Goal: Task Accomplishment & Management: Manage account settings

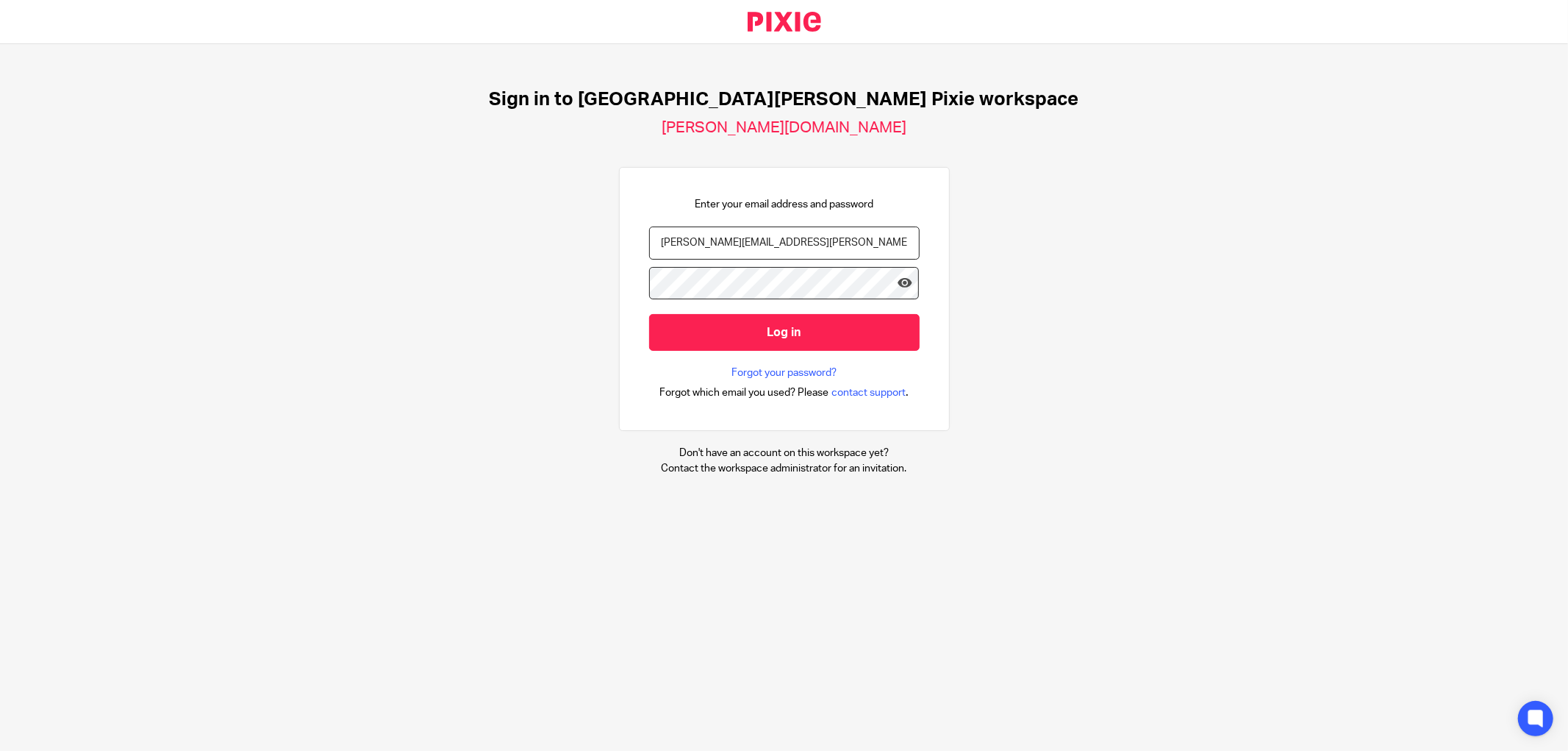
type input "amanda.crompton@douglassgrange.co.uk"
click at [649, 315] on input "Log in" at bounding box center [784, 332] width 271 height 36
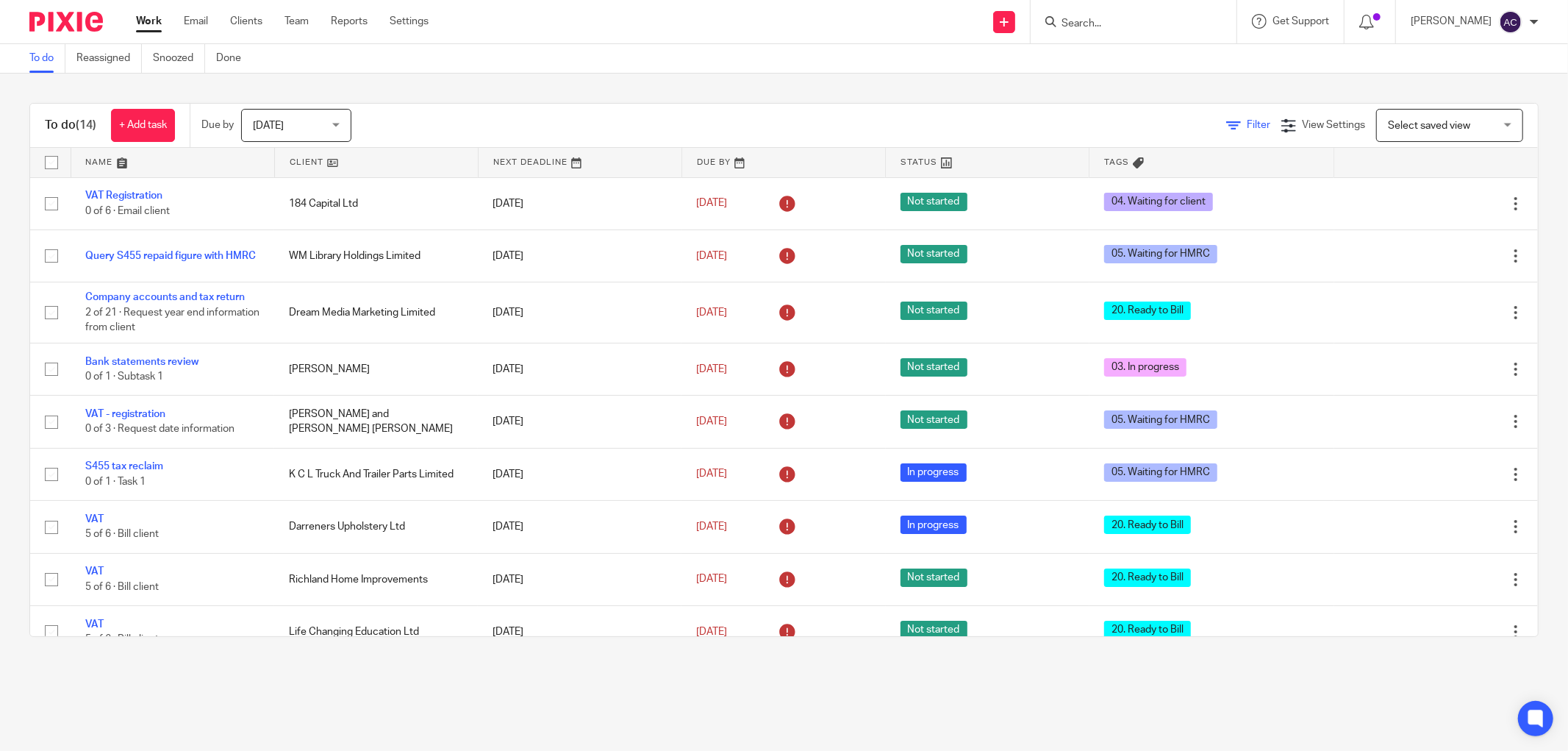
click at [1247, 121] on span "Filter" at bounding box center [1258, 125] width 23 height 10
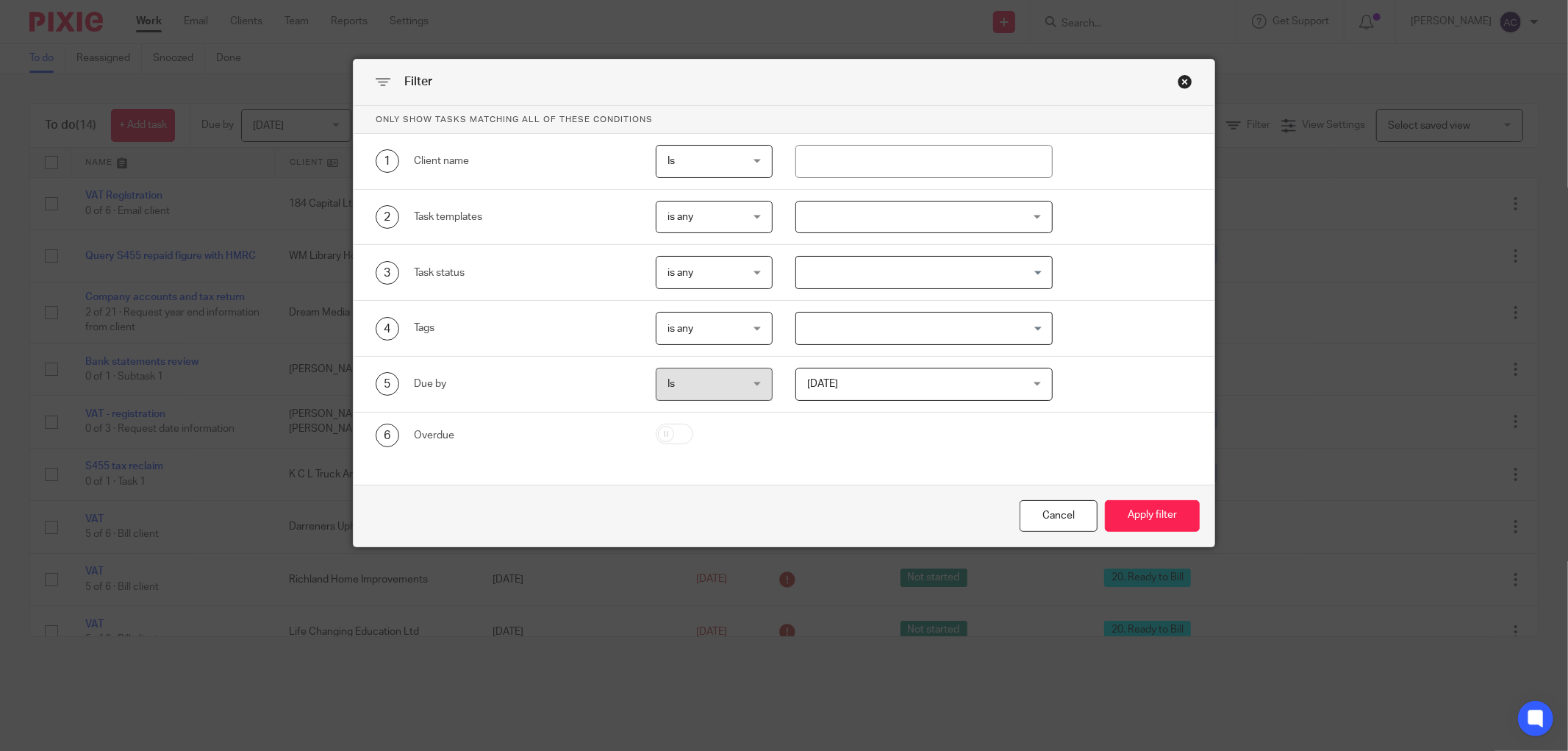
click at [959, 273] on input "Search for option" at bounding box center [921, 273] width 246 height 26
click at [935, 217] on div at bounding box center [924, 218] width 258 height 34
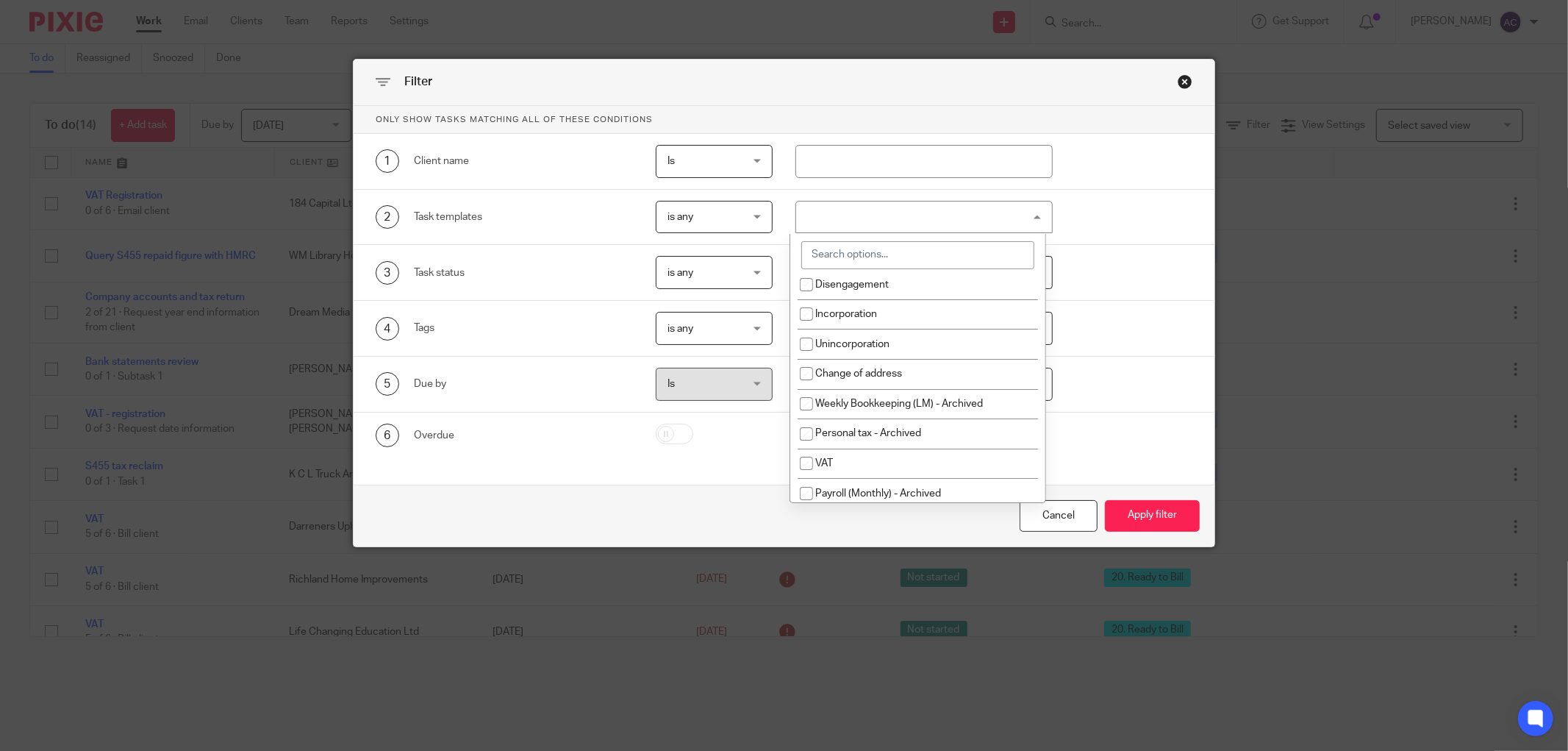
scroll to position [89, 0]
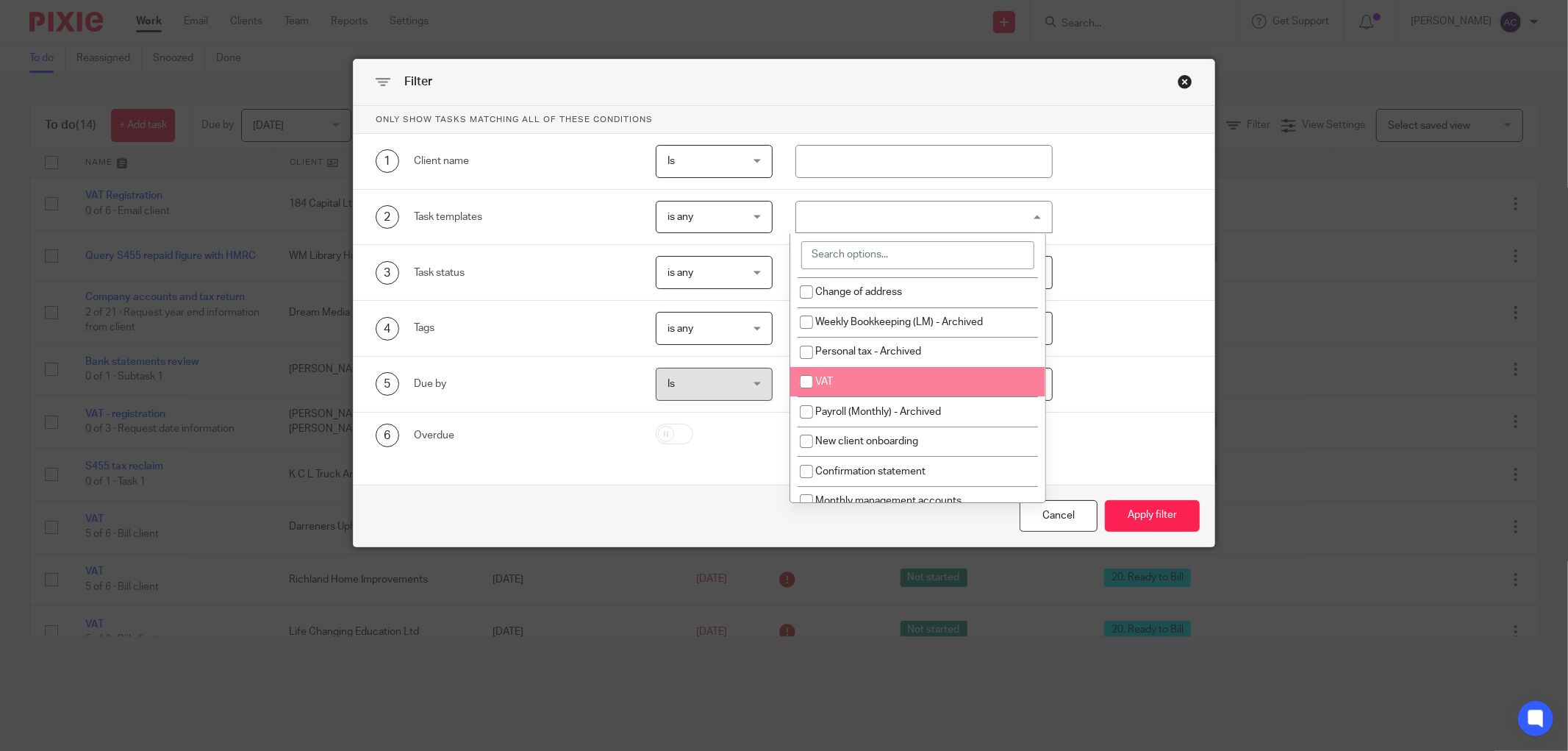
click at [813, 387] on input "checkbox" at bounding box center [806, 382] width 28 height 28
checkbox input "true"
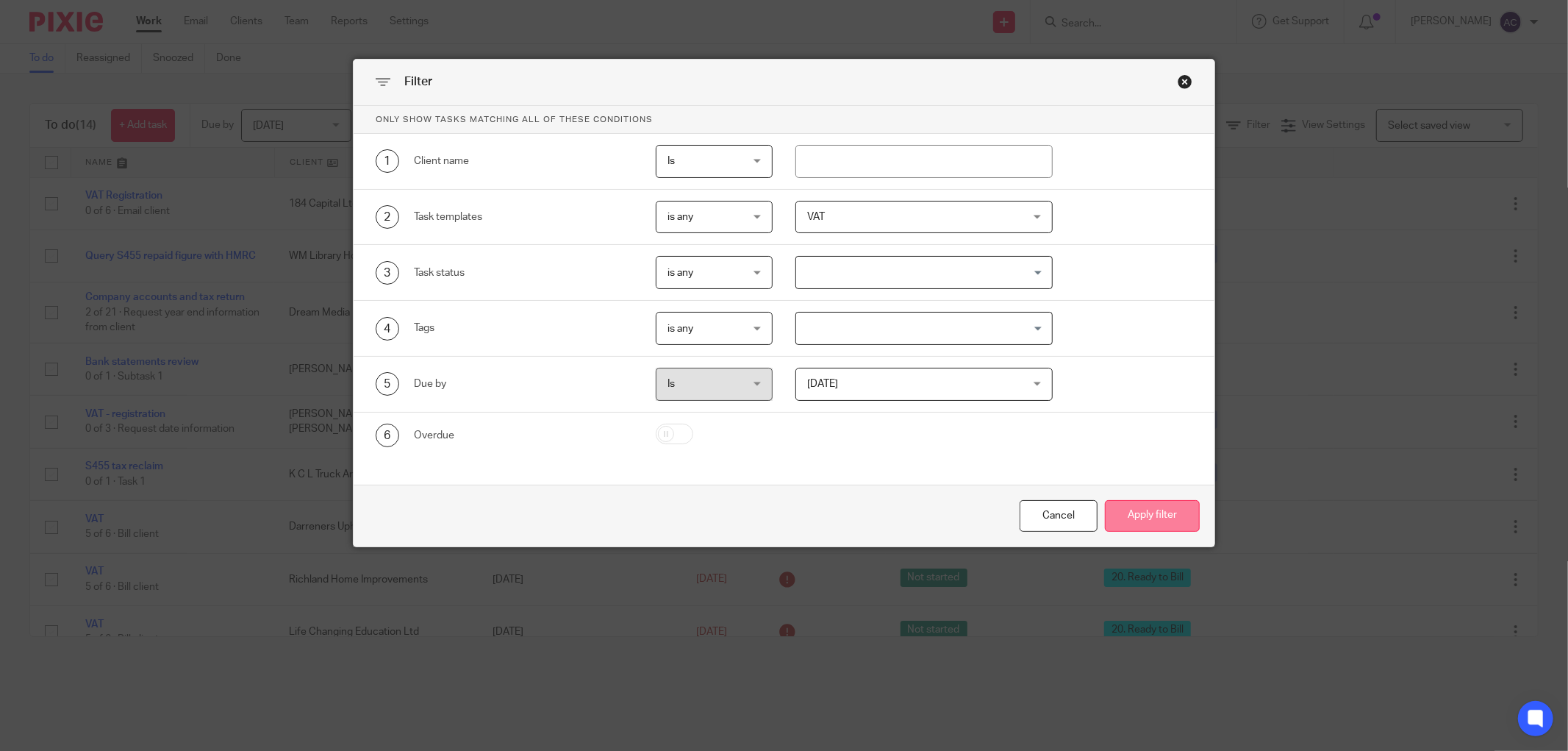
click at [1130, 518] on button "Apply filter" at bounding box center [1152, 516] width 95 height 32
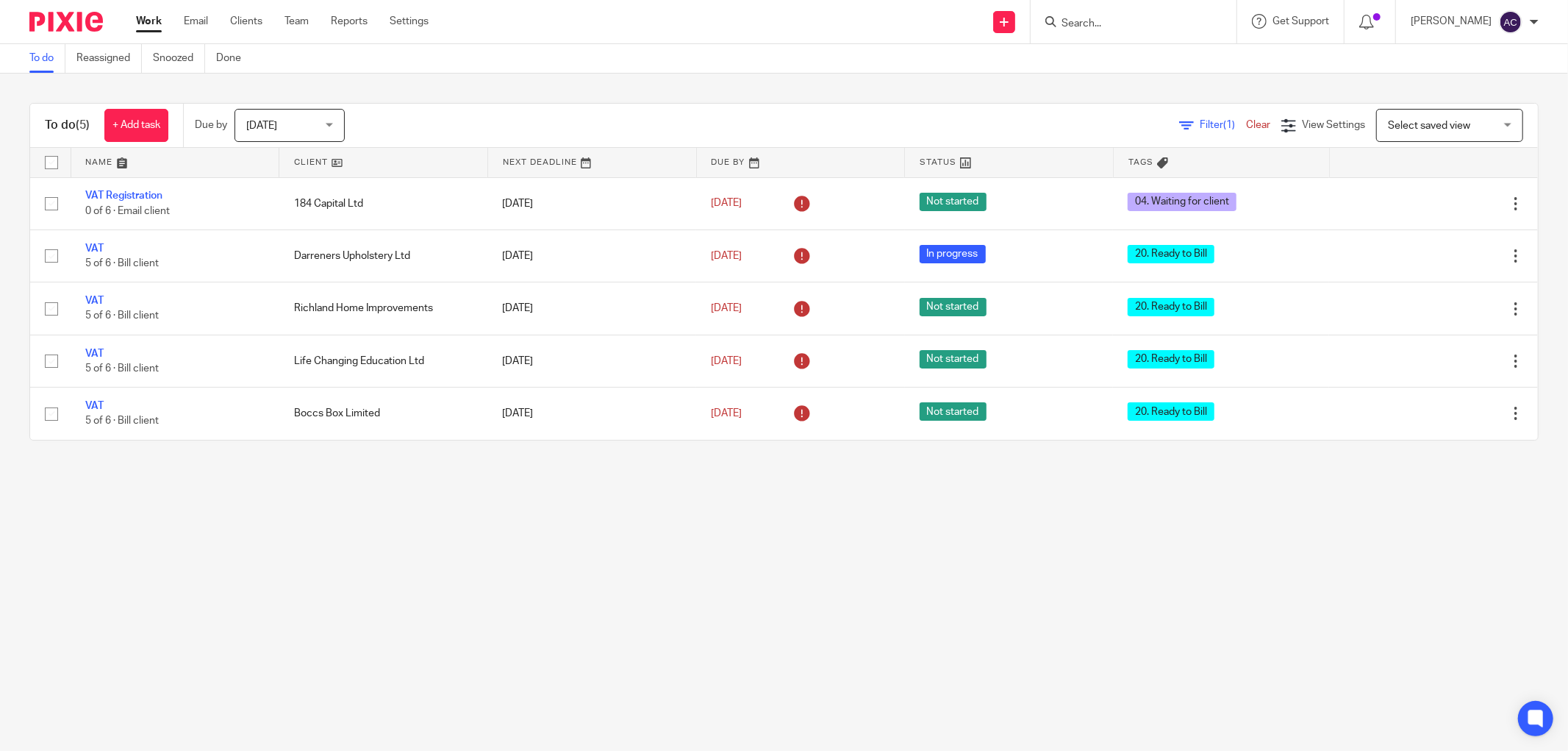
click at [286, 126] on span "[DATE]" at bounding box center [286, 125] width 78 height 31
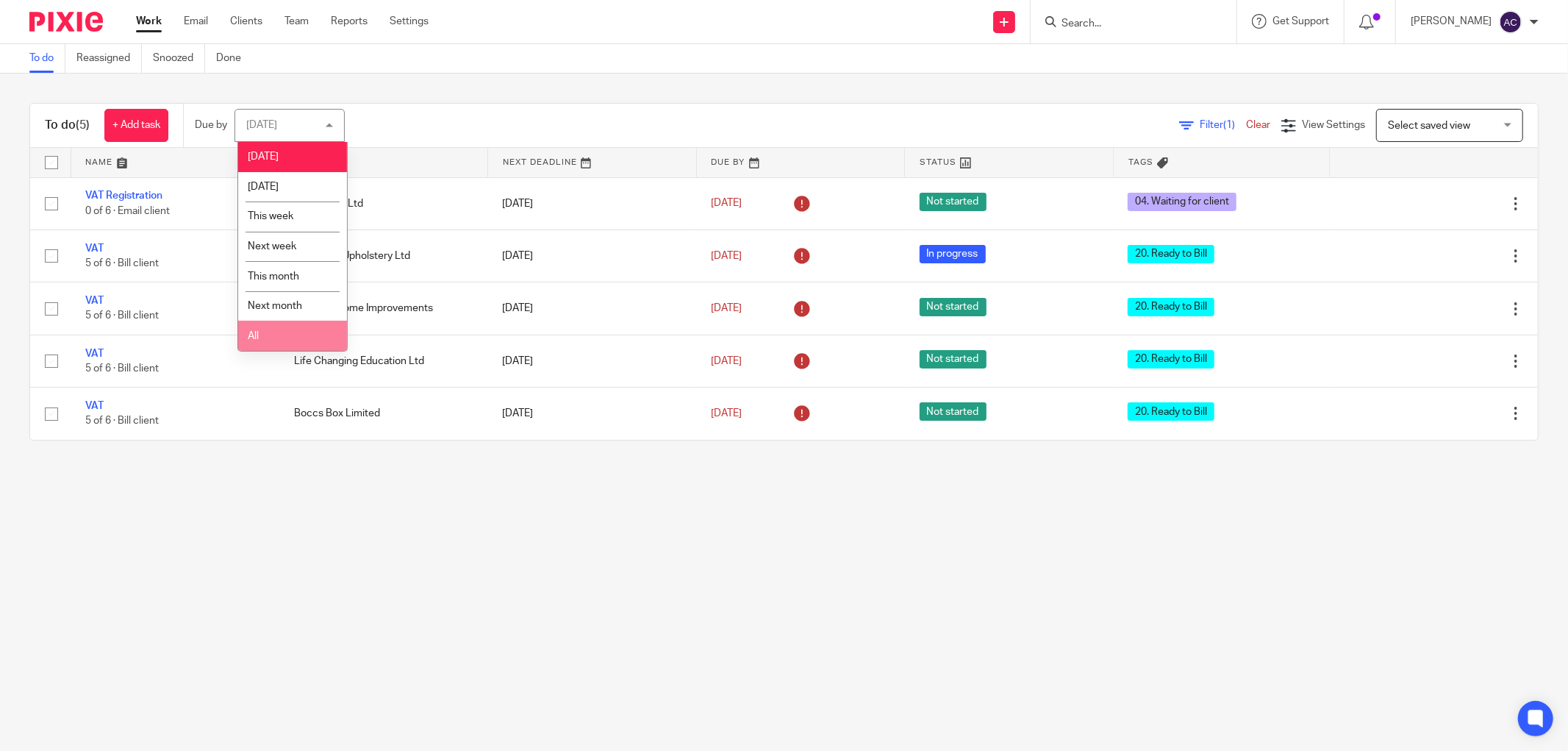
click at [286, 343] on li "All" at bounding box center [292, 336] width 109 height 30
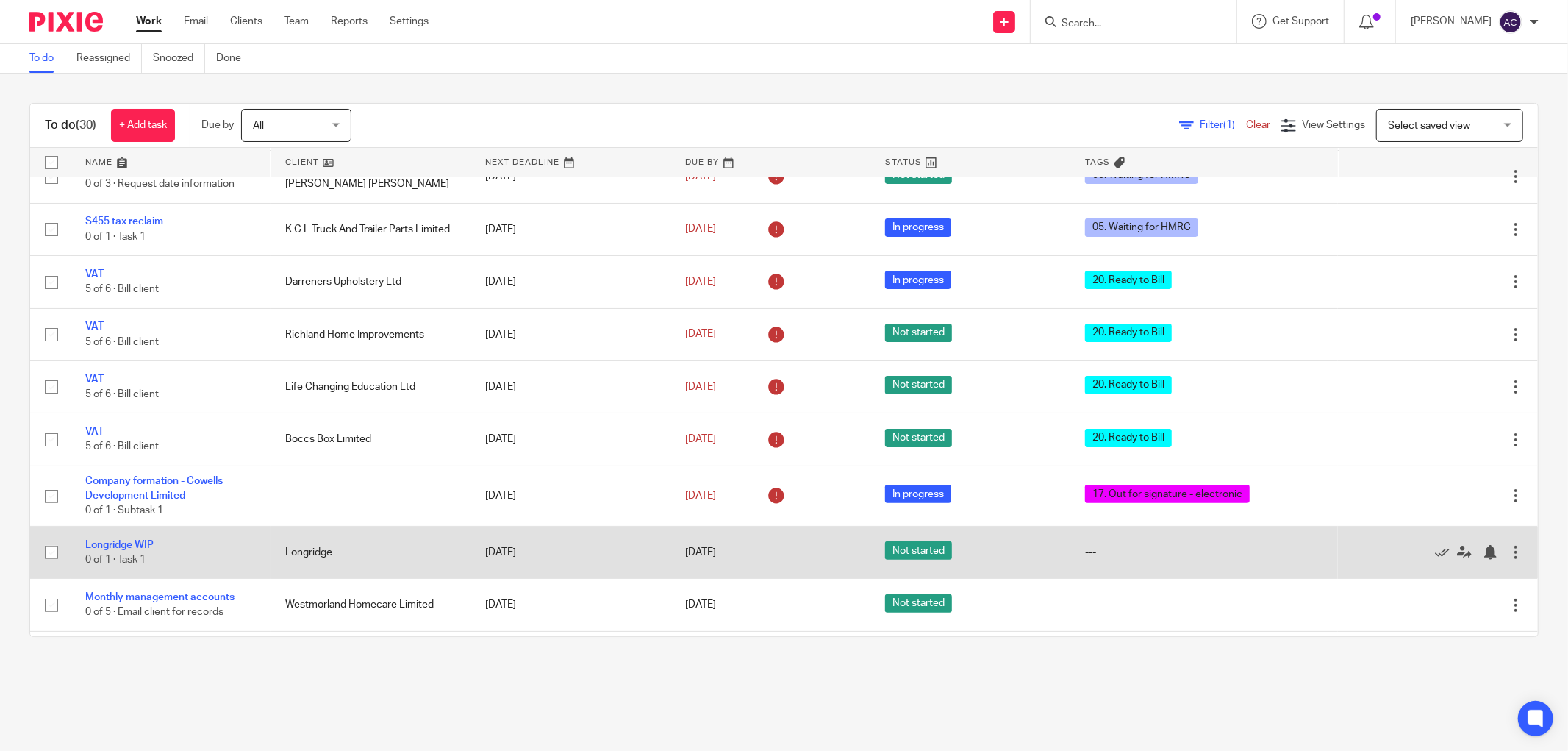
scroll to position [327, 0]
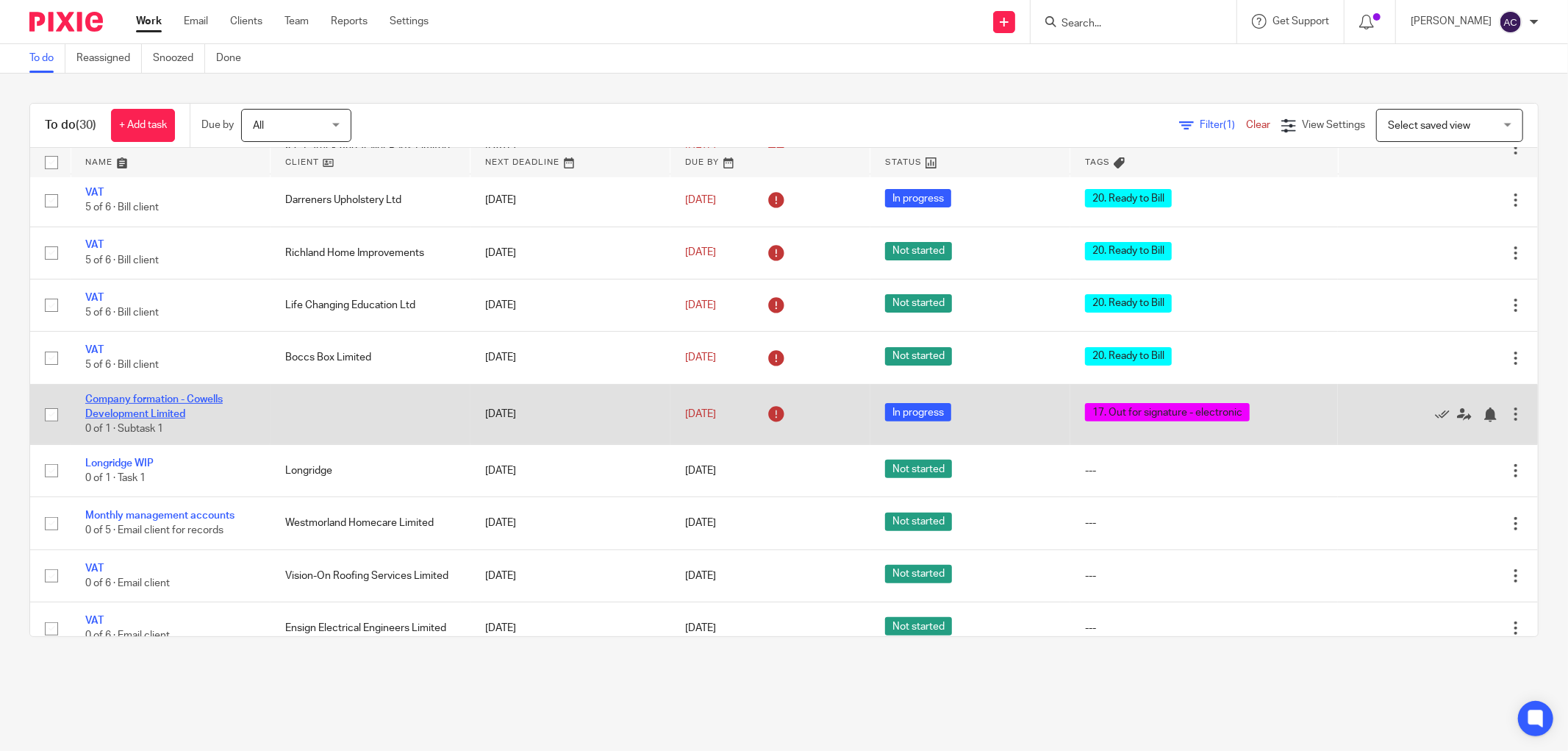
click at [163, 402] on link "Company formation - Cowells Development Limited" at bounding box center [154, 407] width 138 height 25
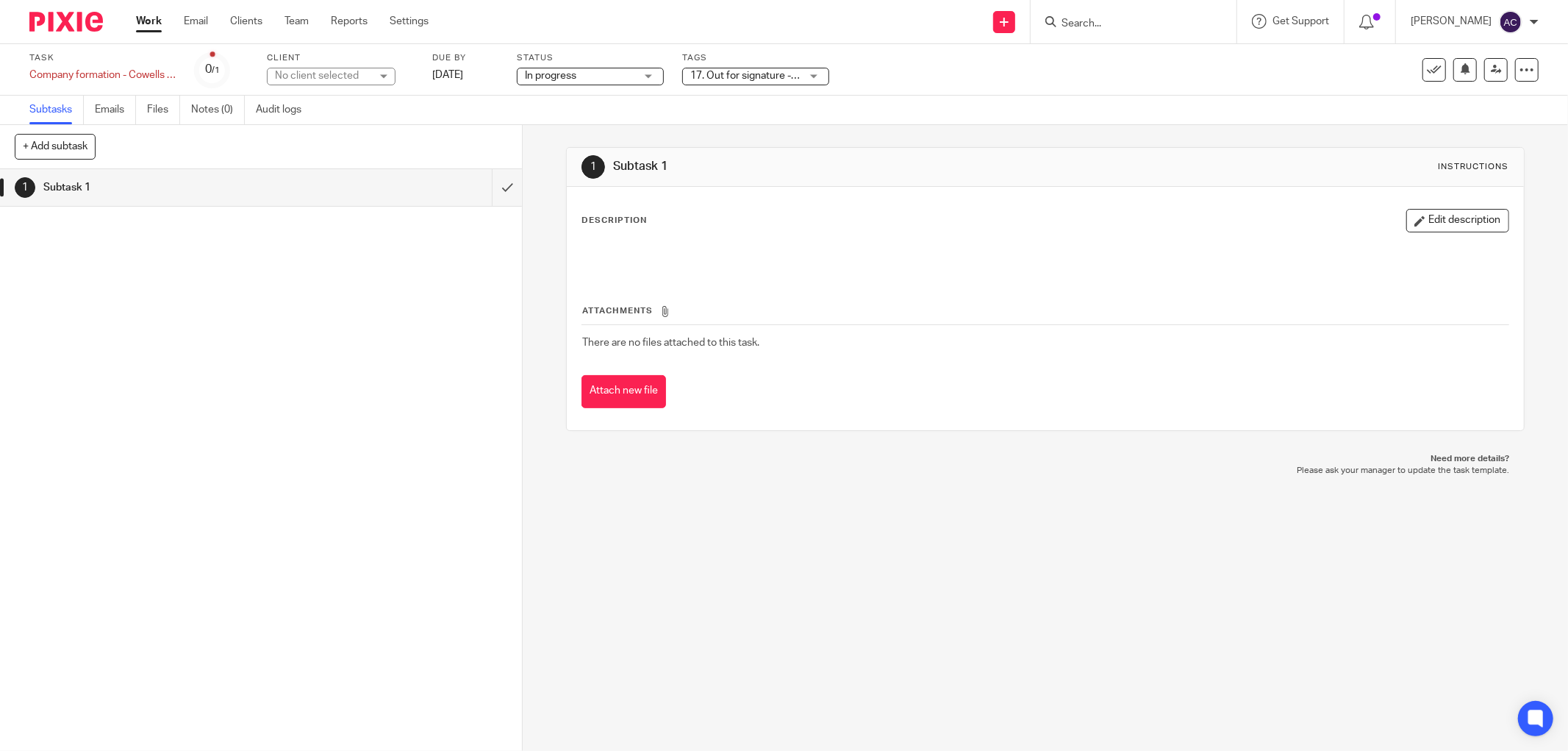
click at [814, 74] on div "17. Out for signature - electronic" at bounding box center [756, 76] width 147 height 18
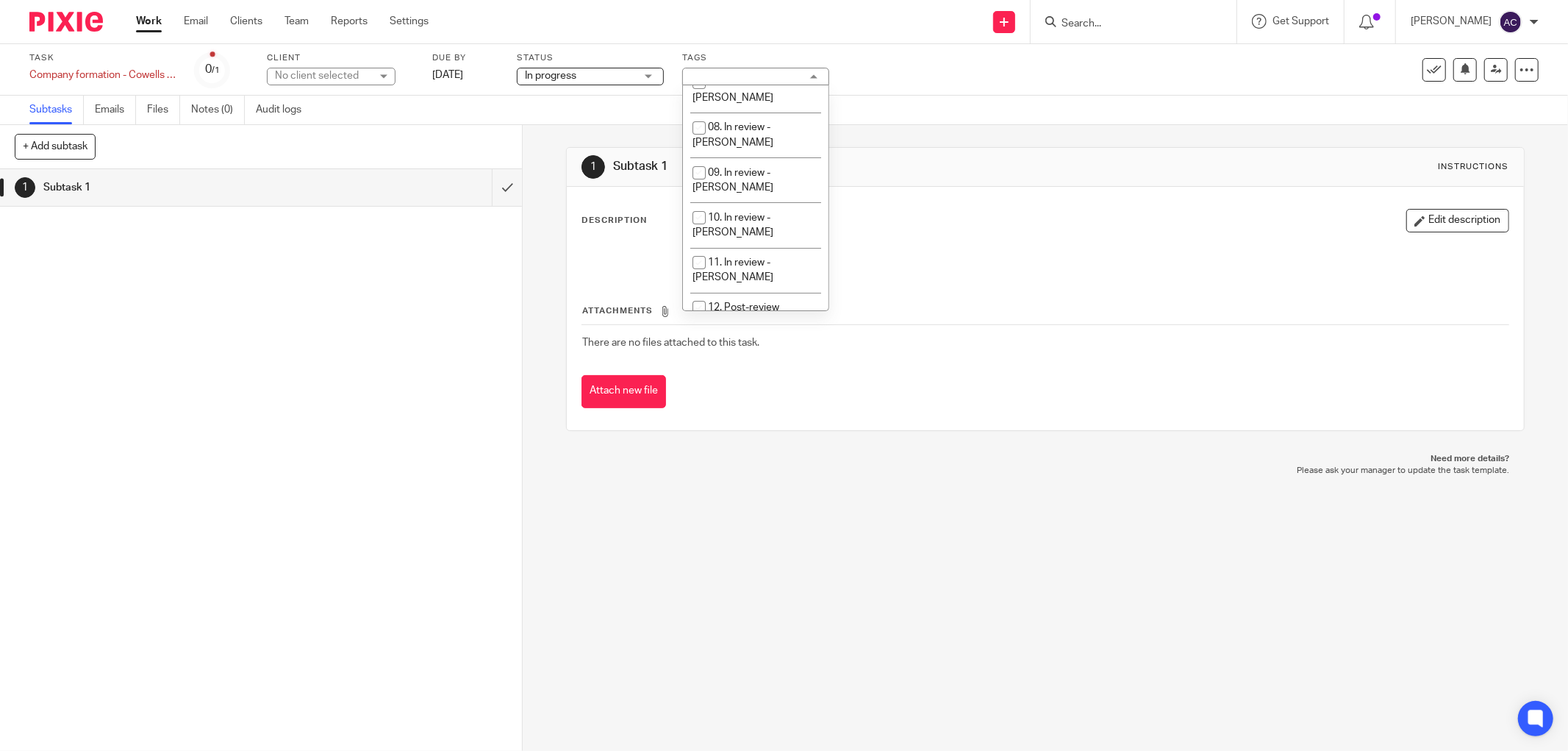
scroll to position [394, 0]
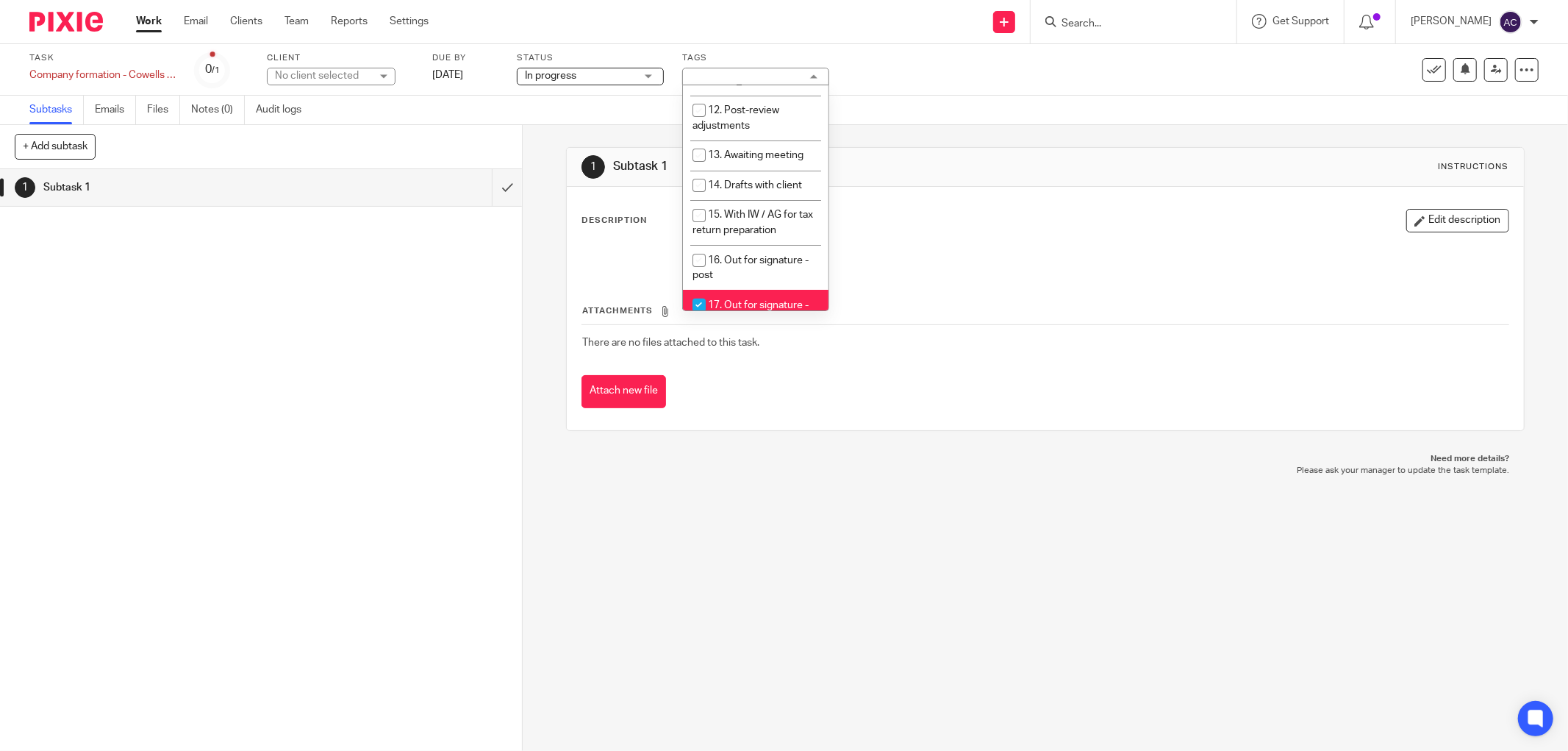
click at [697, 291] on input "checkbox" at bounding box center [699, 305] width 28 height 28
checkbox input "false"
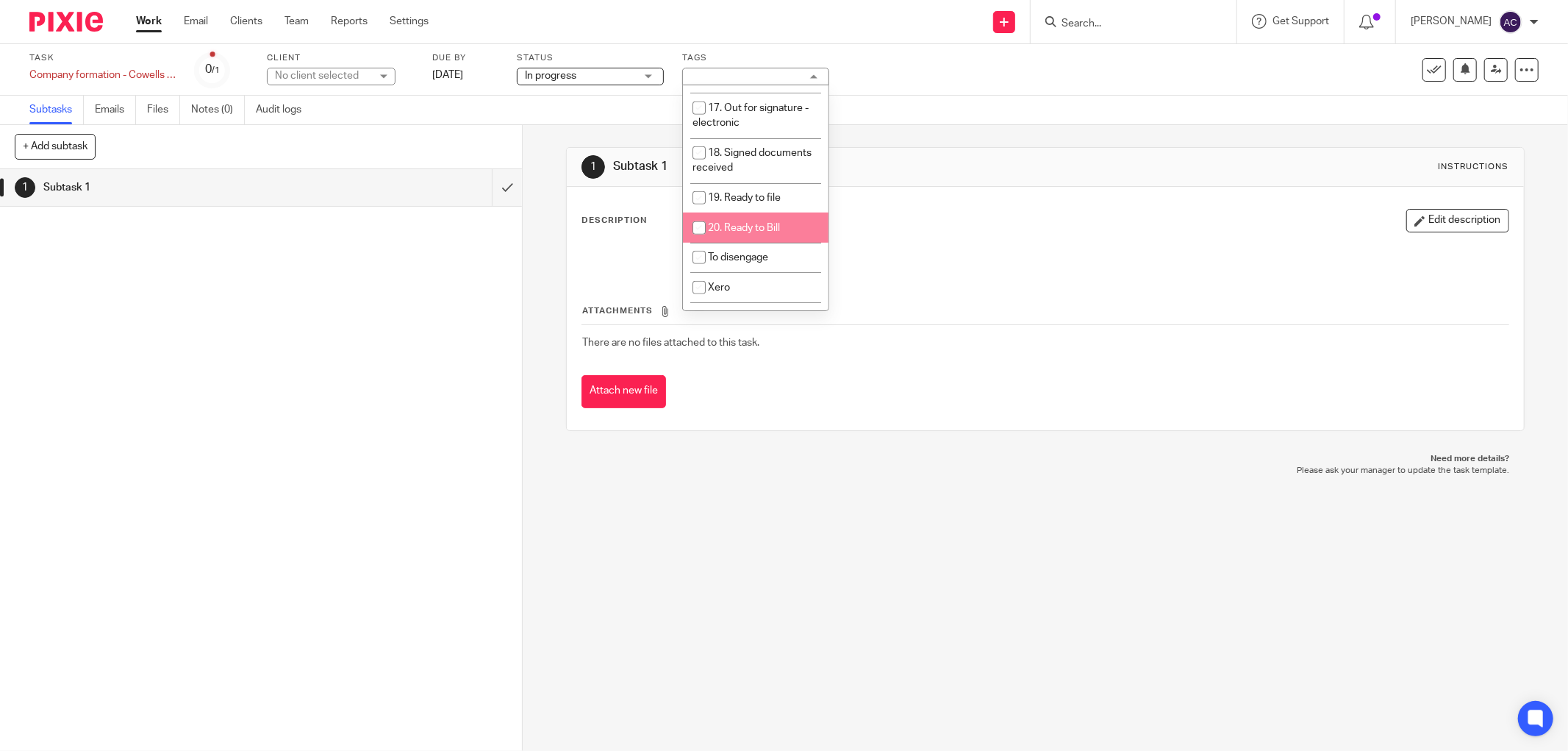
click at [708, 214] on input "checkbox" at bounding box center [699, 228] width 28 height 28
checkbox input "true"
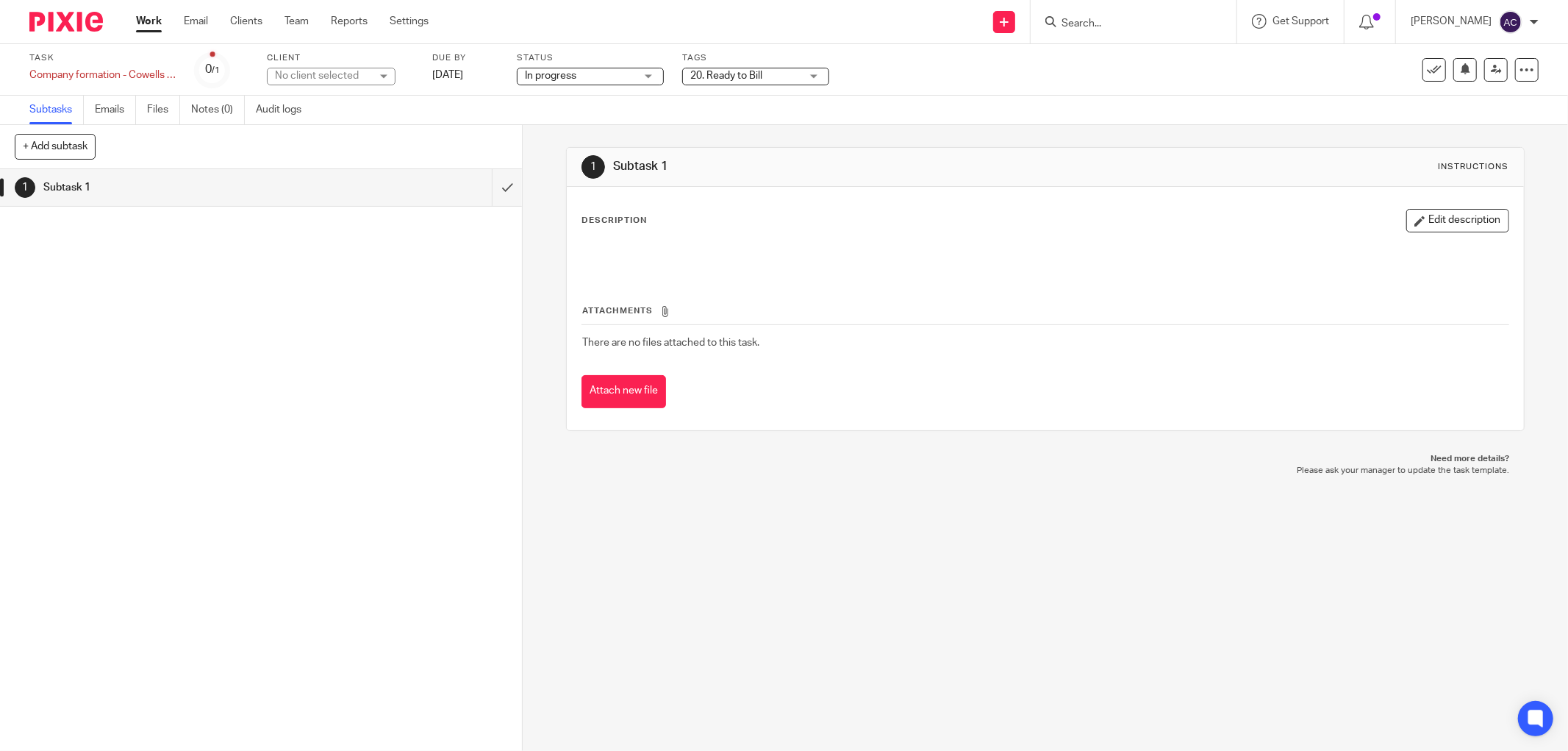
click at [149, 23] on link "Work" at bounding box center [149, 21] width 26 height 15
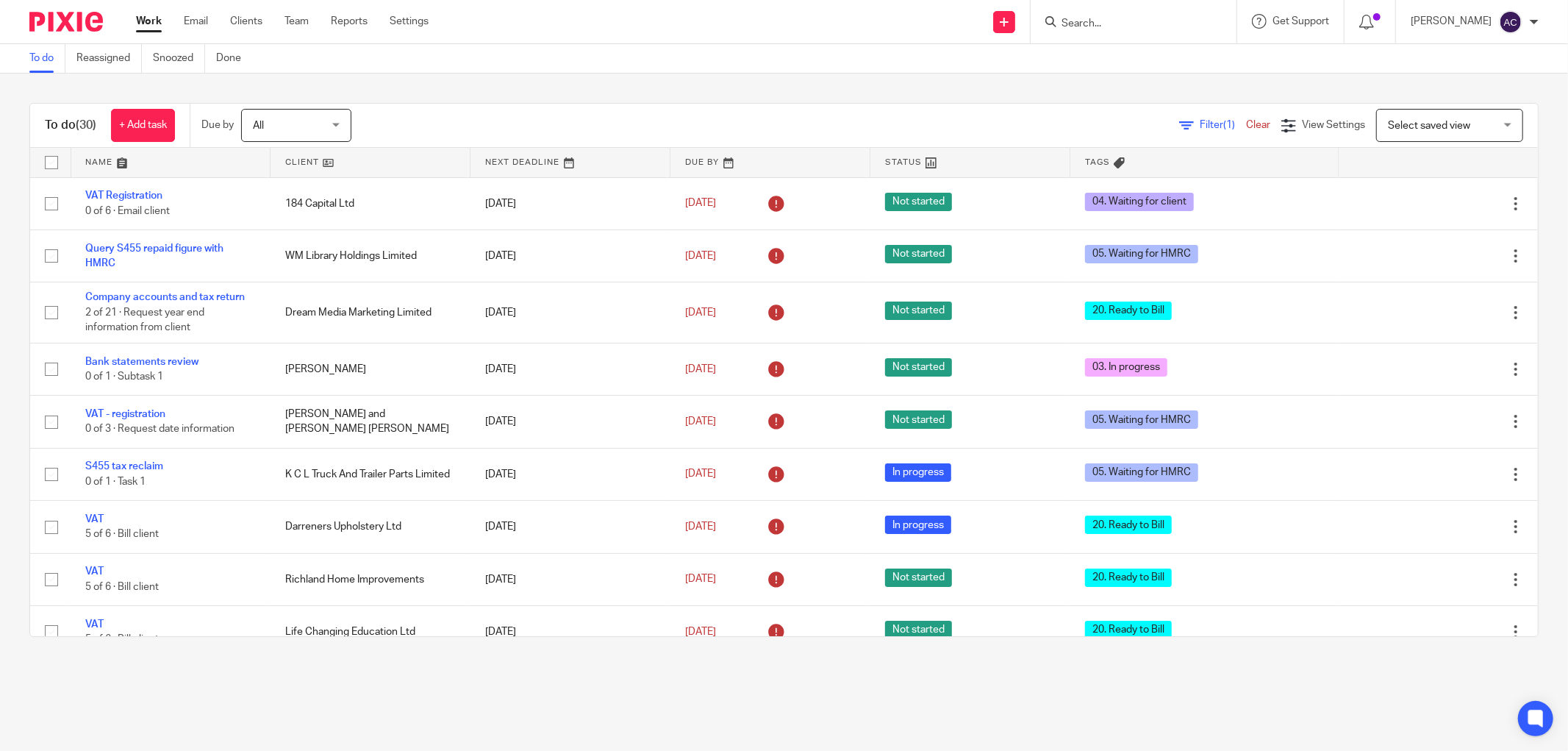
click at [1091, 20] on input "Search" at bounding box center [1126, 24] width 132 height 13
type input "dbr"
click at [1107, 49] on link at bounding box center [1181, 63] width 248 height 34
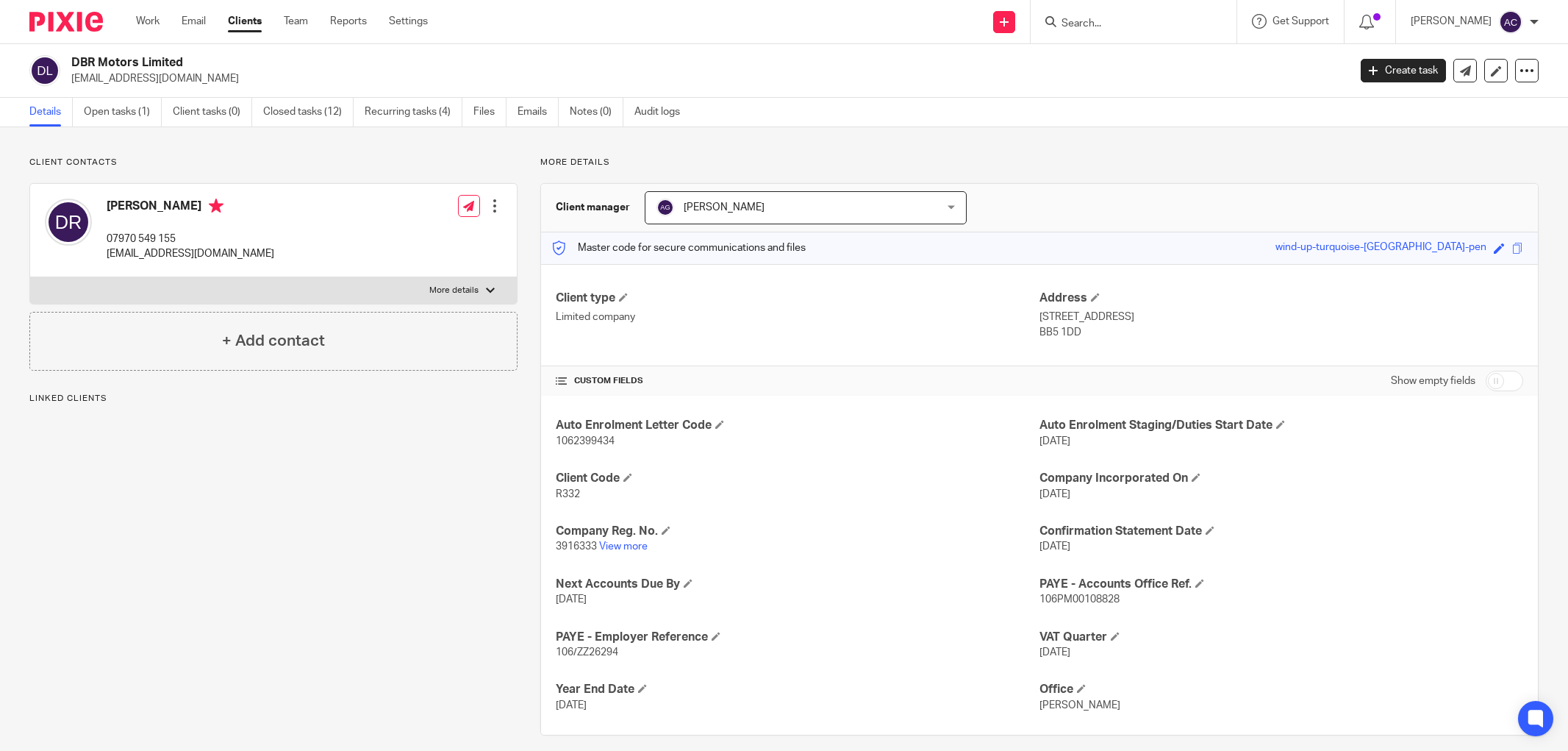
click at [106, 121] on link "Open tasks (1)" at bounding box center [123, 112] width 78 height 29
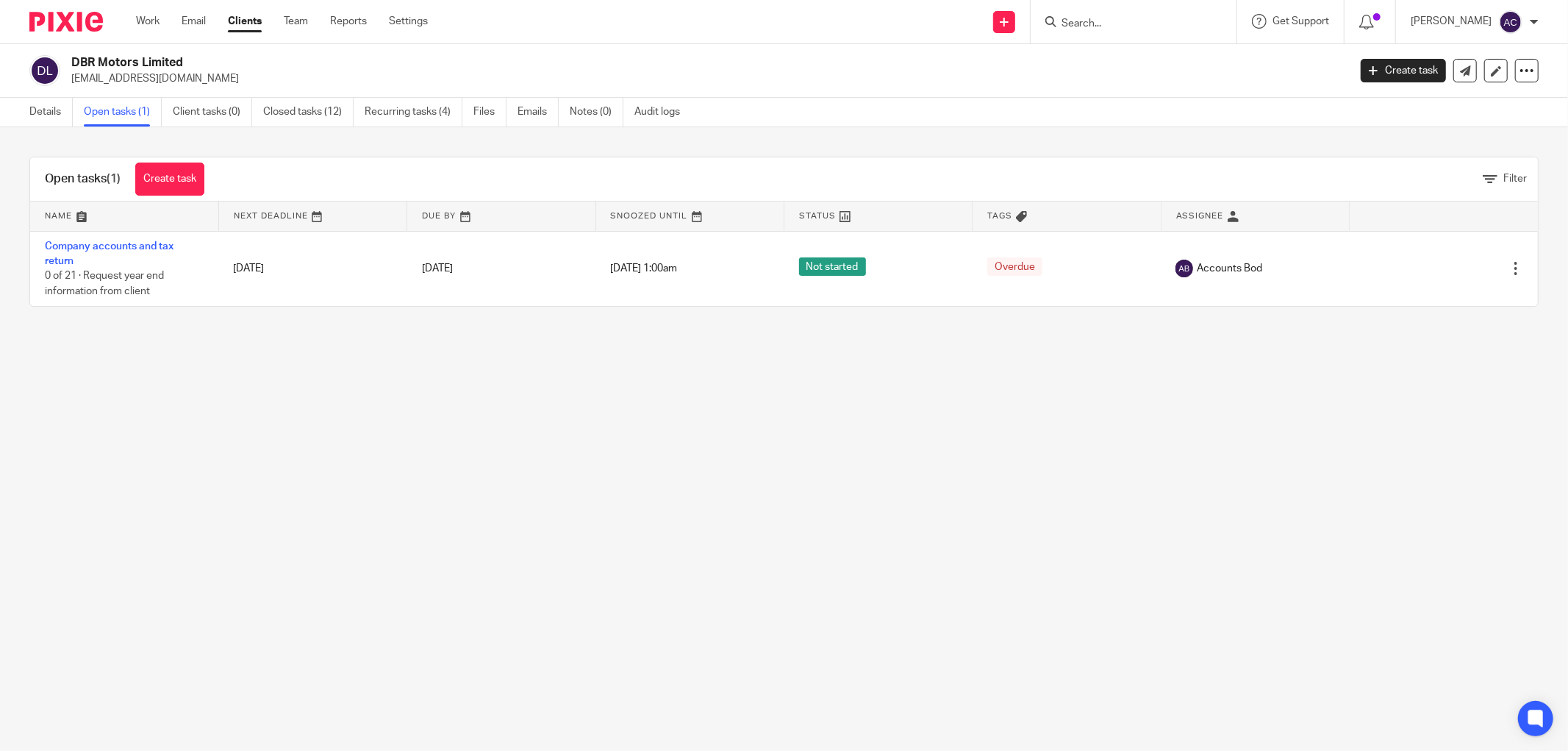
click at [152, 248] on link "Company accounts and tax return" at bounding box center [109, 253] width 128 height 25
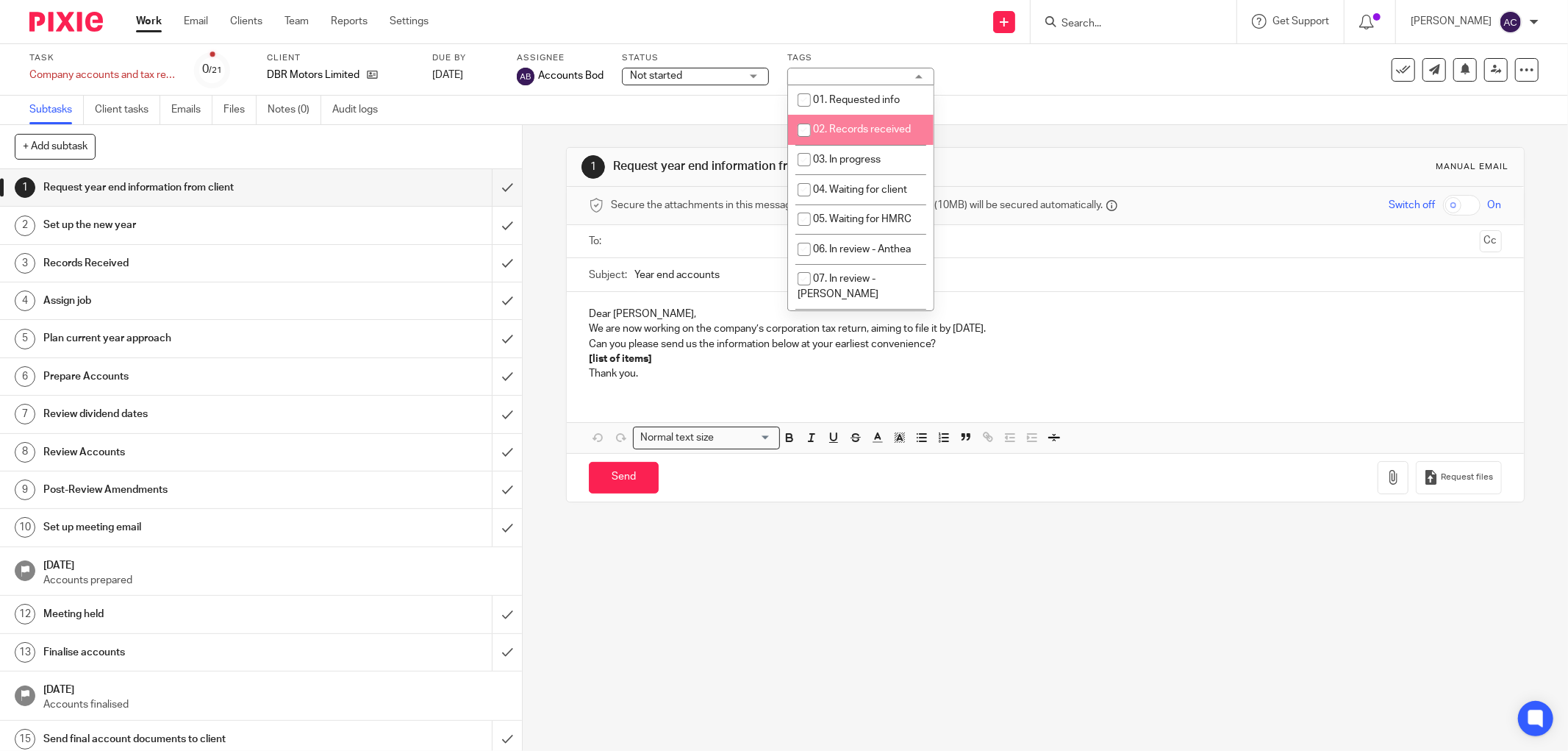
click at [855, 125] on li "02. Records received" at bounding box center [861, 129] width 146 height 30
checkbox input "true"
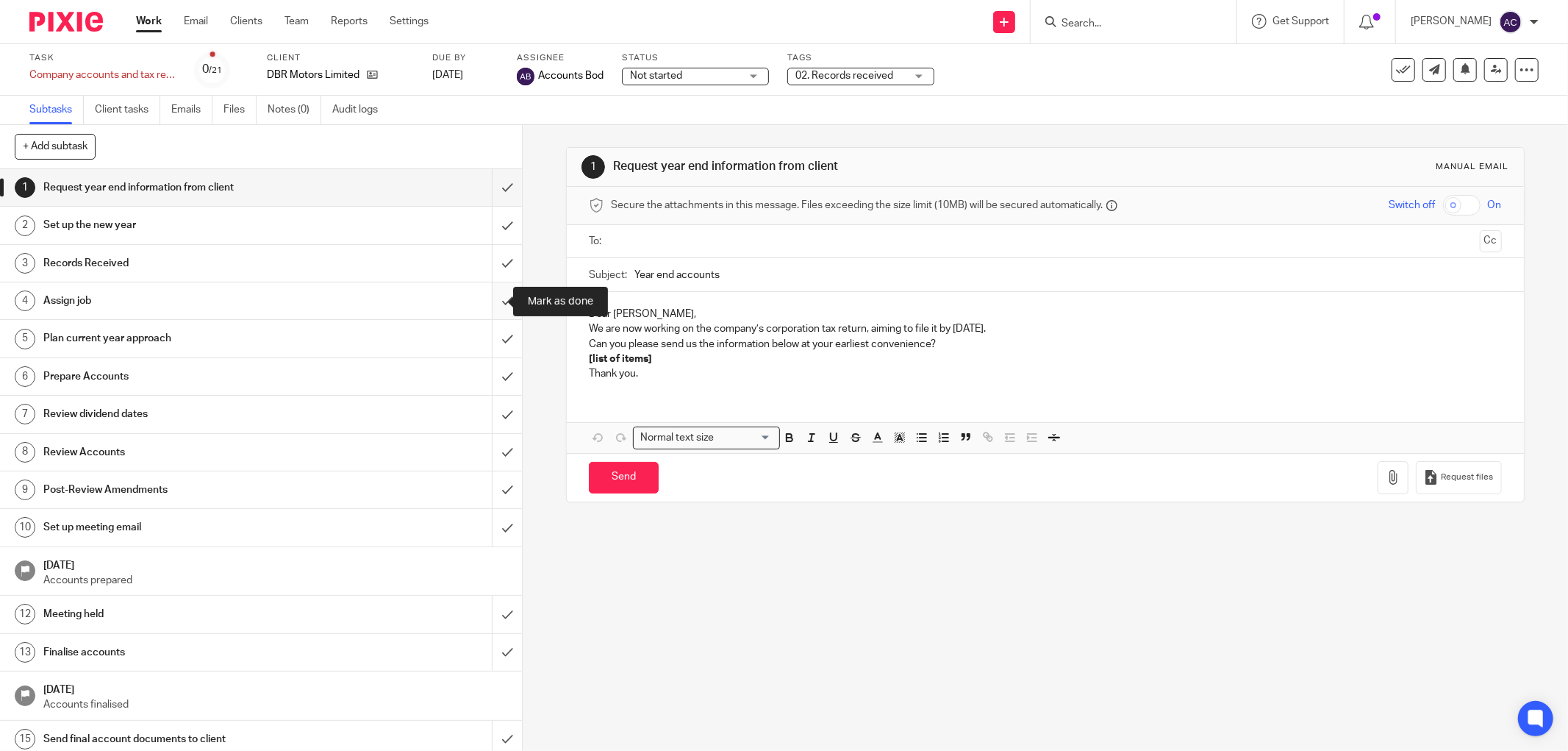
click at [486, 302] on input "submit" at bounding box center [260, 302] width 522 height 37
click at [490, 265] on input "submit" at bounding box center [260, 263] width 522 height 37
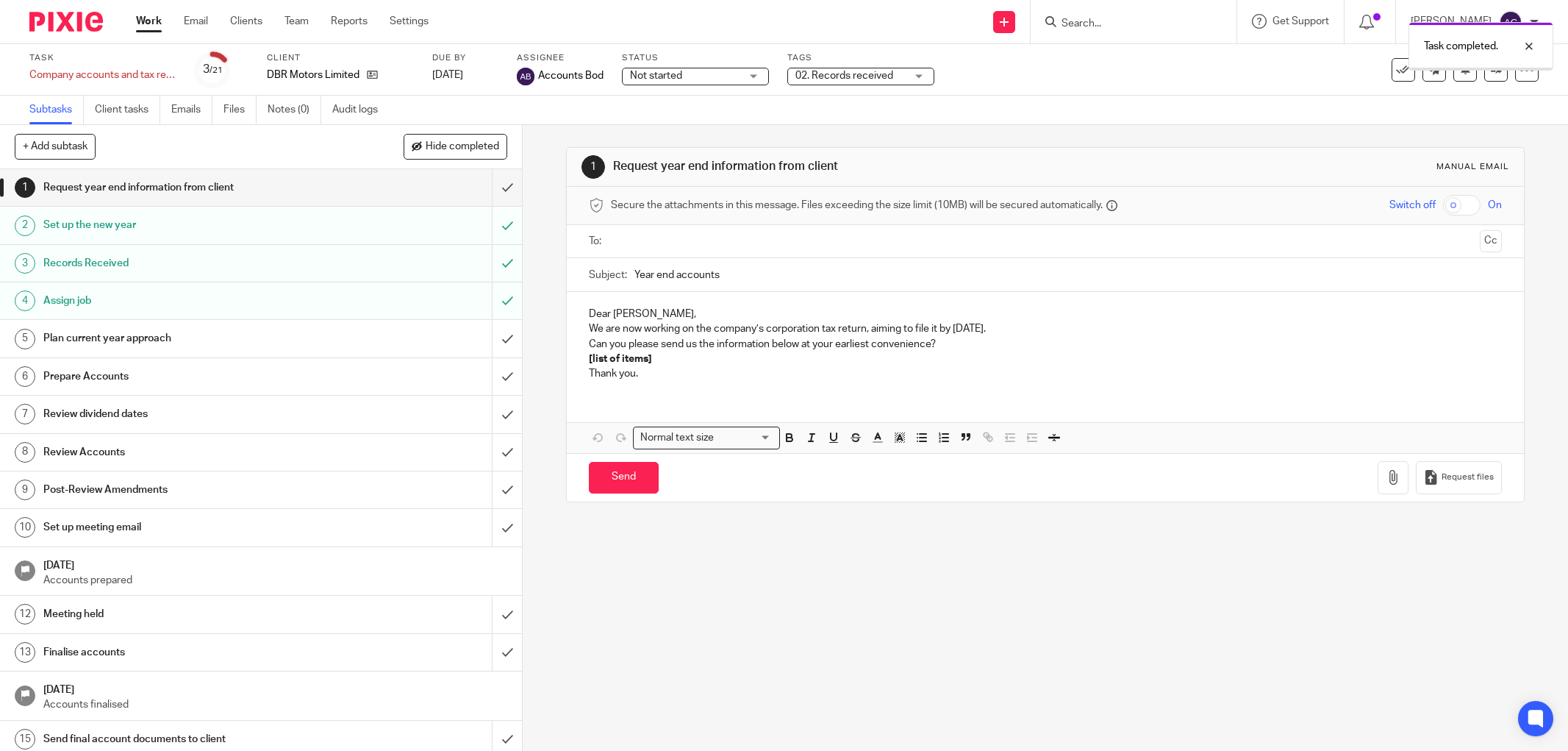
click at [491, 186] on input "submit" at bounding box center [260, 188] width 522 height 37
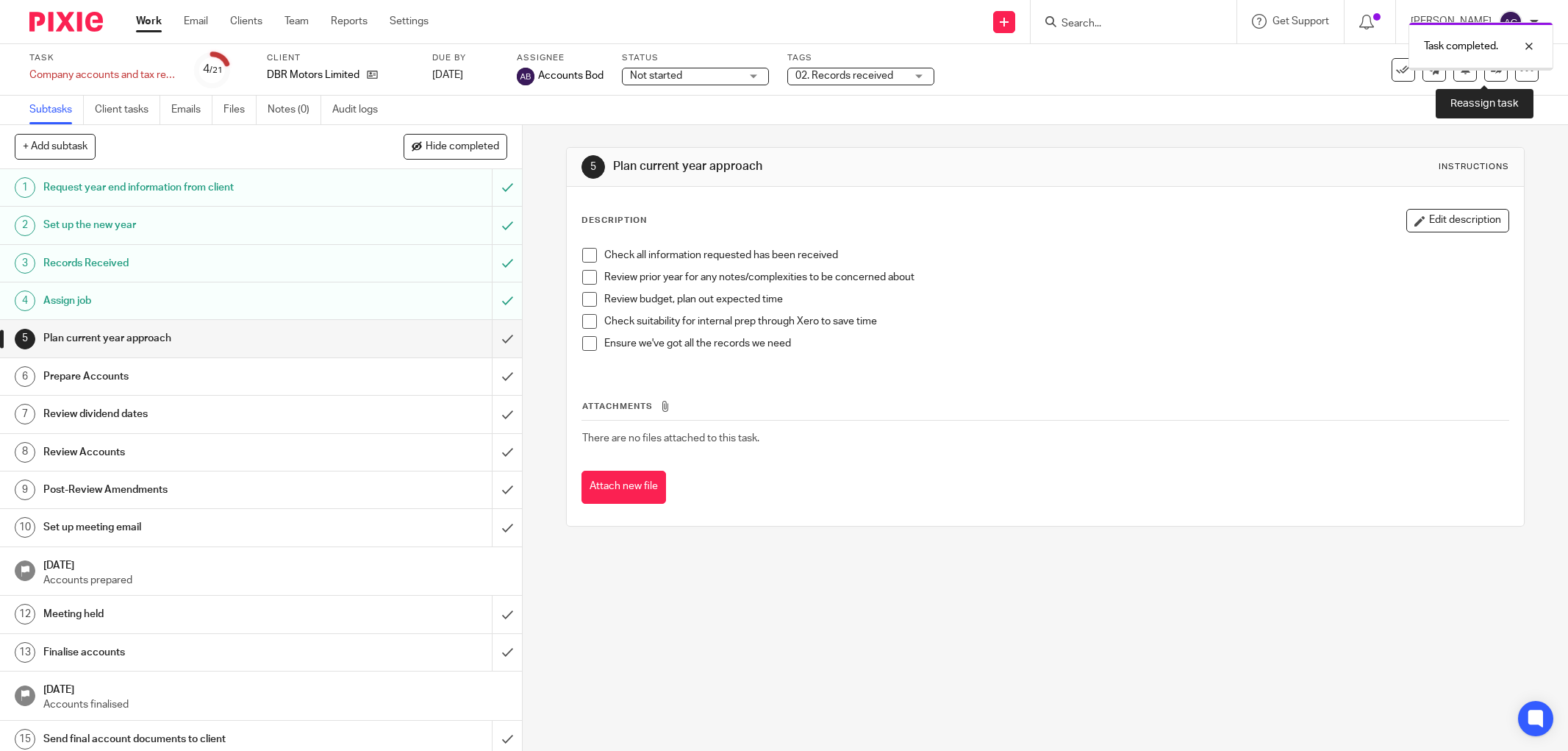
click at [1491, 72] on icon at bounding box center [1496, 70] width 11 height 11
click at [1484, 78] on link at bounding box center [1495, 69] width 23 height 23
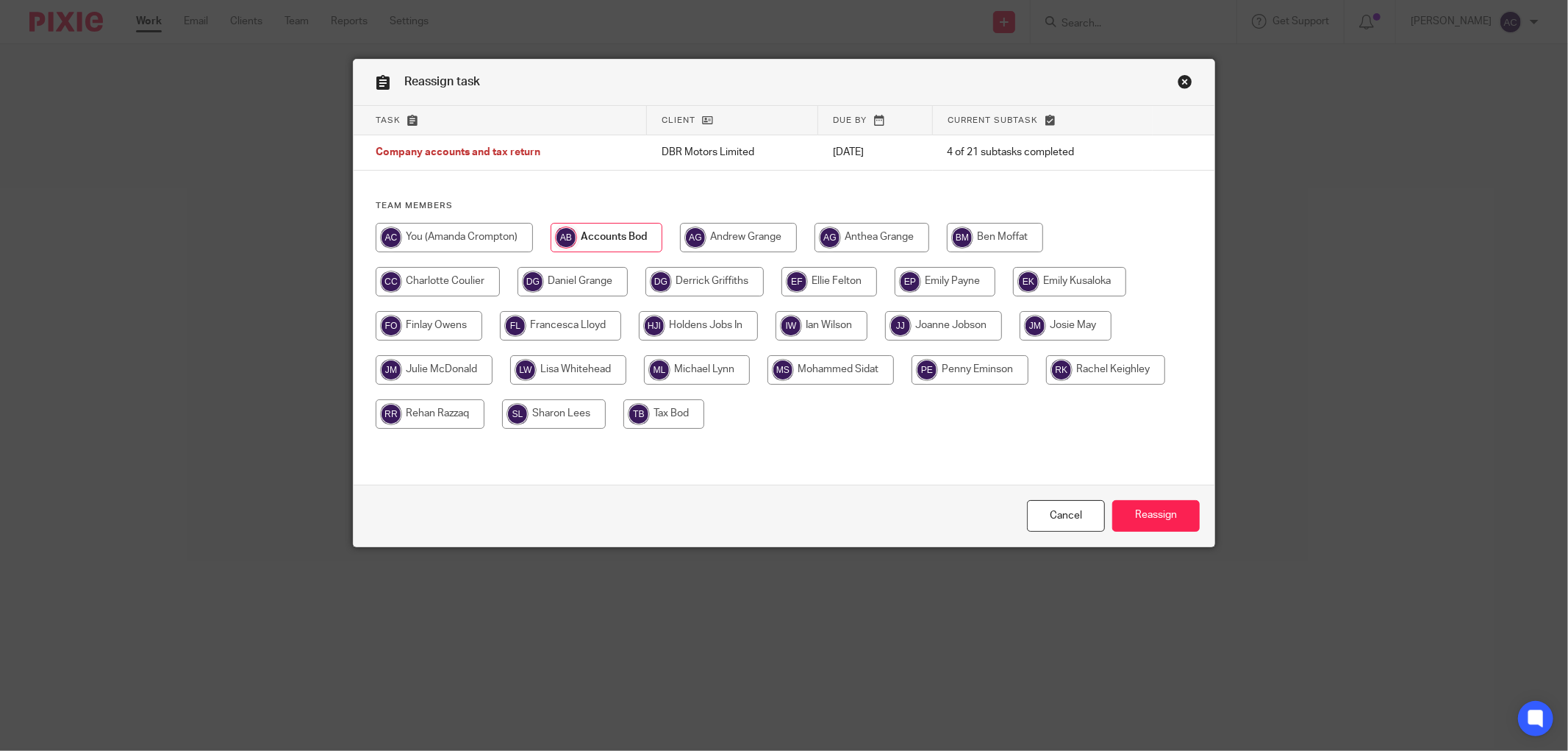
click at [689, 370] on input "radio" at bounding box center [698, 370] width 106 height 30
radio input "true"
click at [1169, 525] on input "Reassign" at bounding box center [1156, 516] width 87 height 32
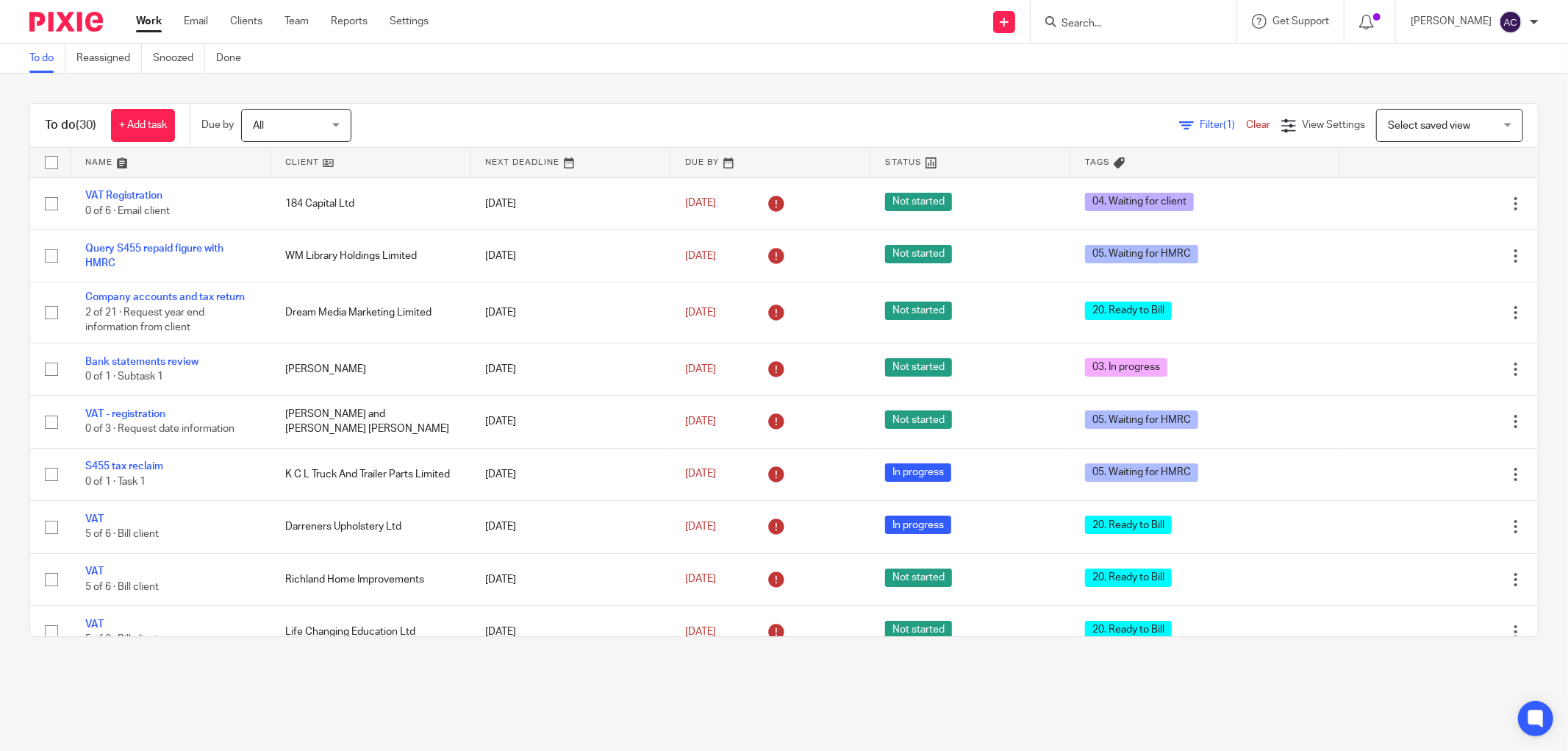
click at [1079, 27] on input "Search" at bounding box center [1126, 24] width 132 height 13
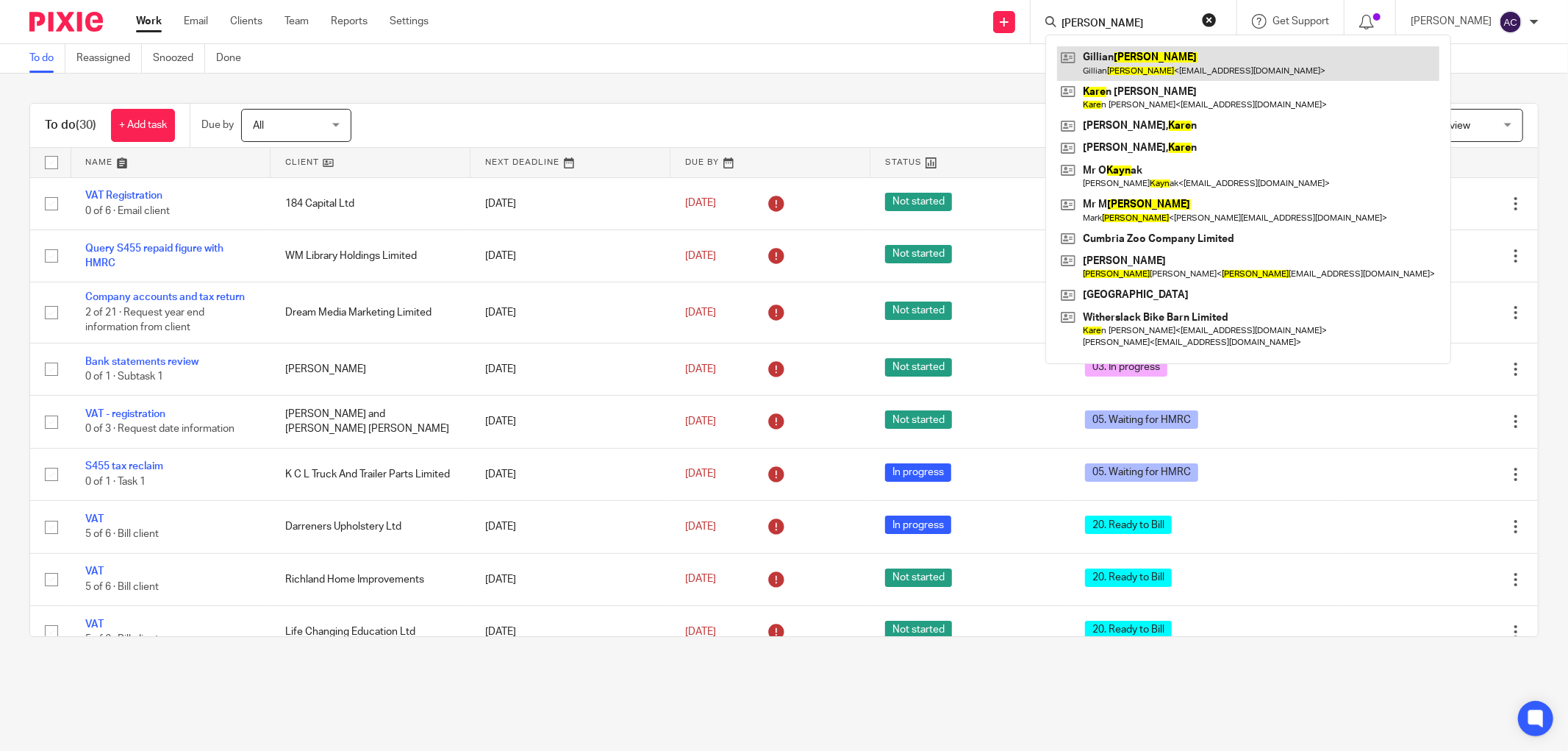
type input "kaye"
click at [1133, 69] on link at bounding box center [1248, 63] width 382 height 34
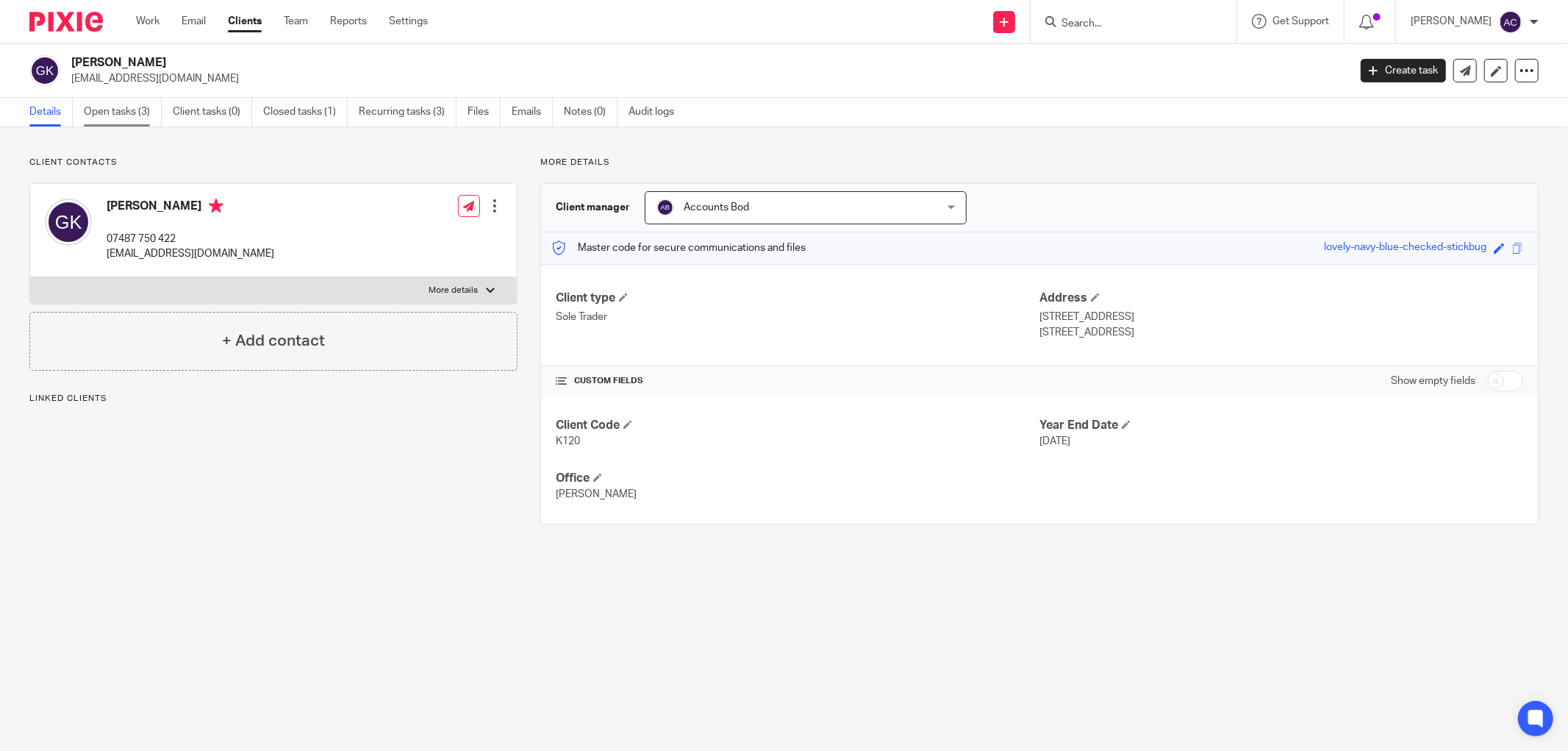
click at [140, 103] on link "Open tasks (3)" at bounding box center [123, 112] width 78 height 29
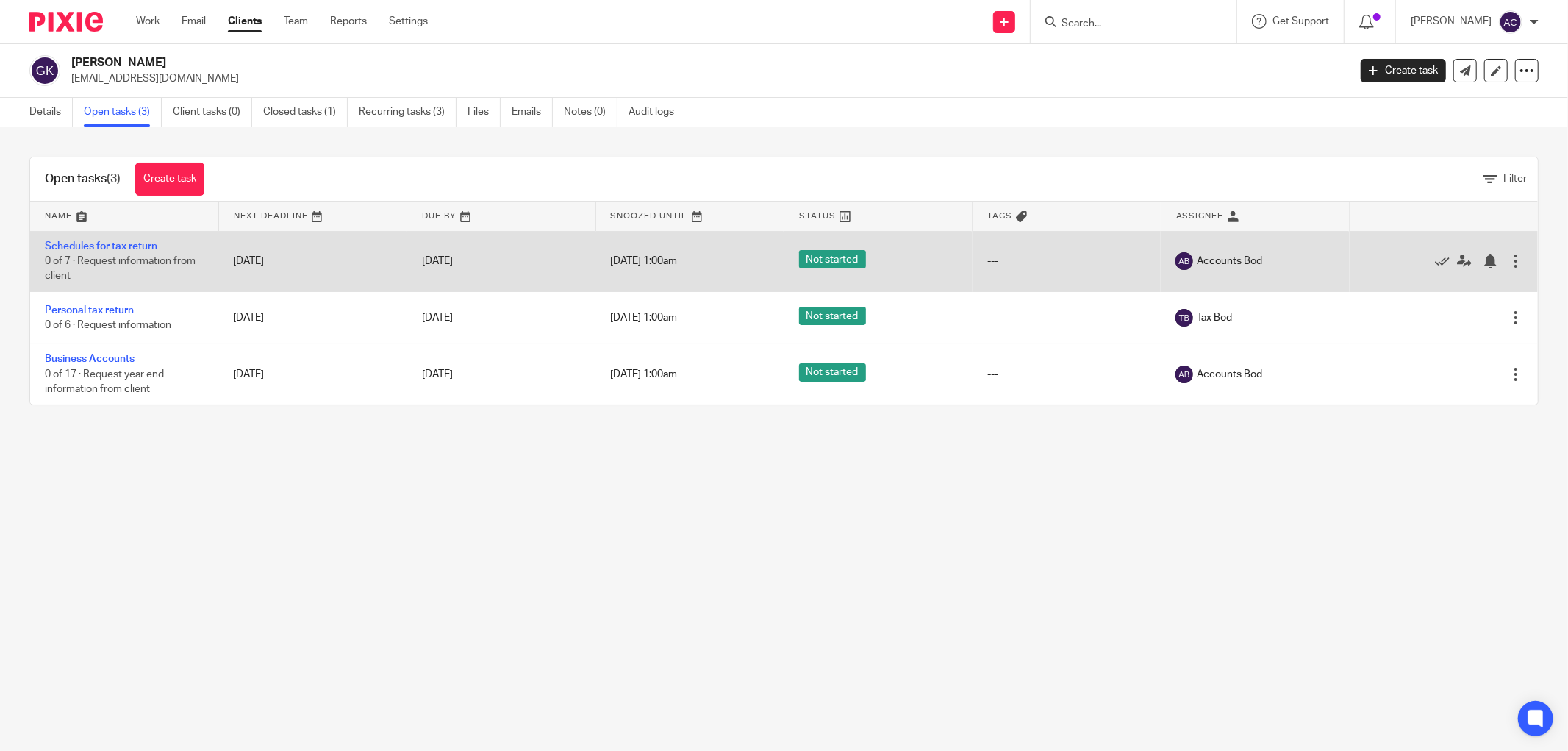
click at [1508, 265] on div at bounding box center [1516, 262] width 15 height 15
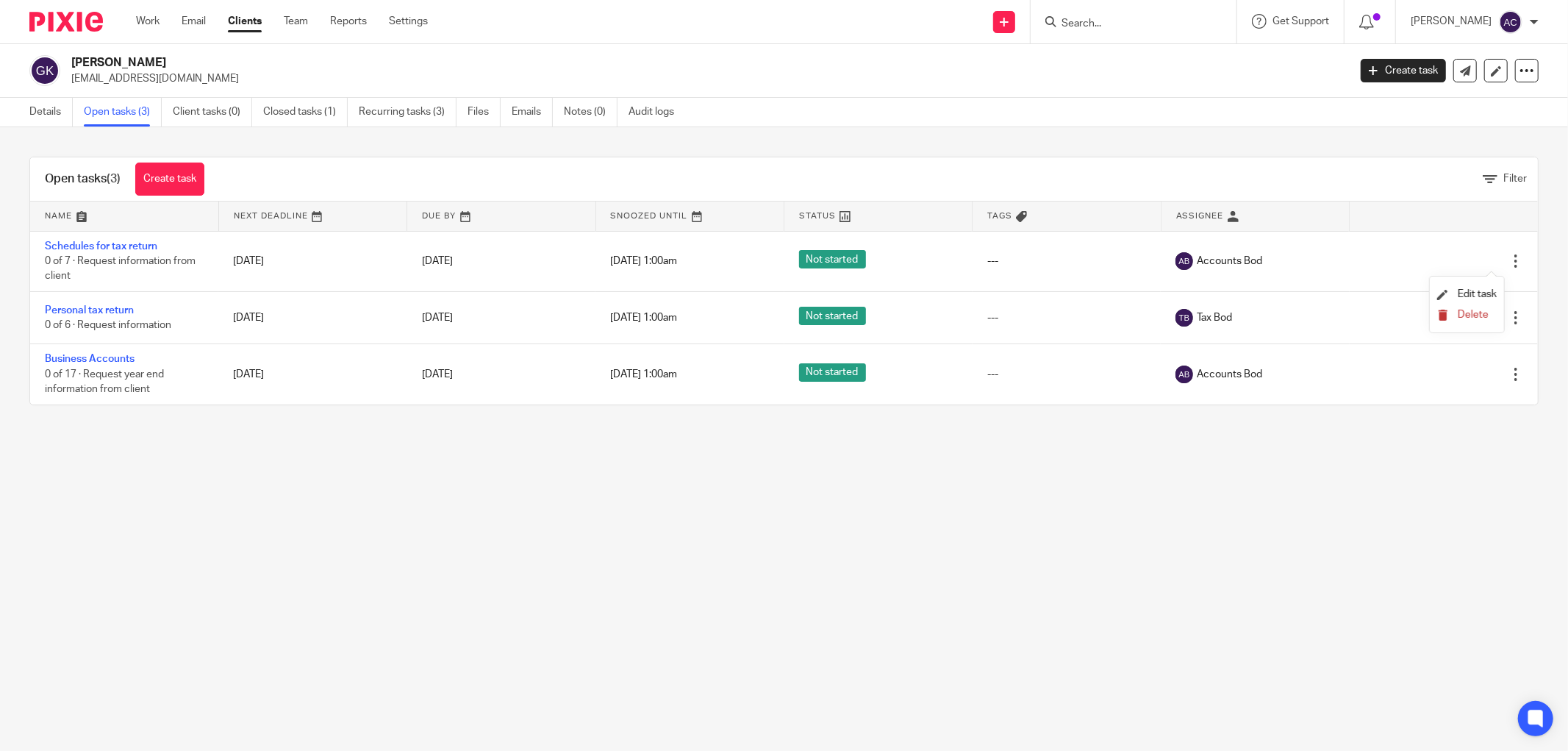
click at [1479, 315] on span "Delete" at bounding box center [1473, 315] width 31 height 10
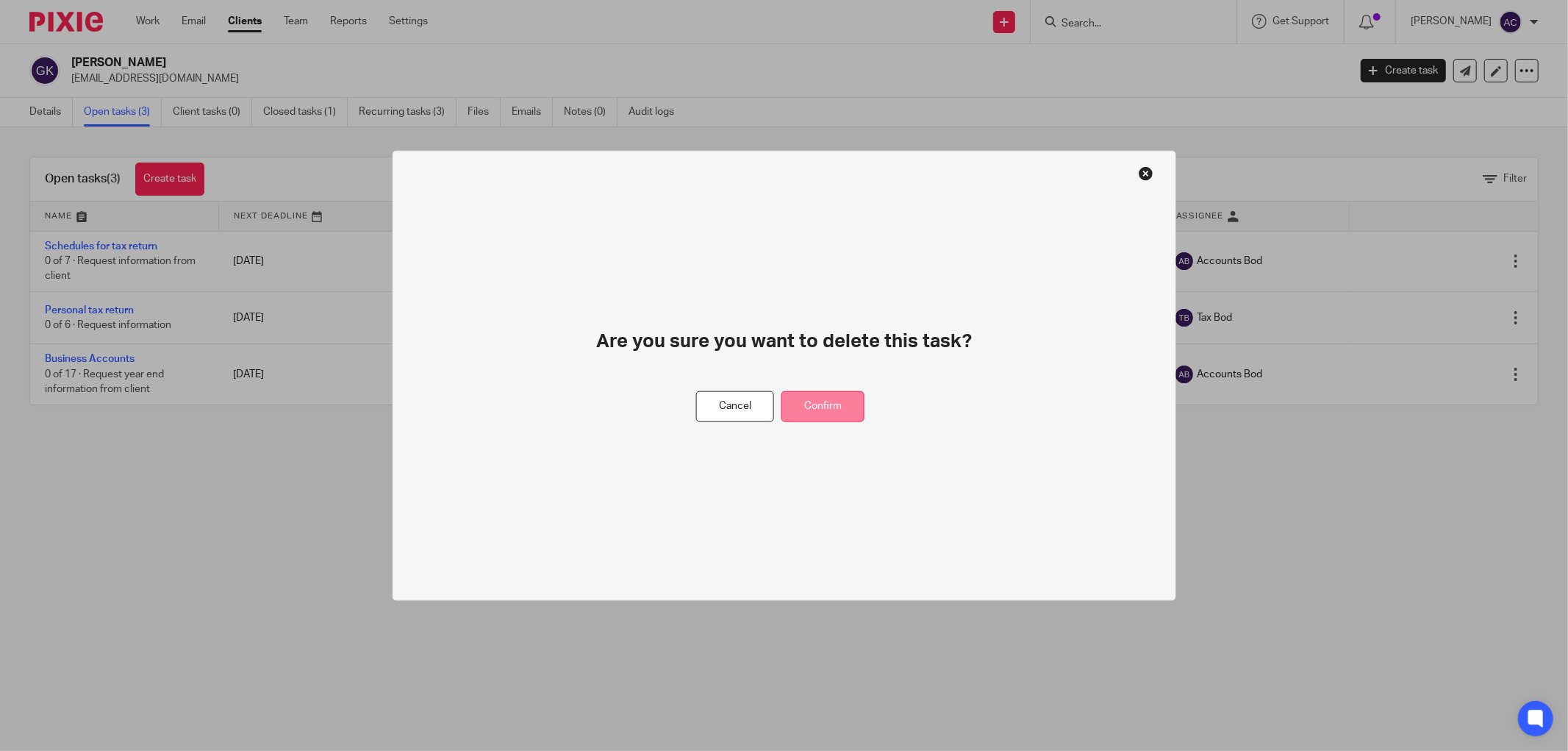
click at [843, 408] on button "Confirm" at bounding box center [822, 407] width 83 height 32
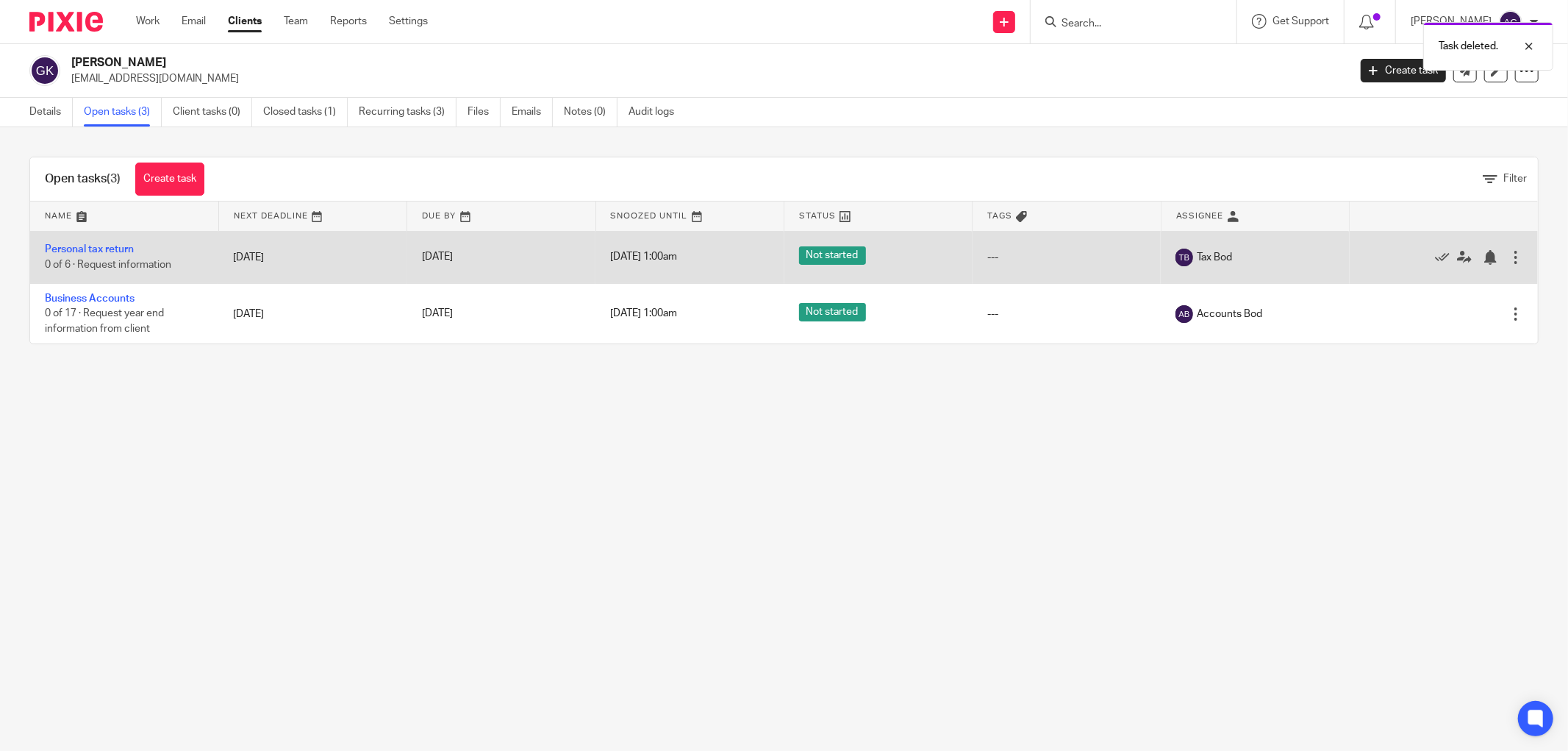
click at [1508, 255] on div at bounding box center [1516, 258] width 15 height 15
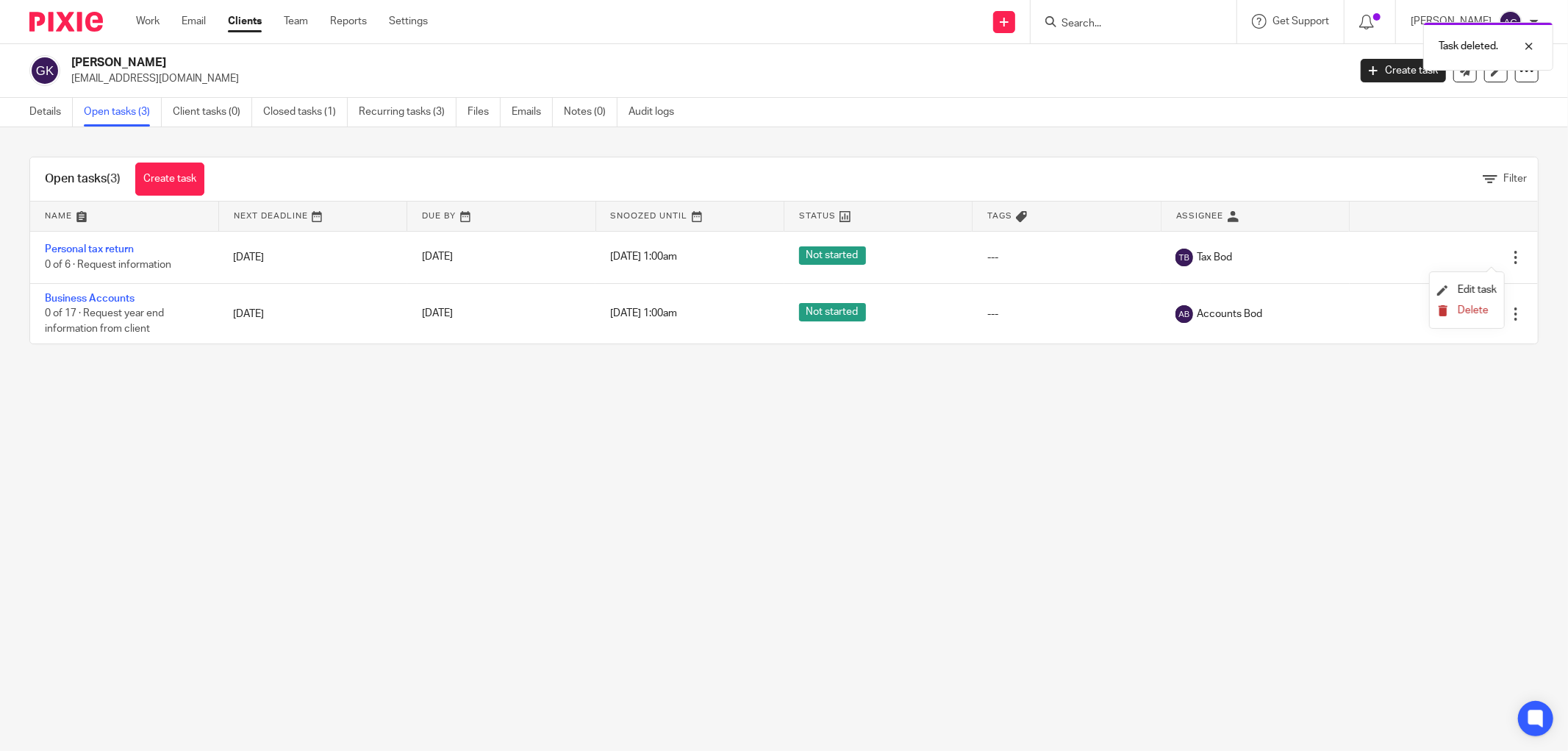
click at [1473, 315] on span "Delete" at bounding box center [1473, 310] width 31 height 10
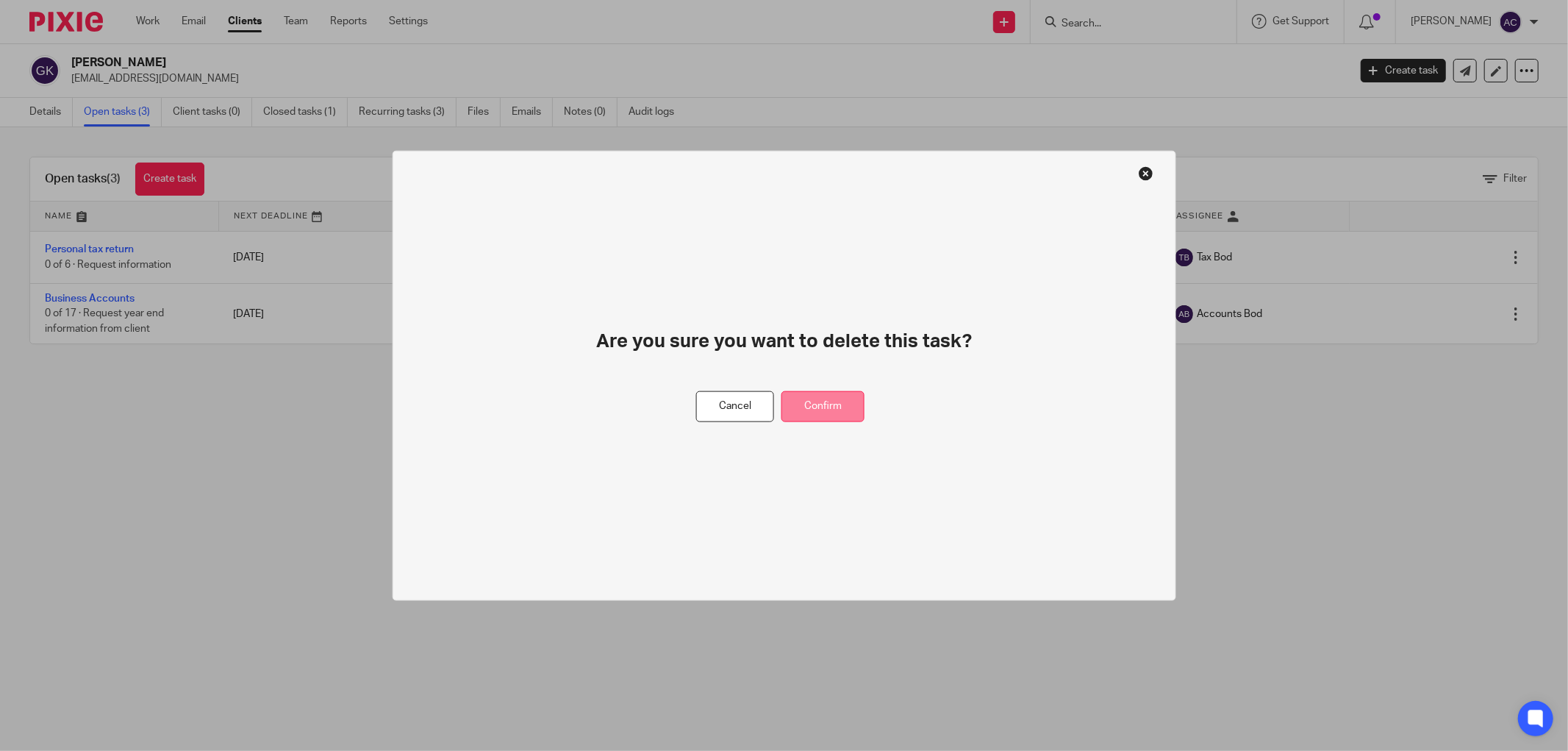
click at [804, 412] on button "Confirm" at bounding box center [822, 407] width 83 height 32
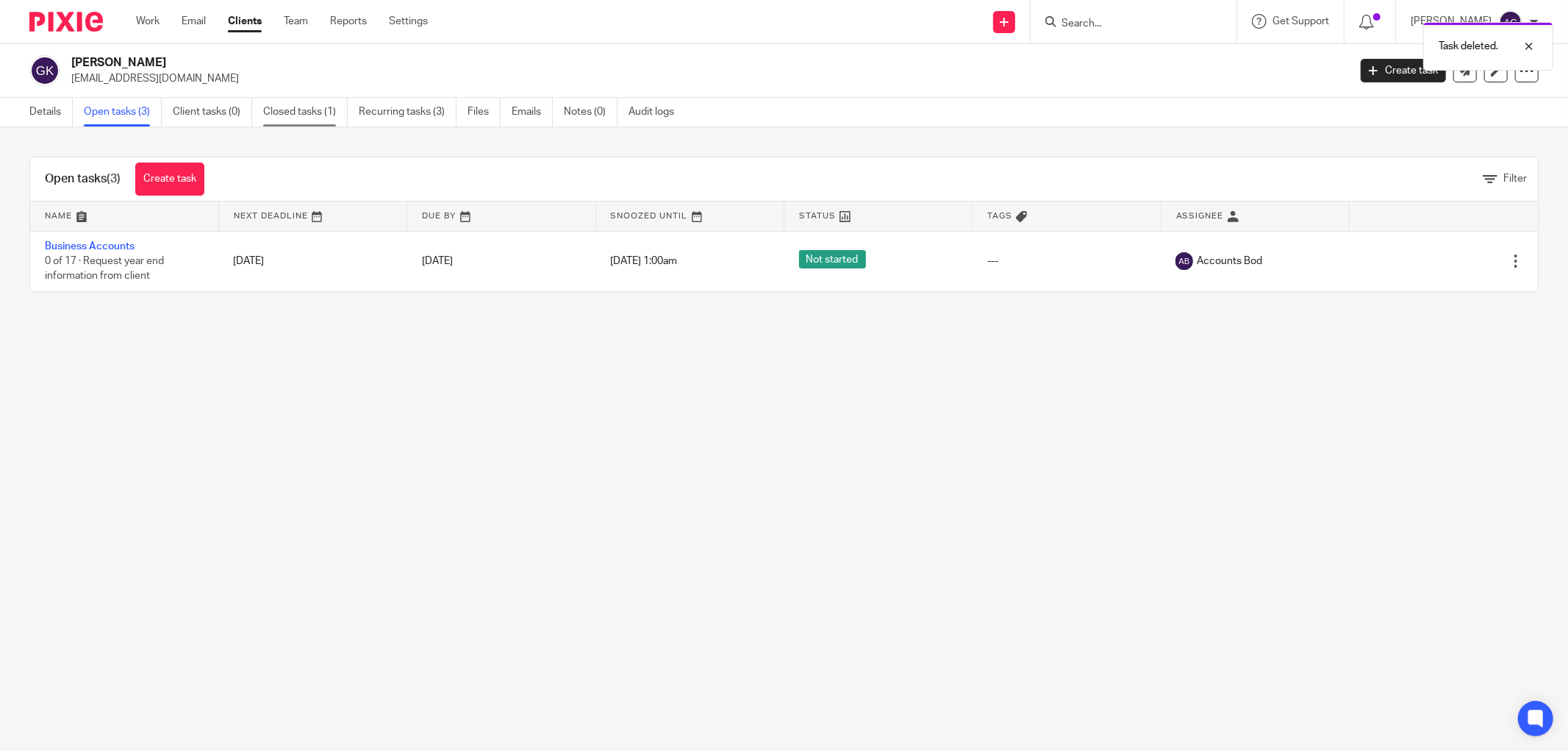
click at [299, 111] on link "Closed tasks (1)" at bounding box center [305, 112] width 85 height 29
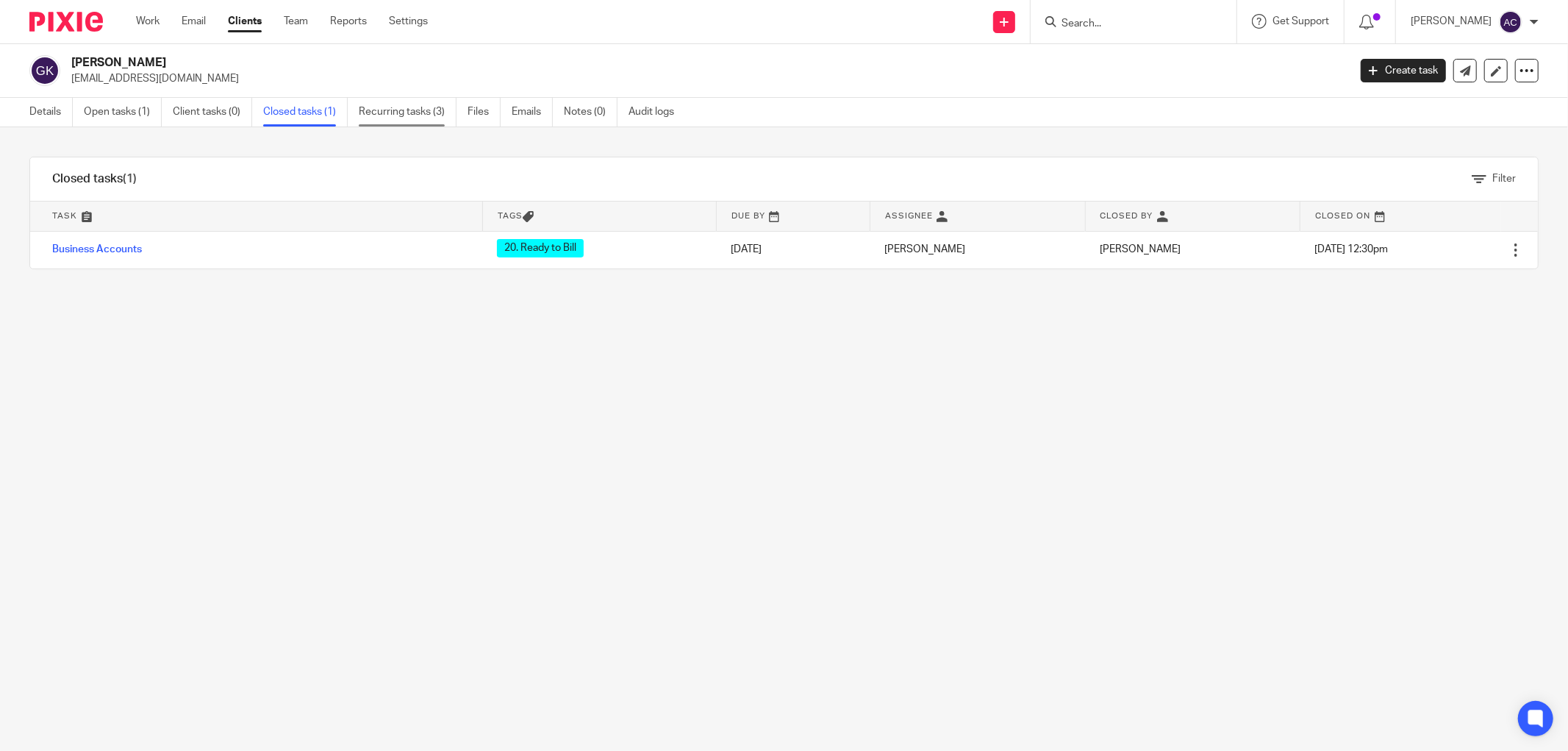
click at [431, 116] on link "Recurring tasks (3)" at bounding box center [407, 112] width 98 height 29
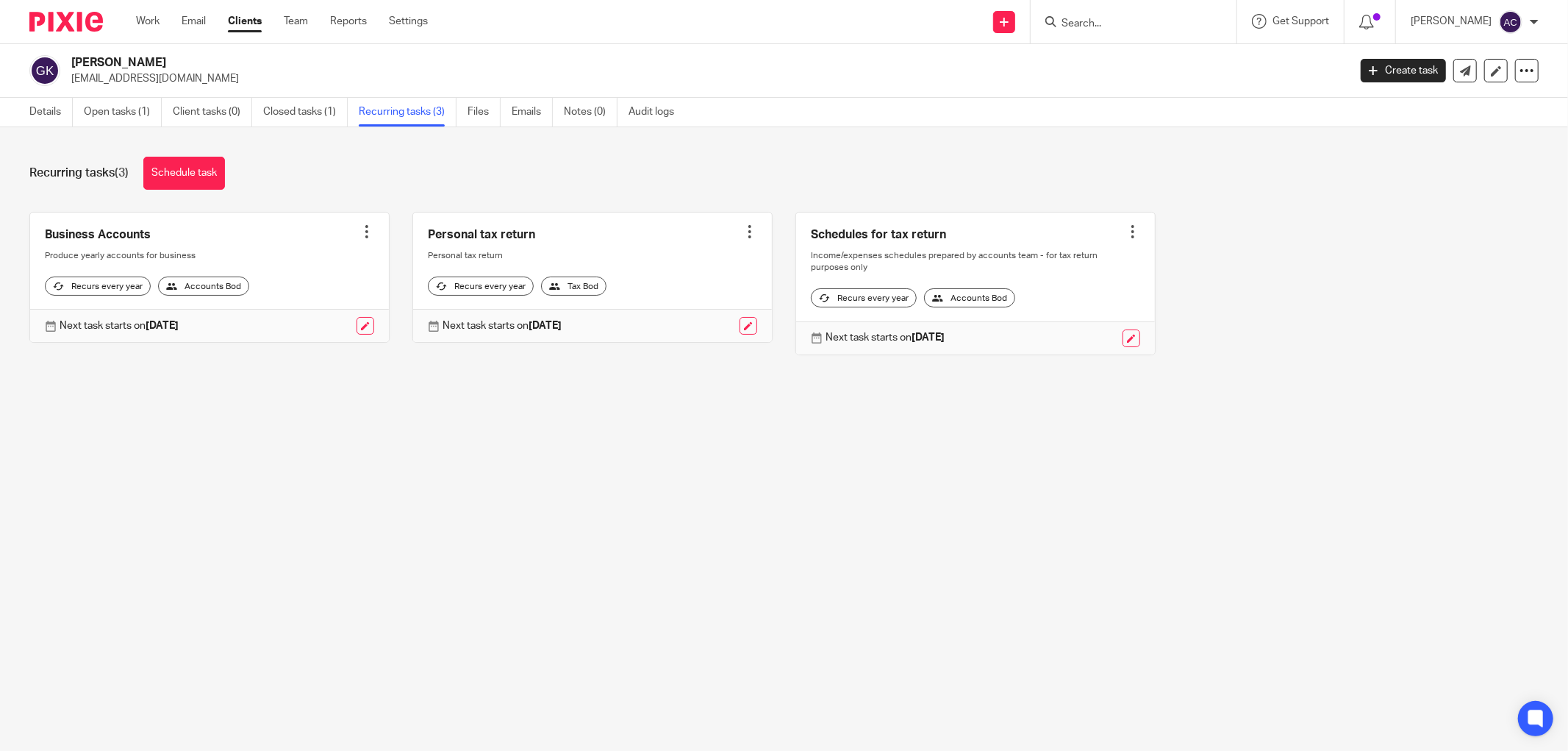
click at [742, 236] on div at bounding box center [750, 232] width 15 height 15
click at [700, 328] on span "Cancel schedule" at bounding box center [683, 325] width 77 height 10
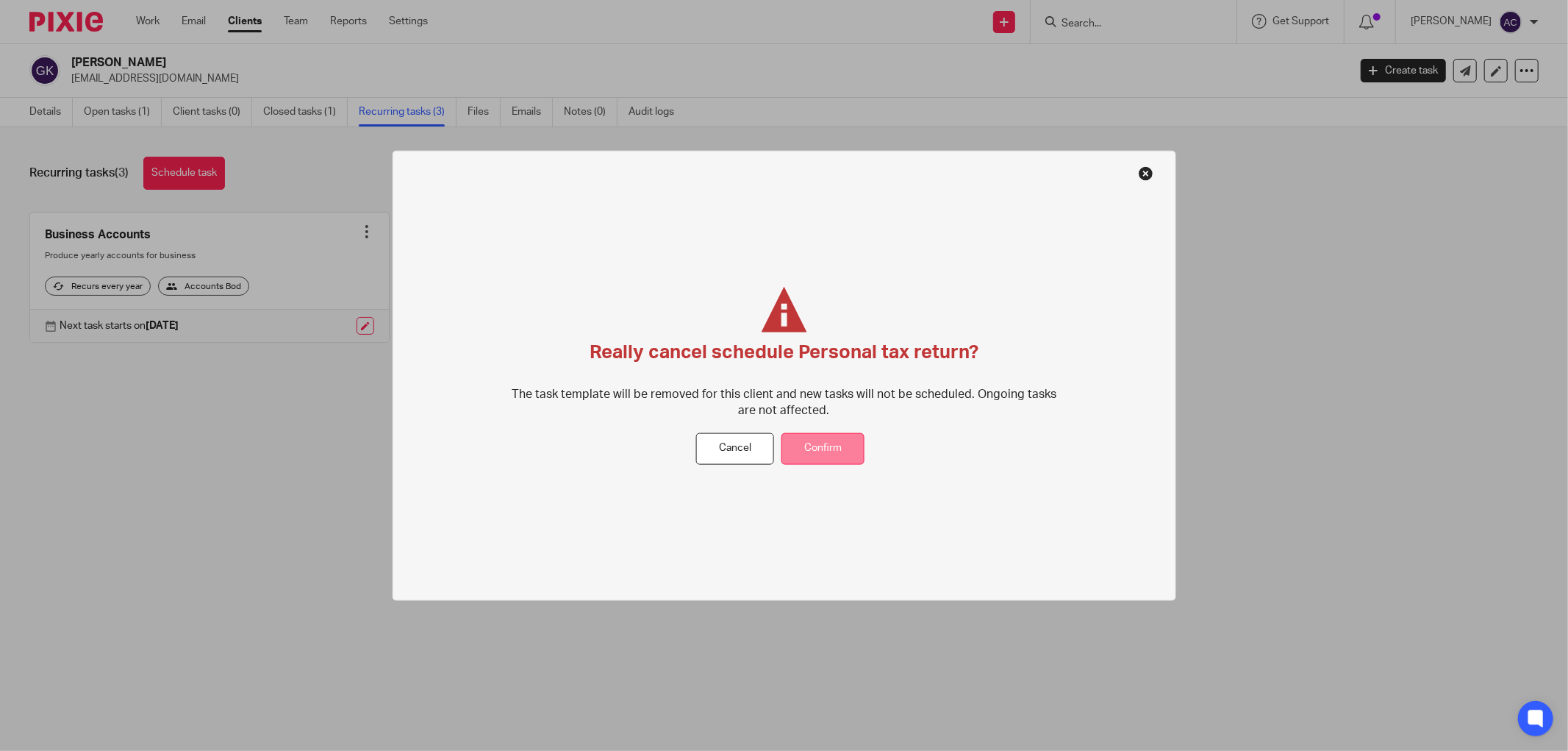
click at [827, 453] on button "Confirm" at bounding box center [822, 449] width 83 height 32
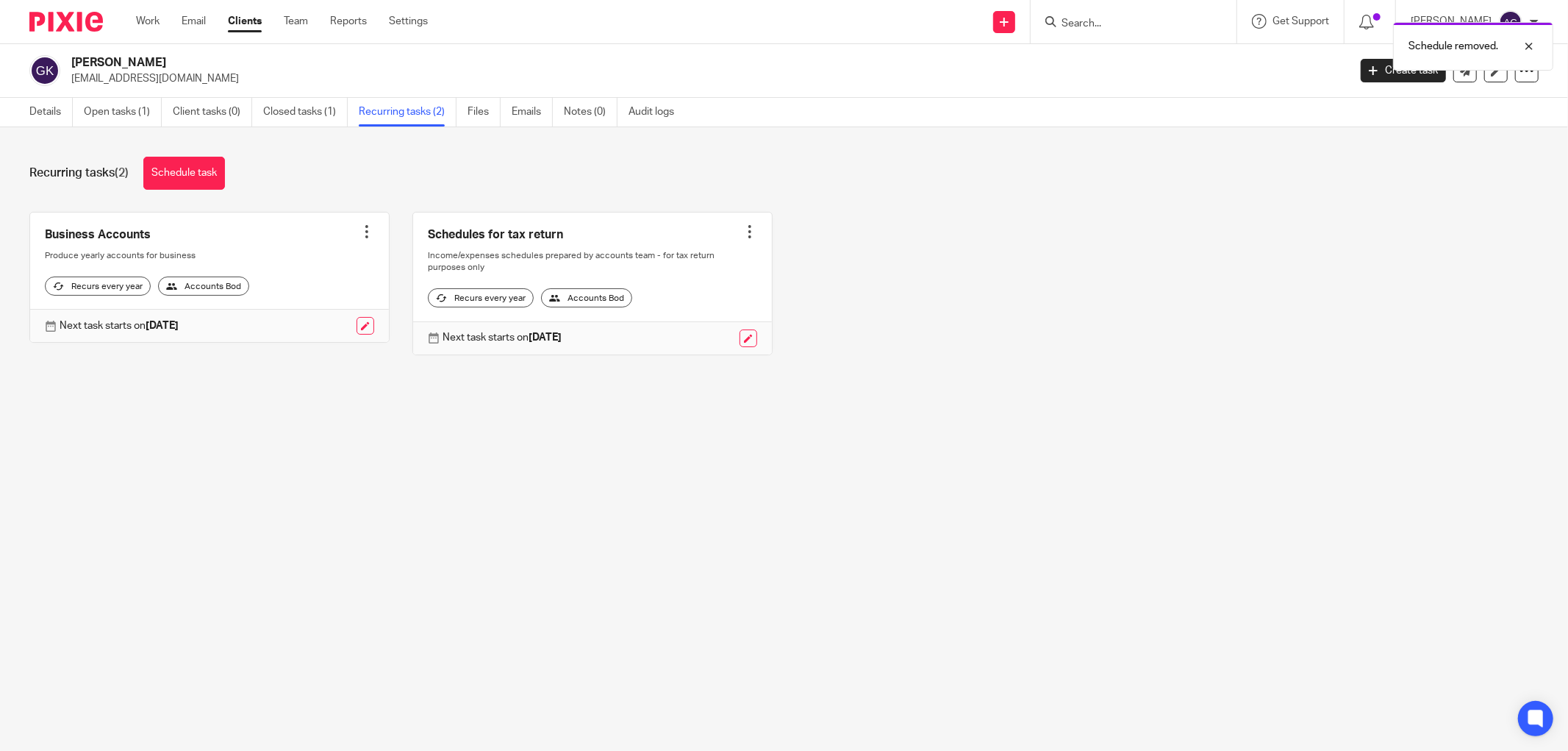
click at [742, 232] on div at bounding box center [750, 232] width 15 height 15
click at [689, 324] on span "Cancel schedule" at bounding box center [683, 325] width 77 height 10
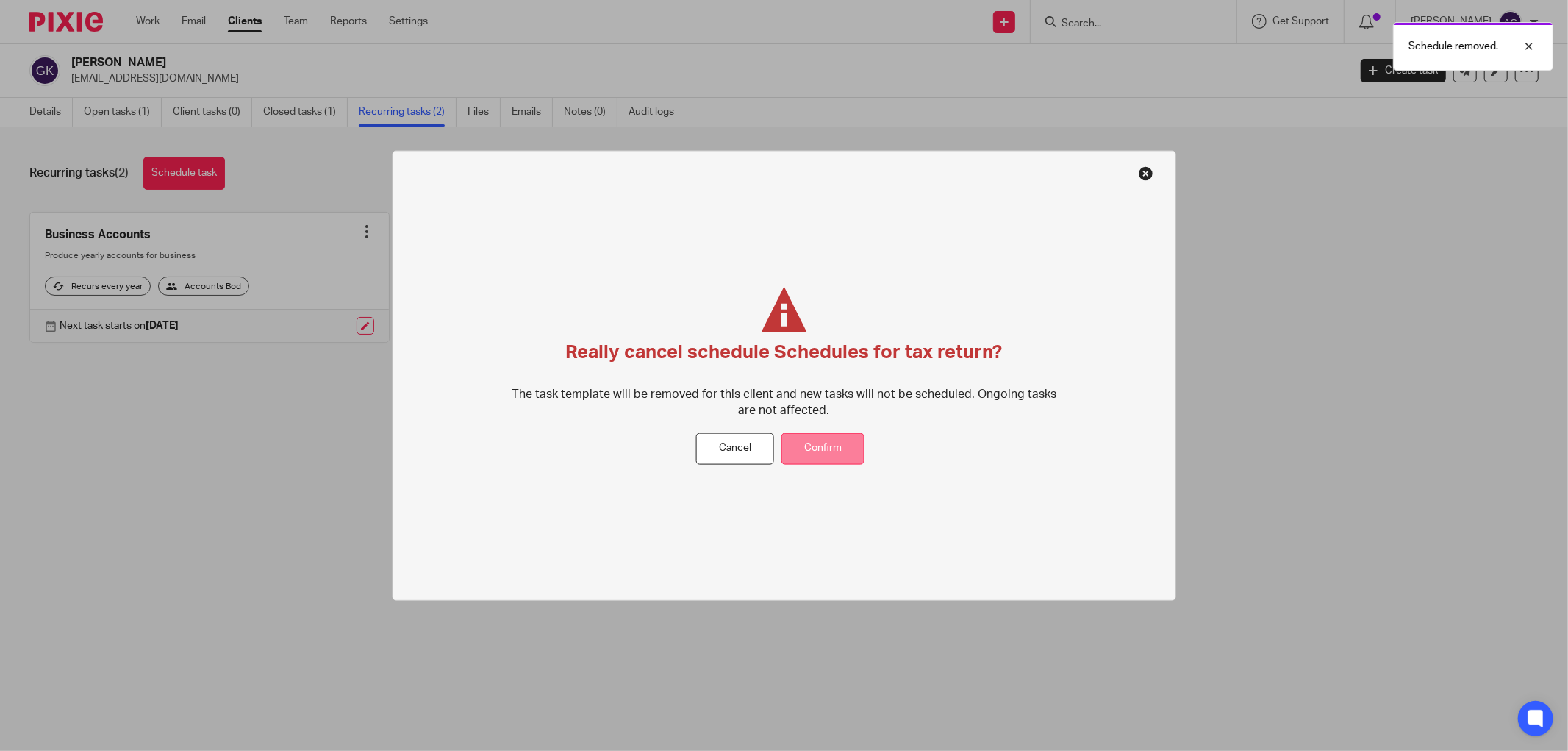
click at [843, 449] on button "Confirm" at bounding box center [822, 449] width 83 height 32
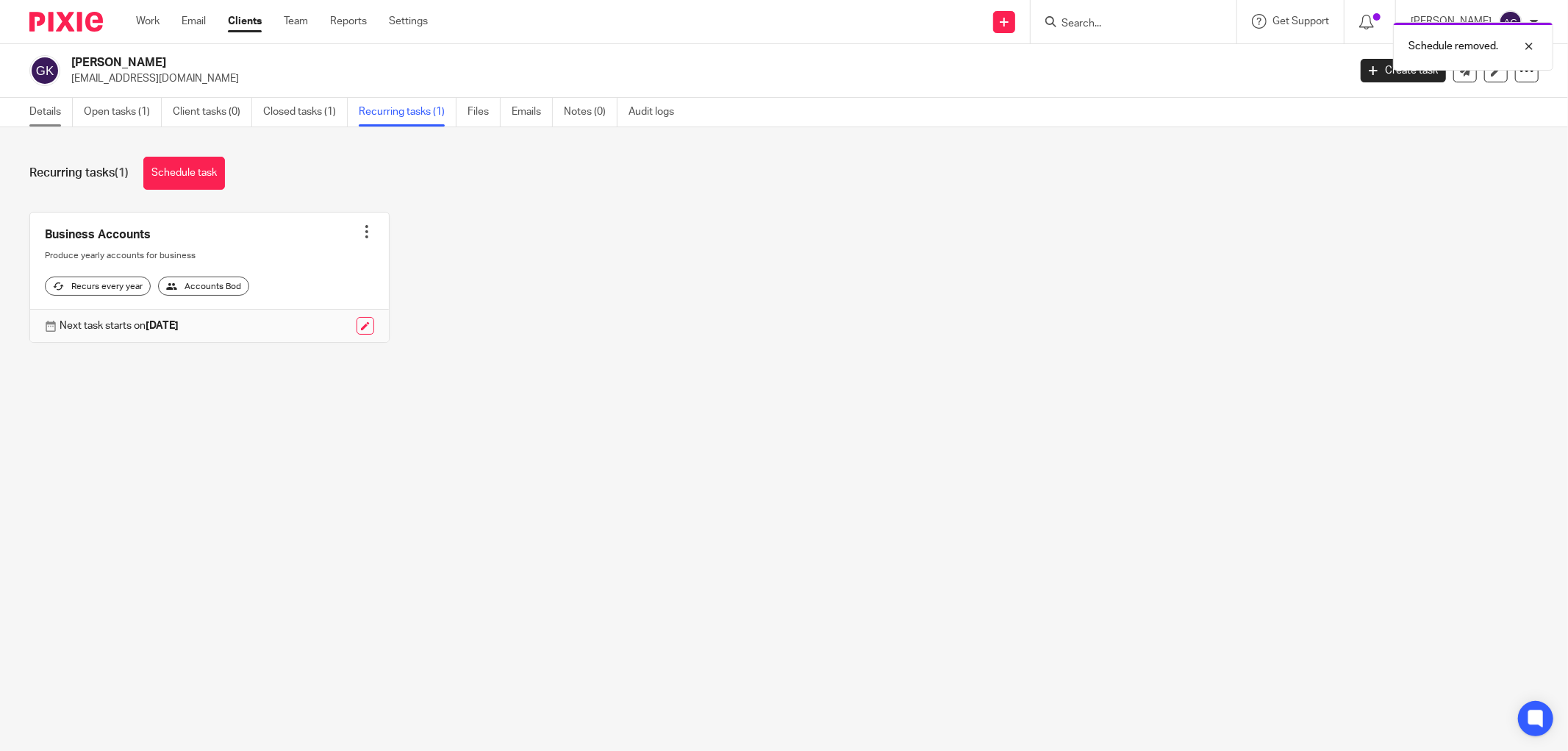
click at [42, 116] on link "Details" at bounding box center [51, 112] width 44 height 29
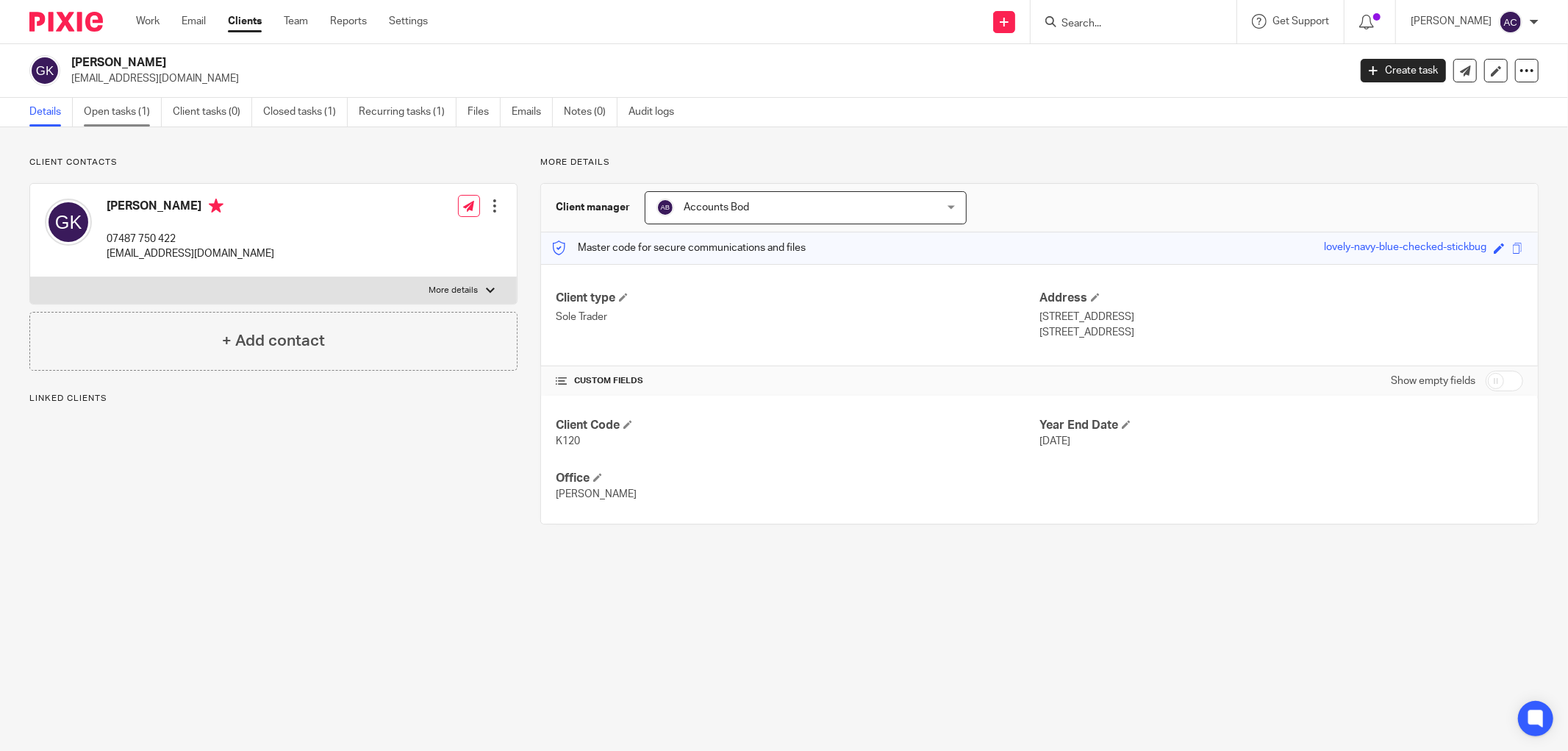
click at [100, 113] on link "Open tasks (1)" at bounding box center [123, 112] width 78 height 29
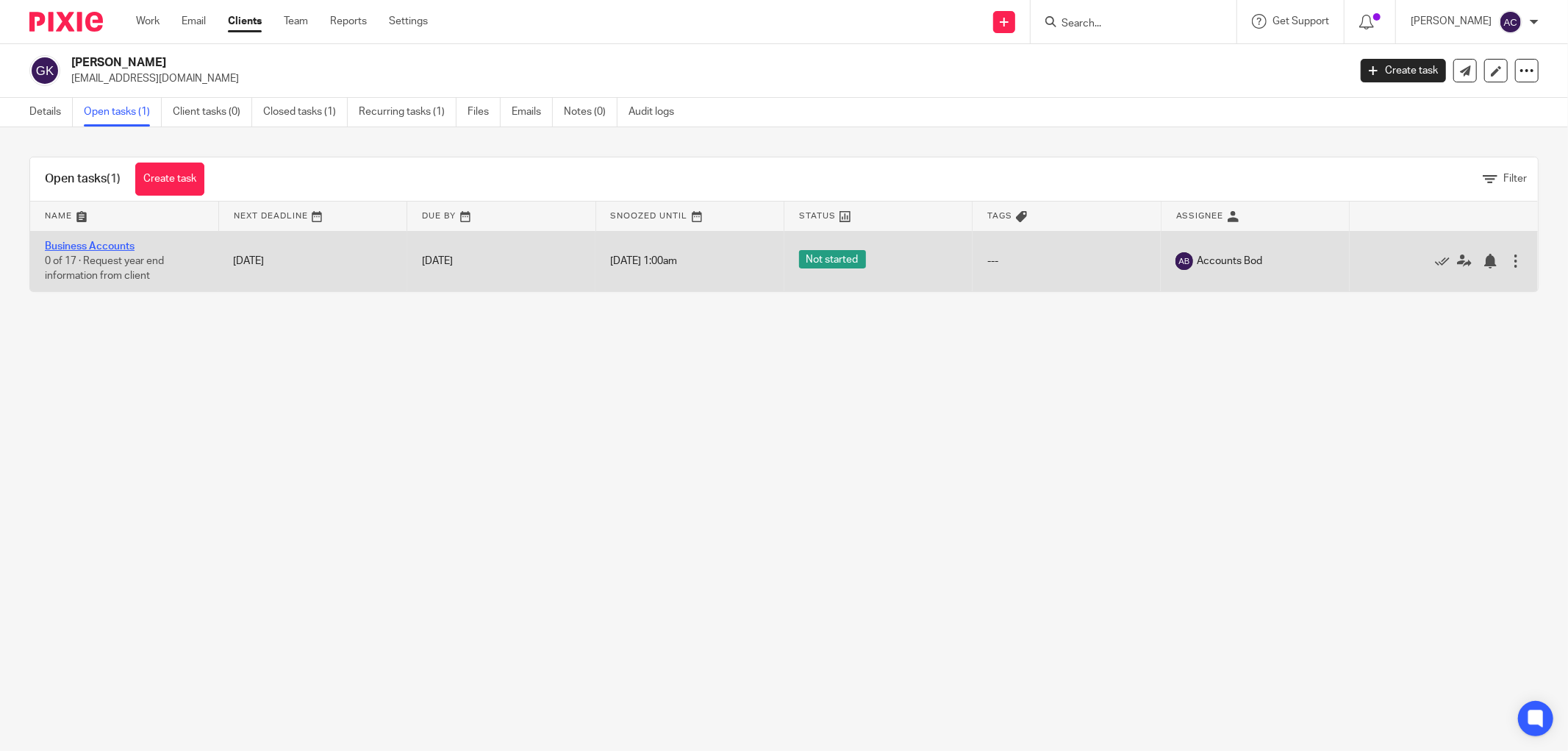
click at [67, 244] on link "Business Accounts" at bounding box center [89, 246] width 89 height 10
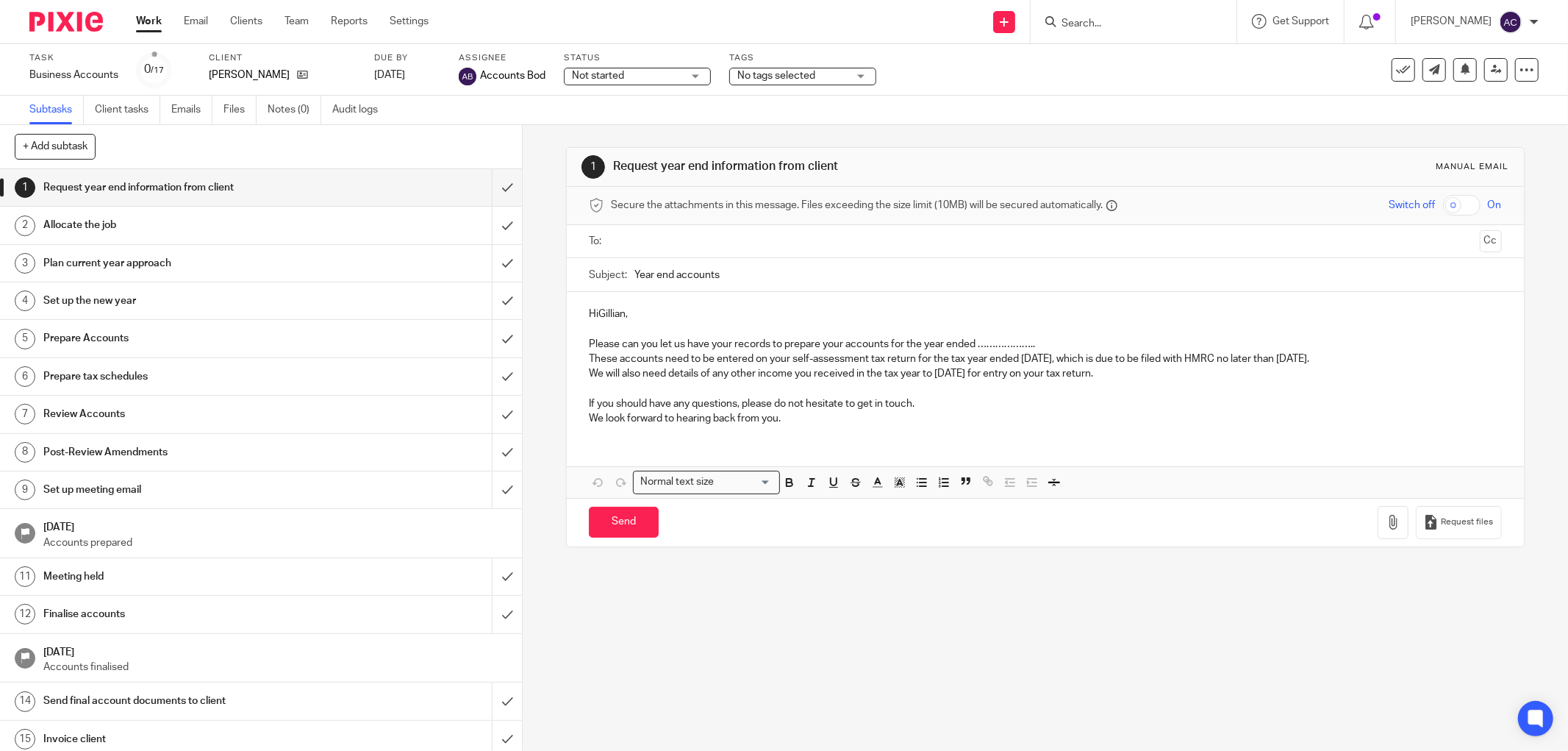
click at [790, 75] on span "No tags selected" at bounding box center [777, 75] width 78 height 10
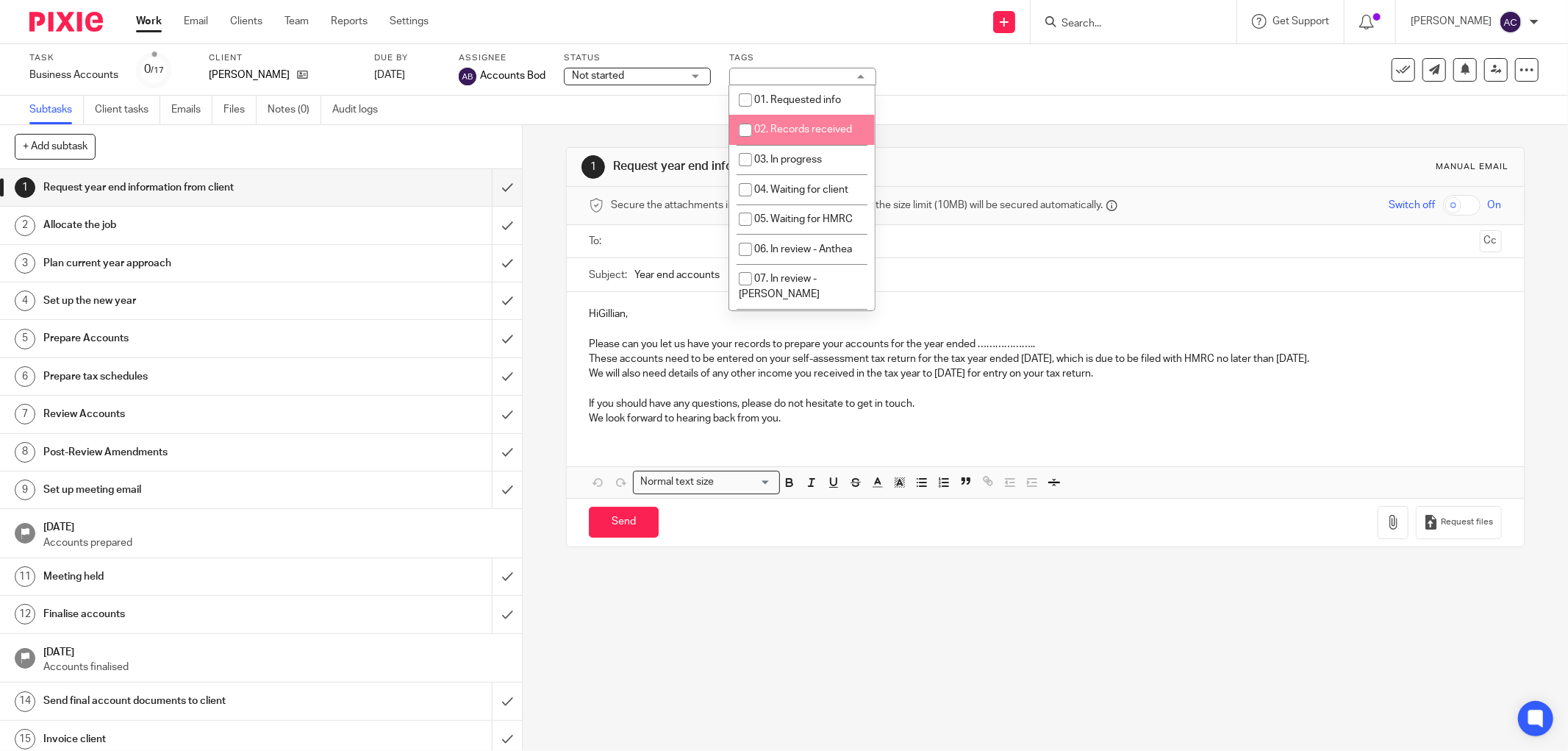
click at [796, 129] on span "02. Records received" at bounding box center [803, 129] width 98 height 10
checkbox input "true"
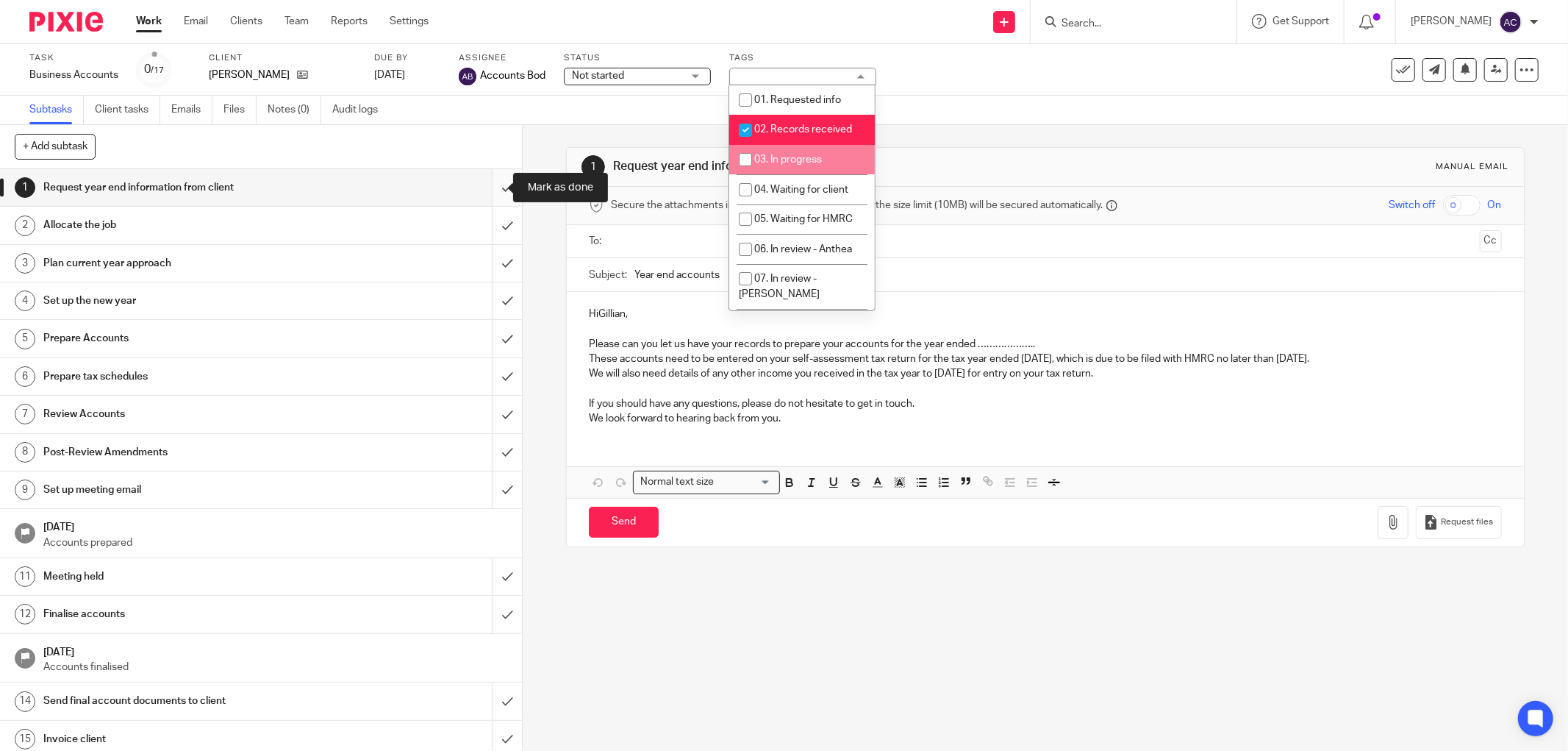
click at [491, 190] on input "submit" at bounding box center [260, 188] width 522 height 37
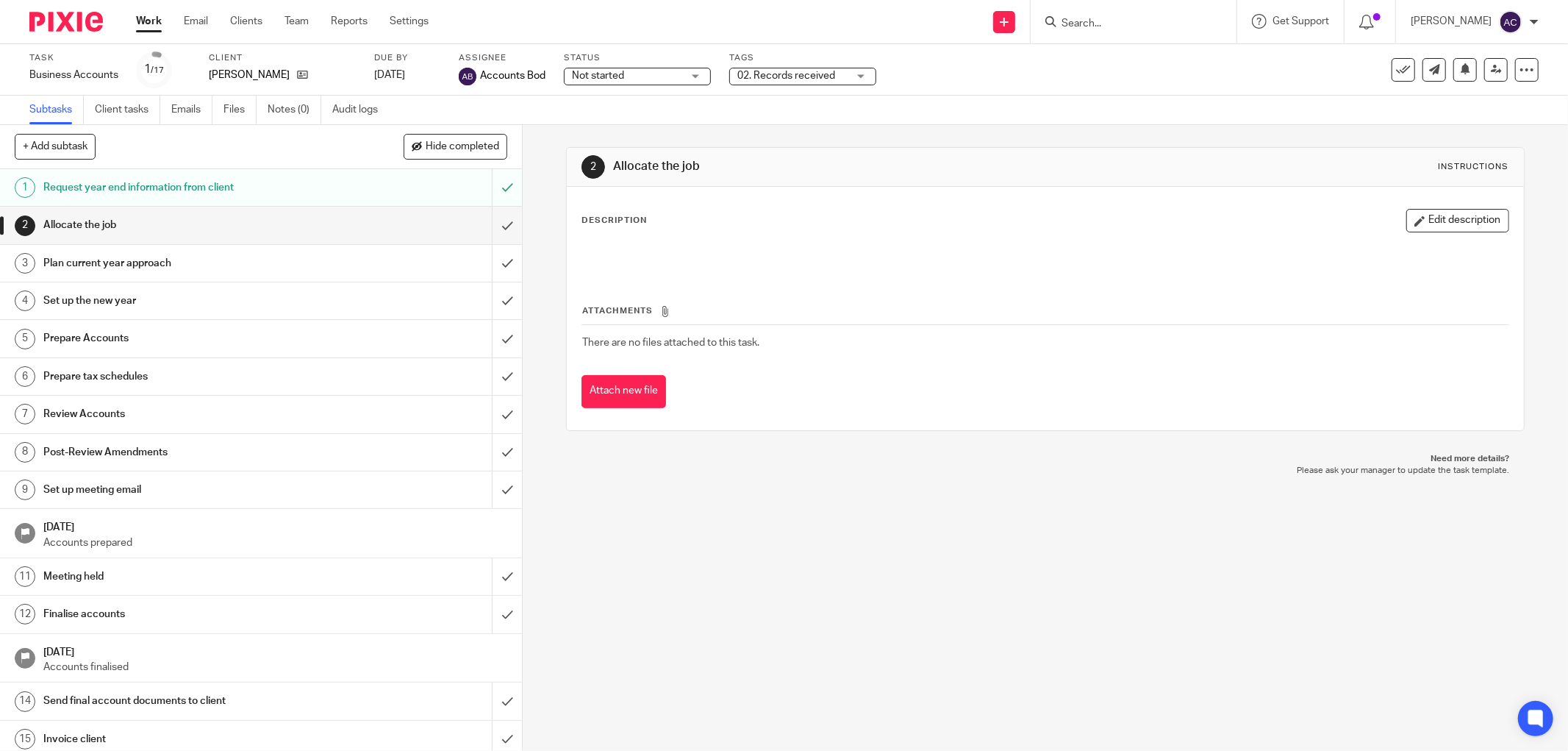
click at [302, 12] on div "Work Email Clients Team Reports Settings Work Email Clients Team Reports Settin…" at bounding box center [286, 21] width 329 height 44
click at [303, 19] on link "Team" at bounding box center [297, 21] width 24 height 15
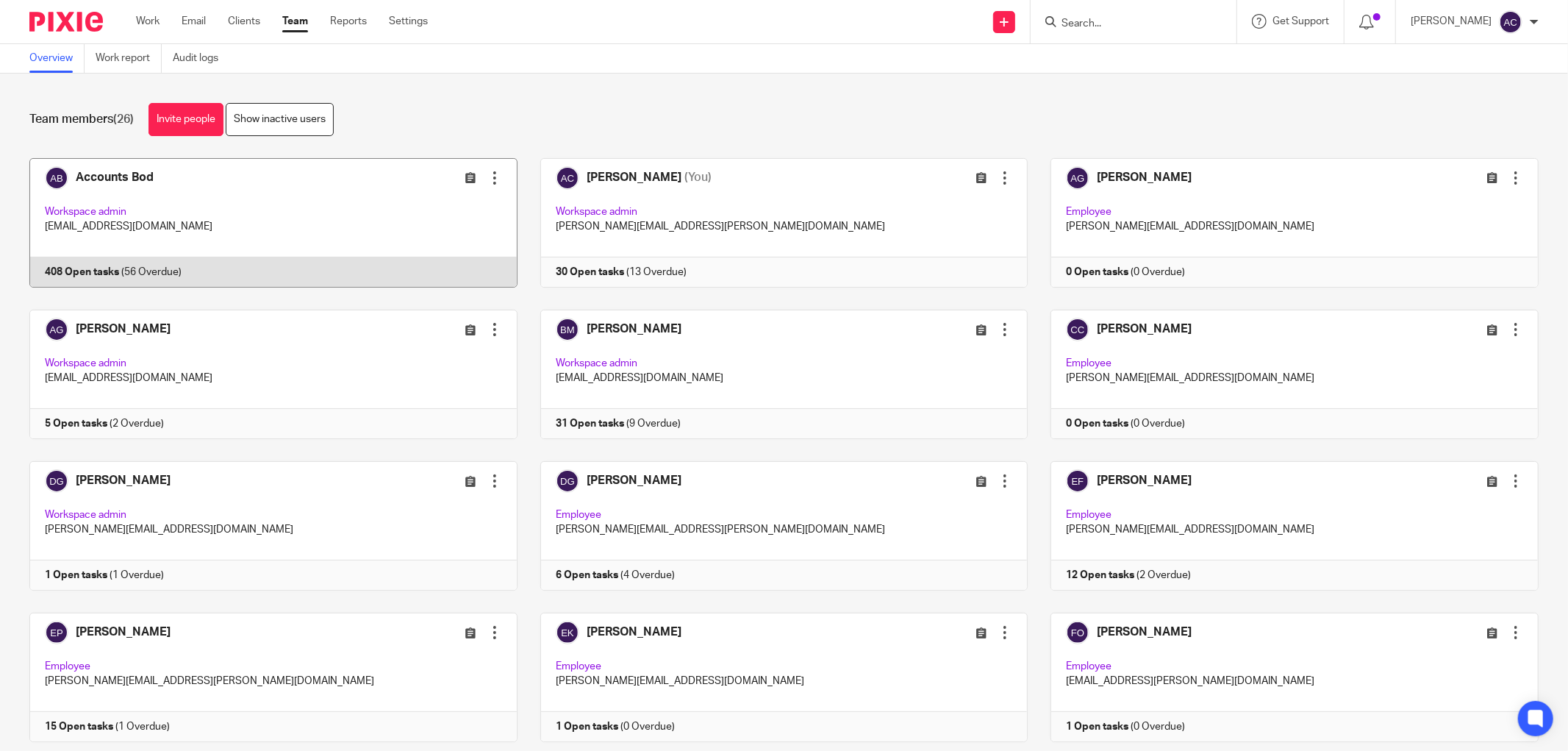
click at [103, 269] on link at bounding box center [261, 222] width 511 height 129
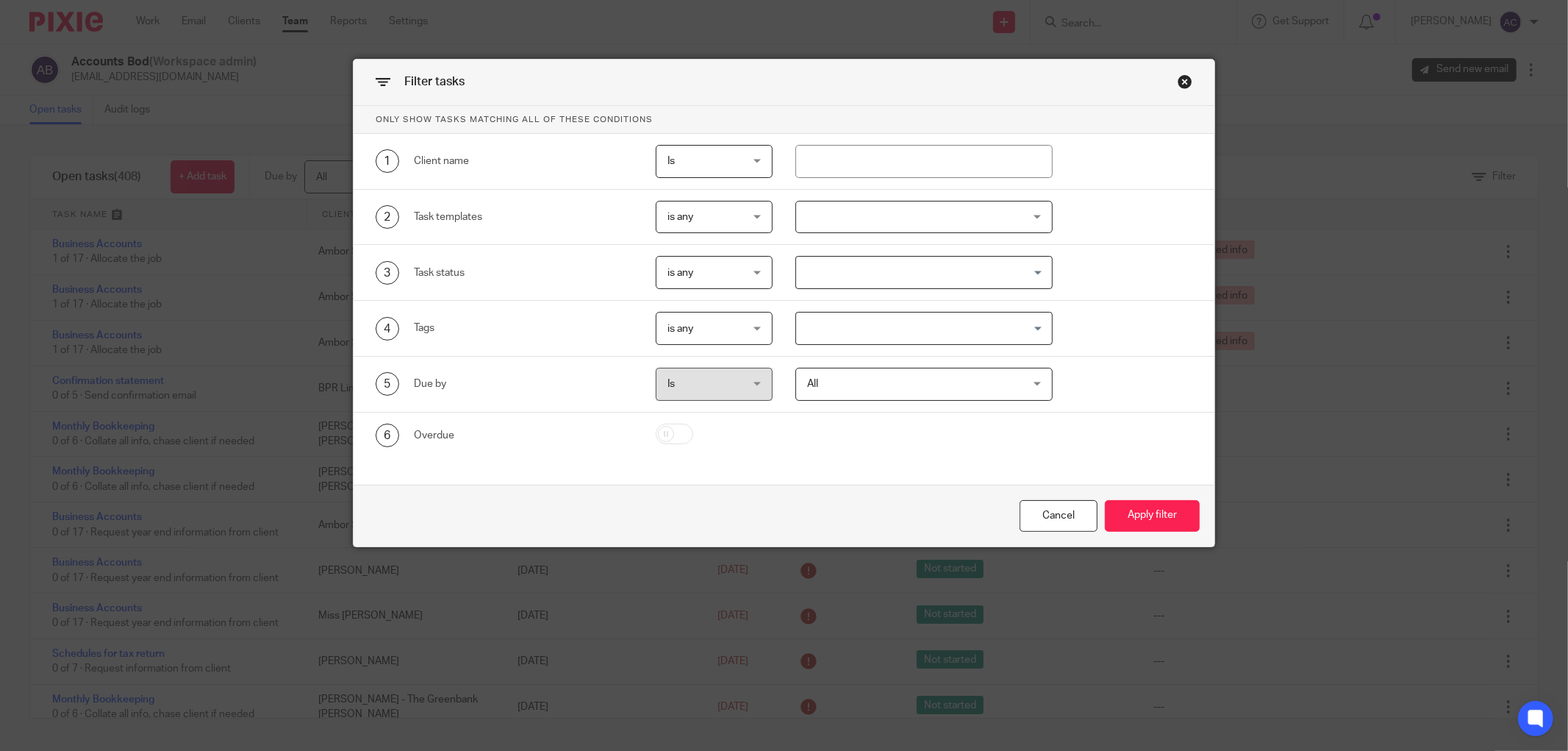
click at [914, 265] on input "Search for option" at bounding box center [921, 273] width 246 height 26
click at [909, 205] on div at bounding box center [924, 218] width 258 height 34
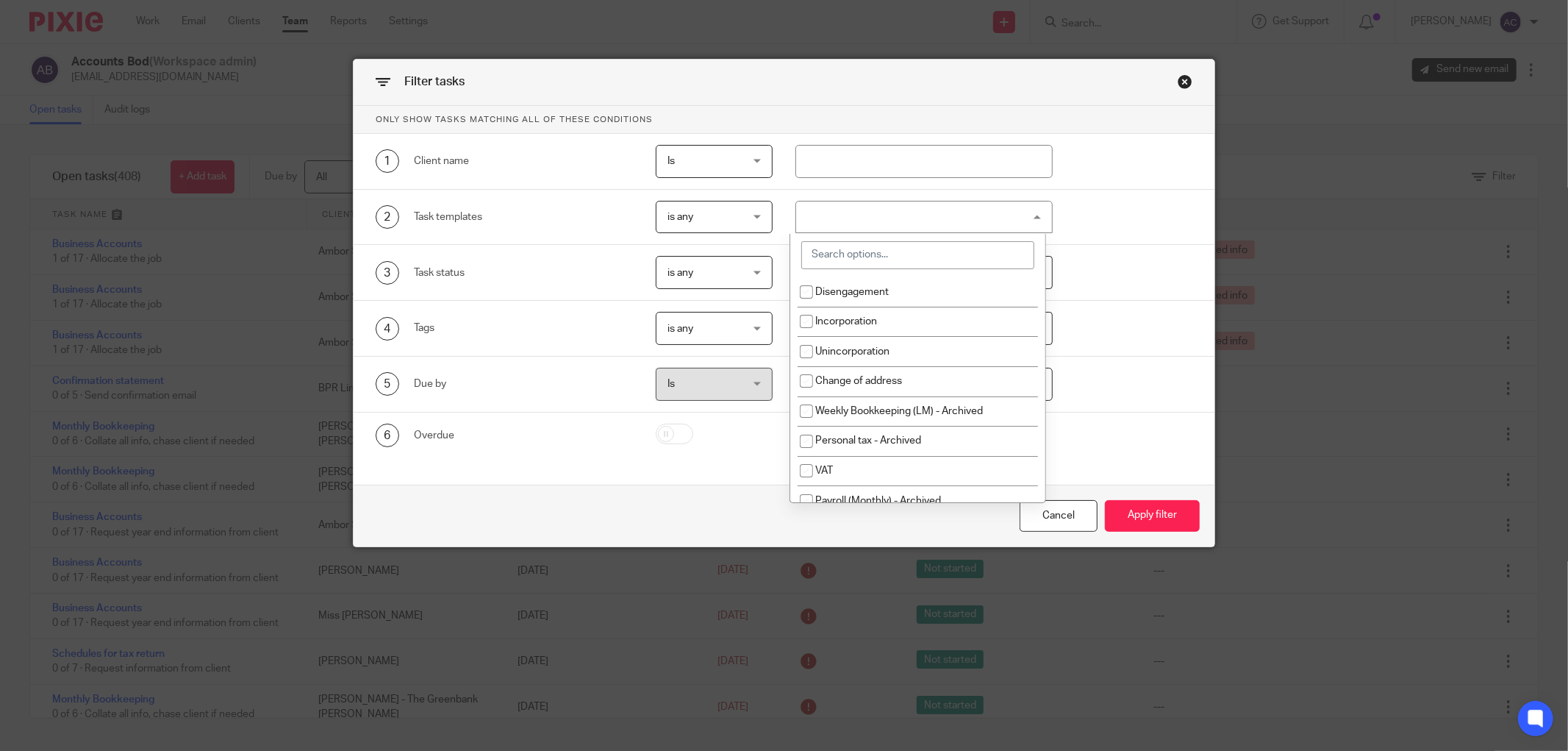
click at [909, 205] on div at bounding box center [924, 218] width 258 height 34
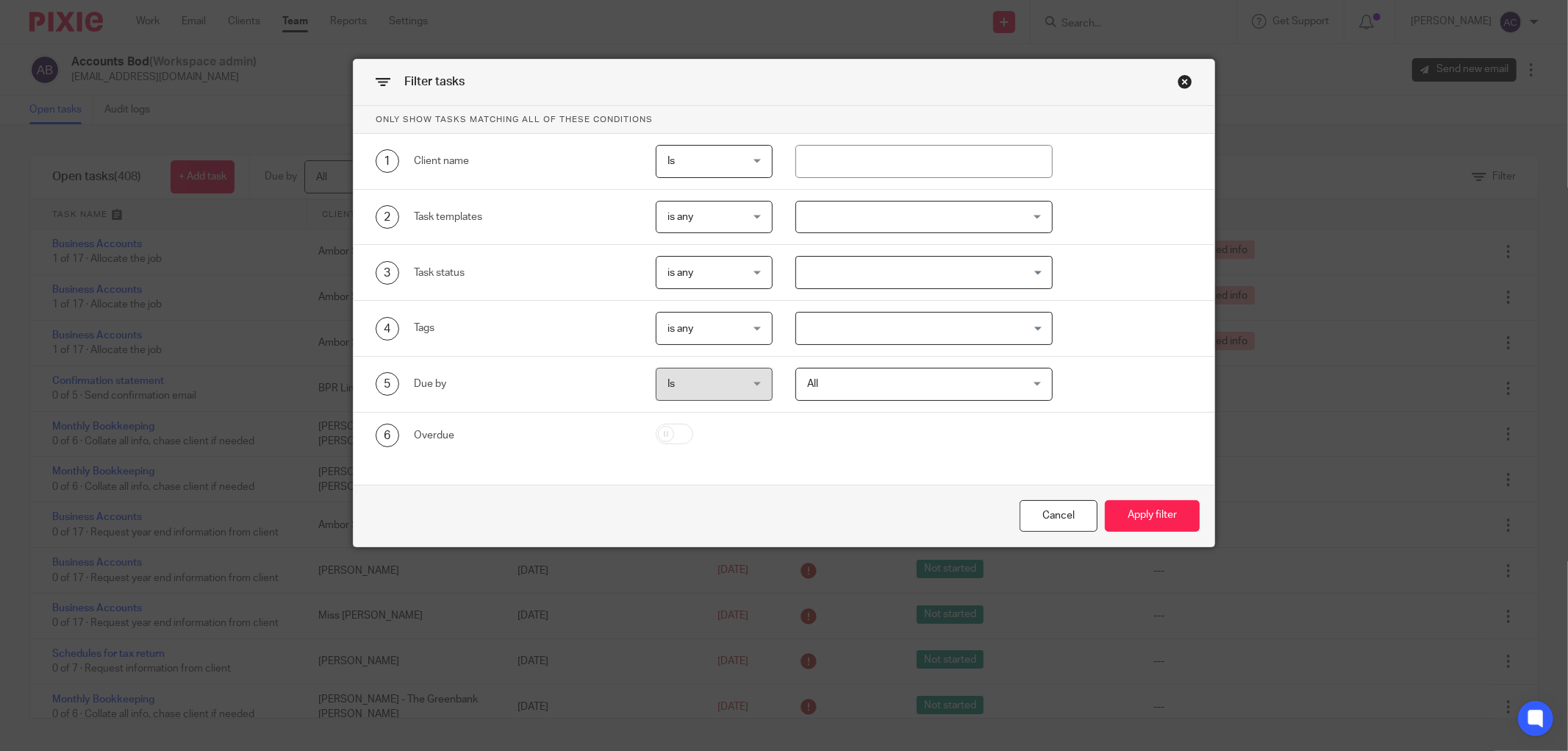
click at [900, 324] on input "Search for option" at bounding box center [921, 329] width 246 height 26
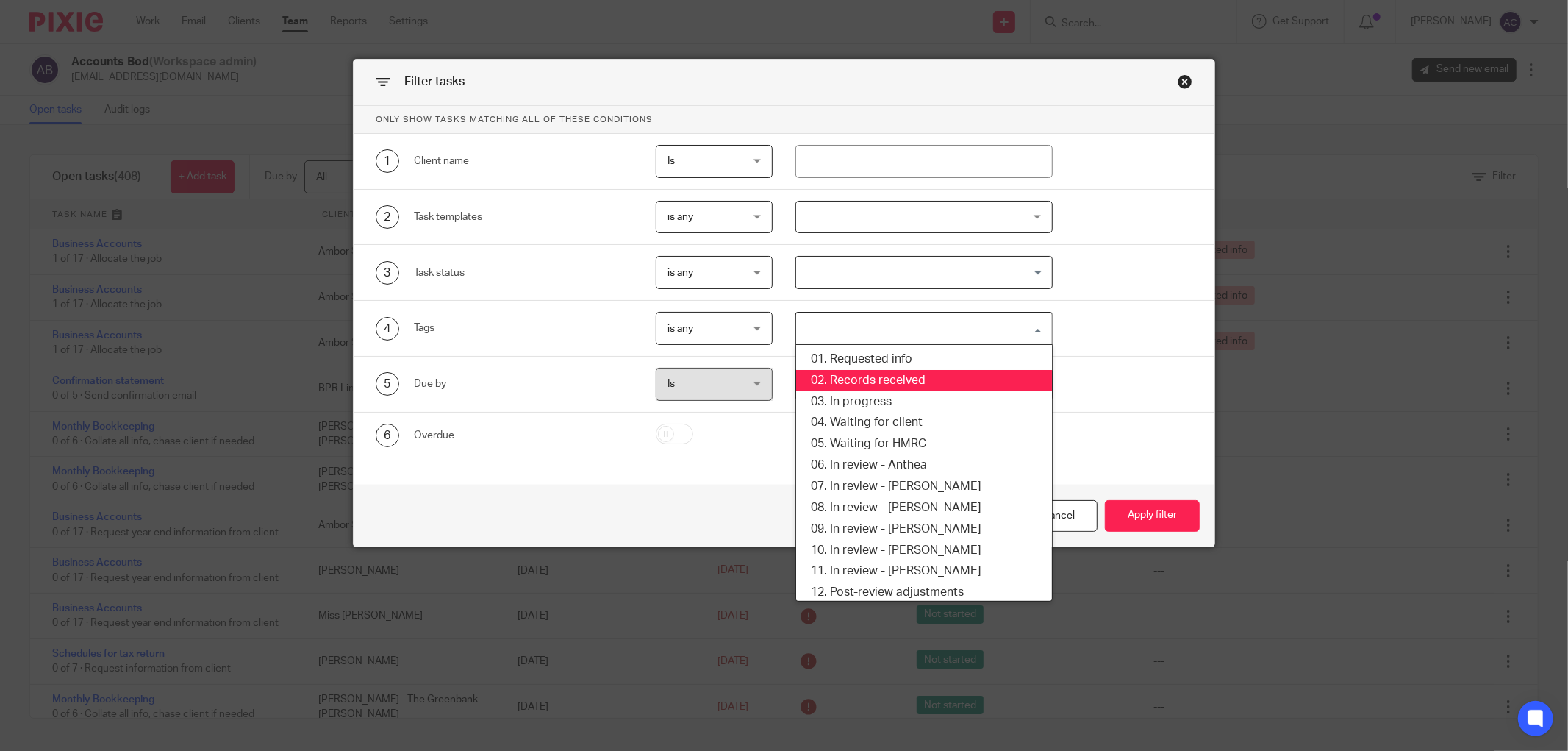
click at [904, 377] on li "02. Records received" at bounding box center [924, 381] width 256 height 21
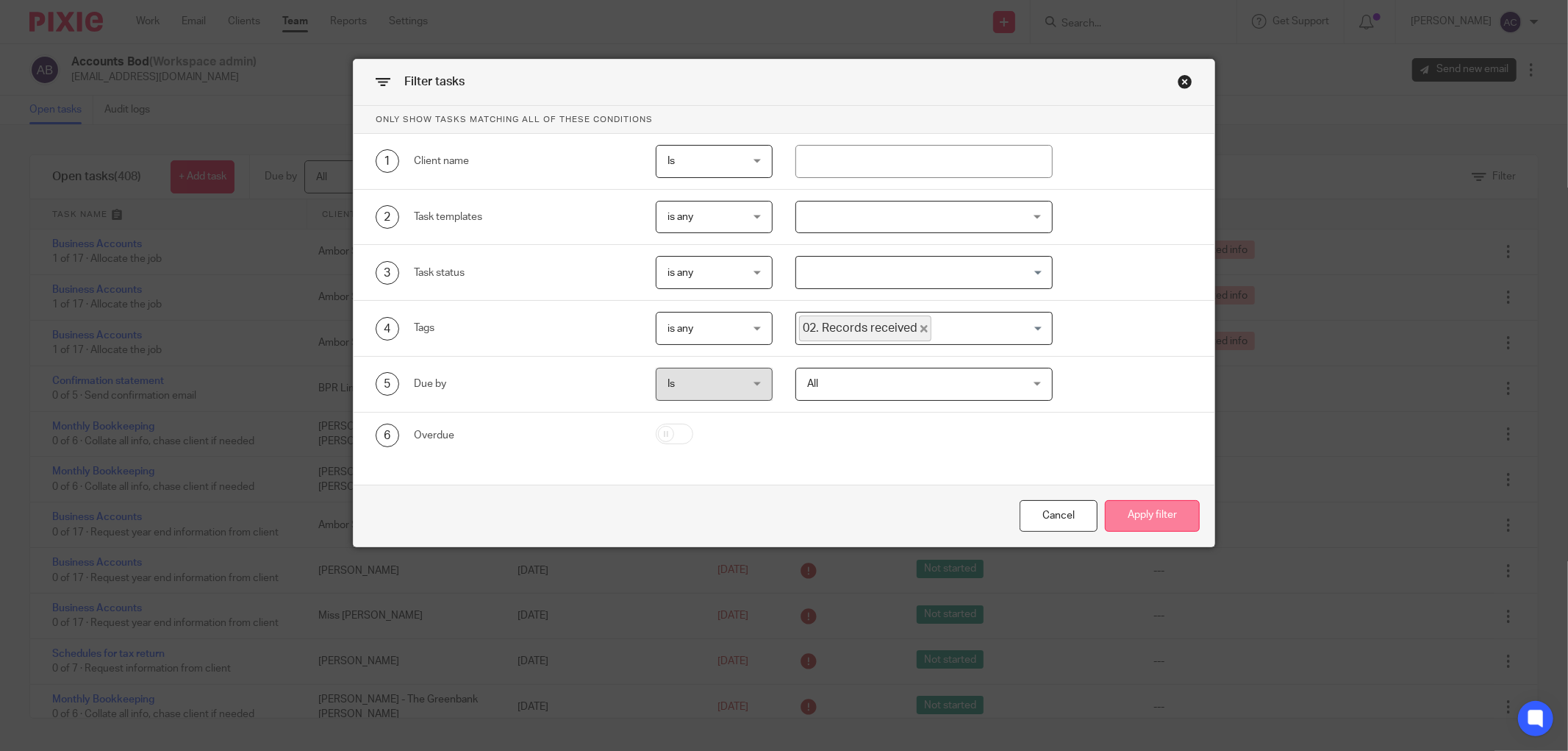
click at [1133, 513] on button "Apply filter" at bounding box center [1152, 516] width 95 height 32
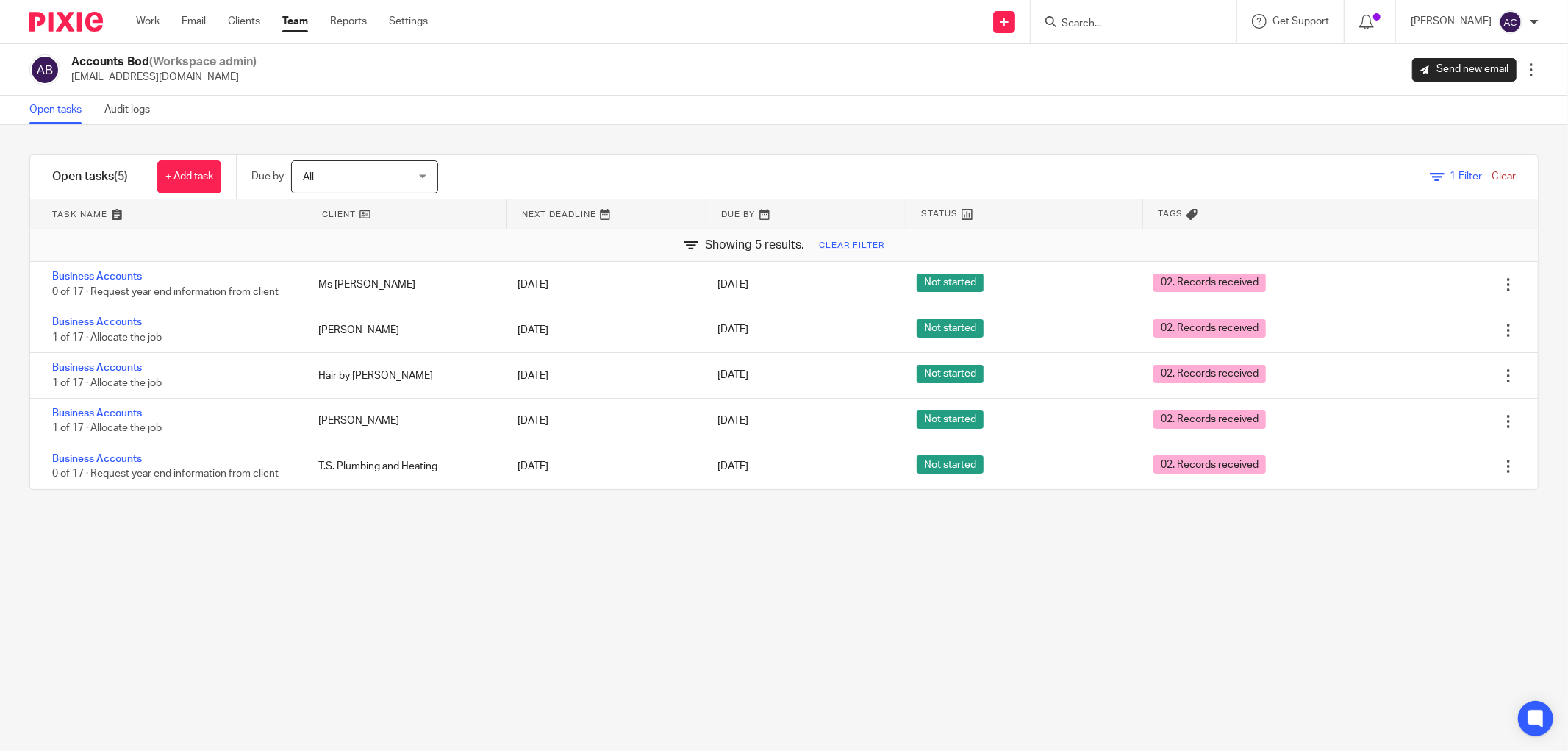
click at [1077, 20] on input "Search" at bounding box center [1126, 24] width 132 height 13
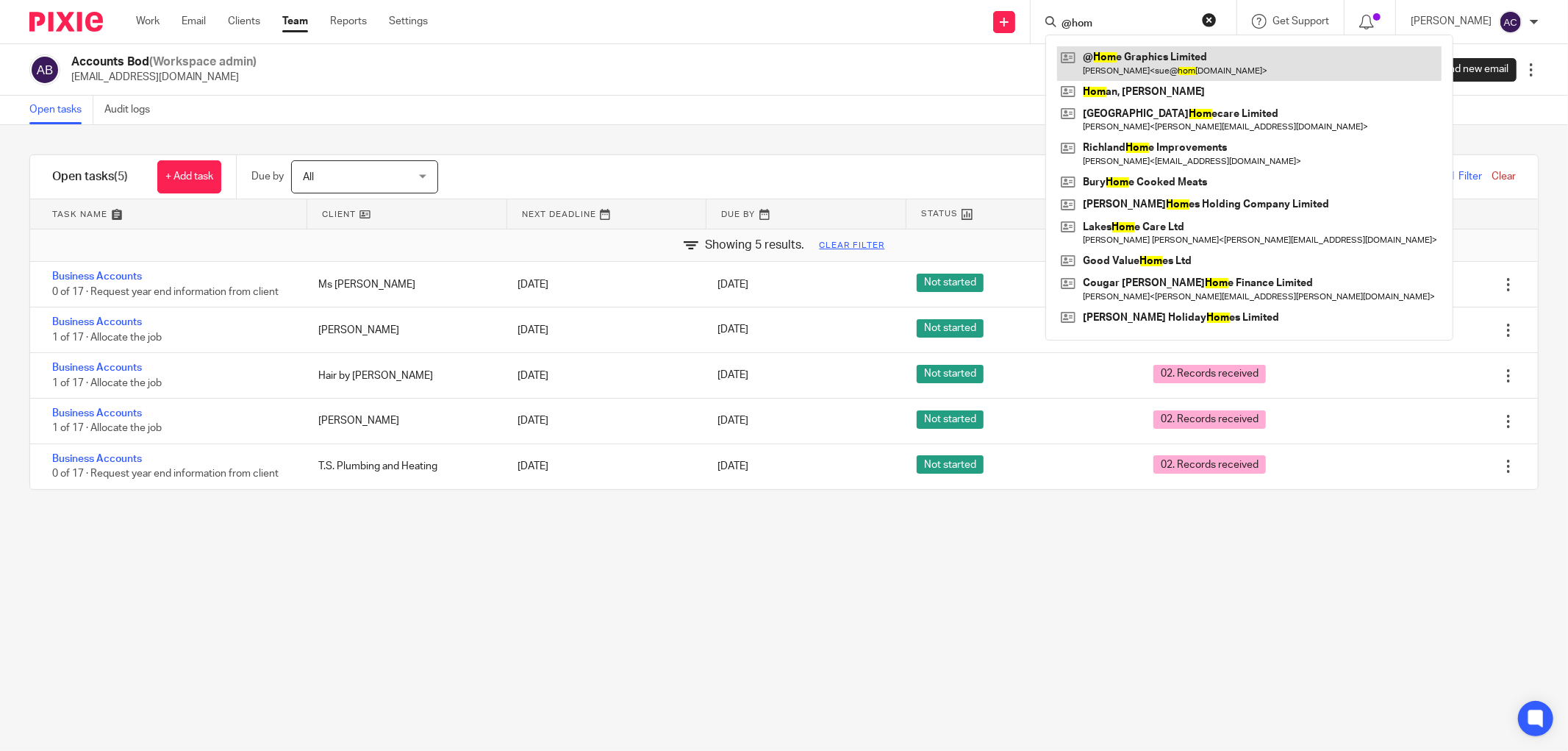
type input "@hom"
click at [1201, 71] on link at bounding box center [1249, 63] width 384 height 34
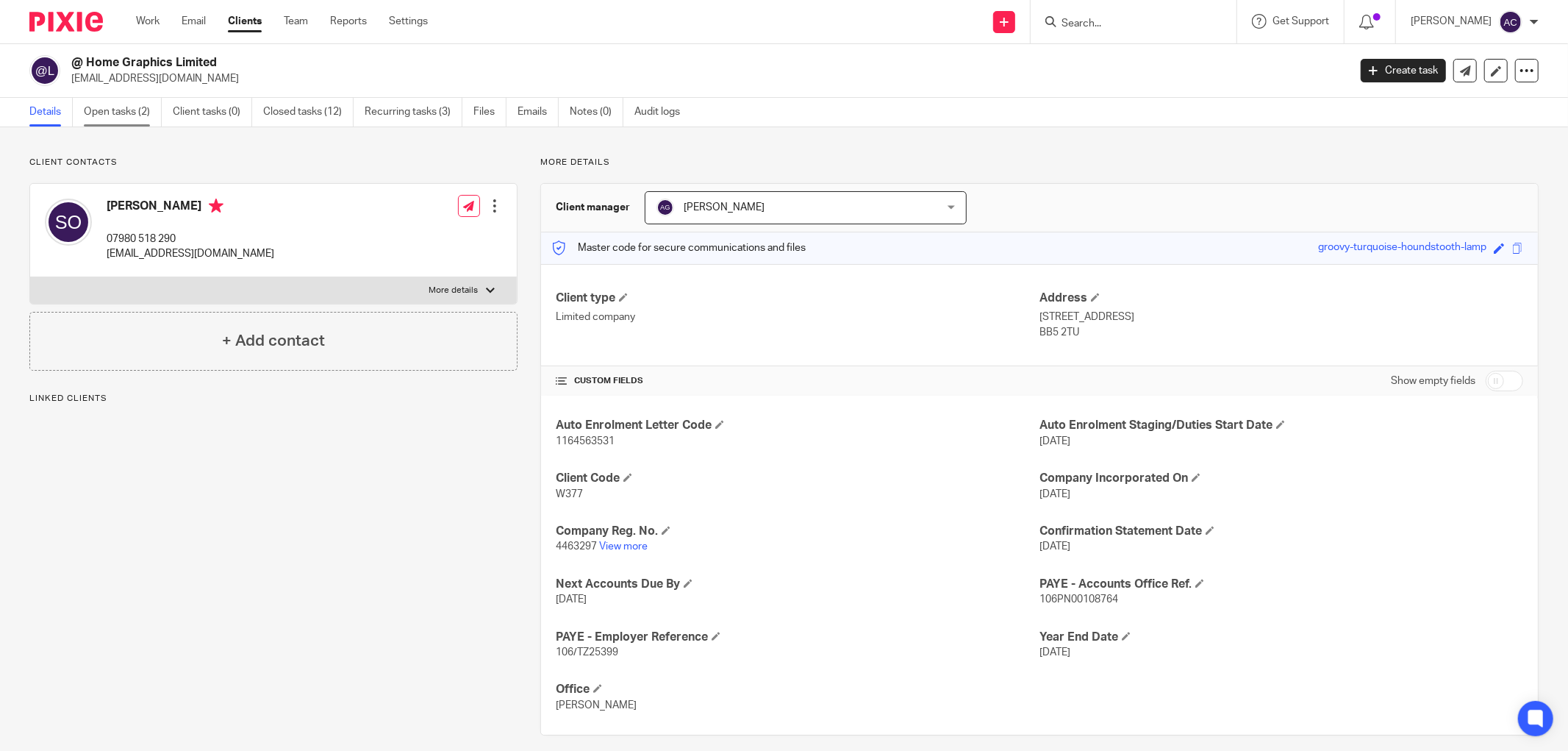
click at [113, 114] on link "Open tasks (2)" at bounding box center [123, 112] width 78 height 29
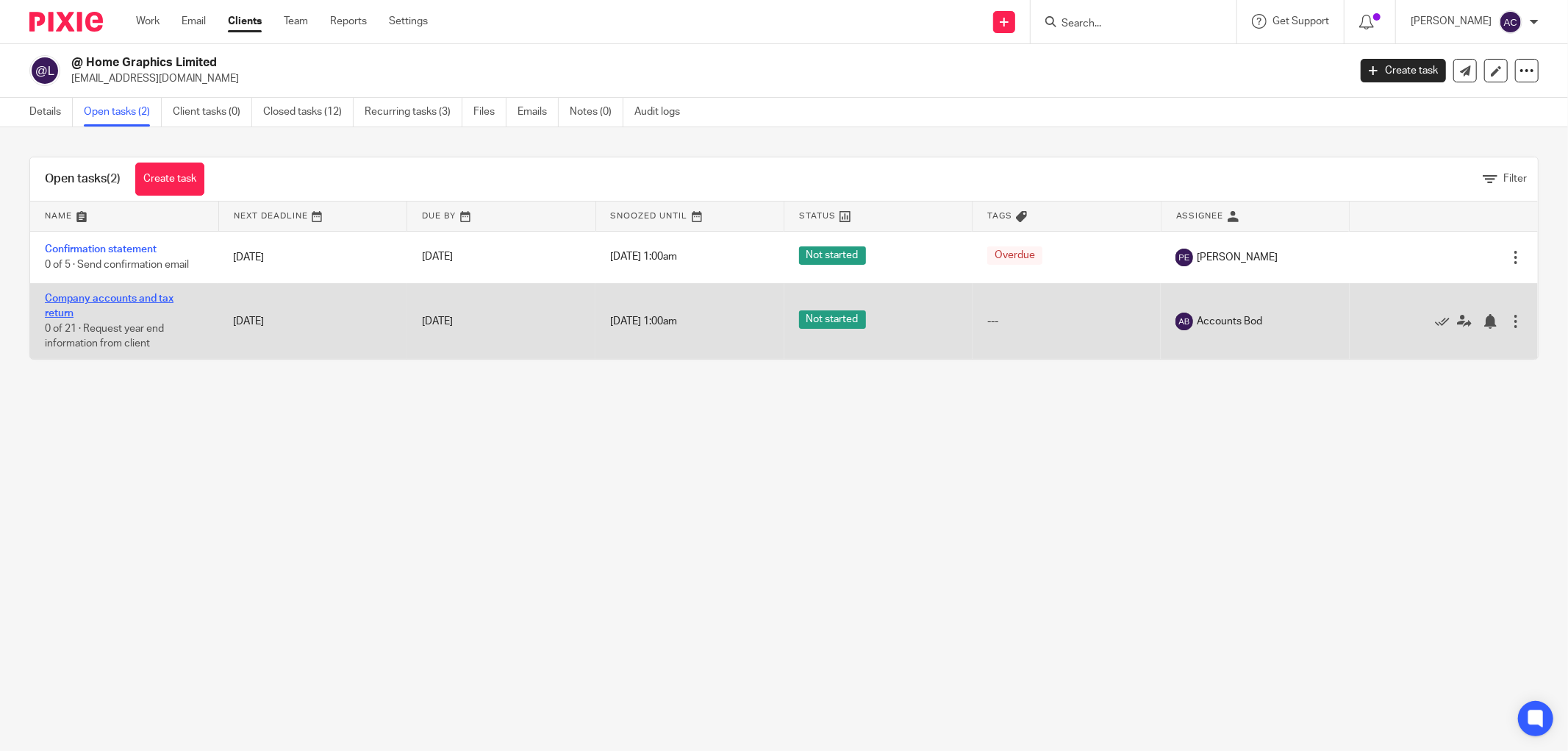
click at [120, 301] on link "Company accounts and tax return" at bounding box center [109, 305] width 128 height 25
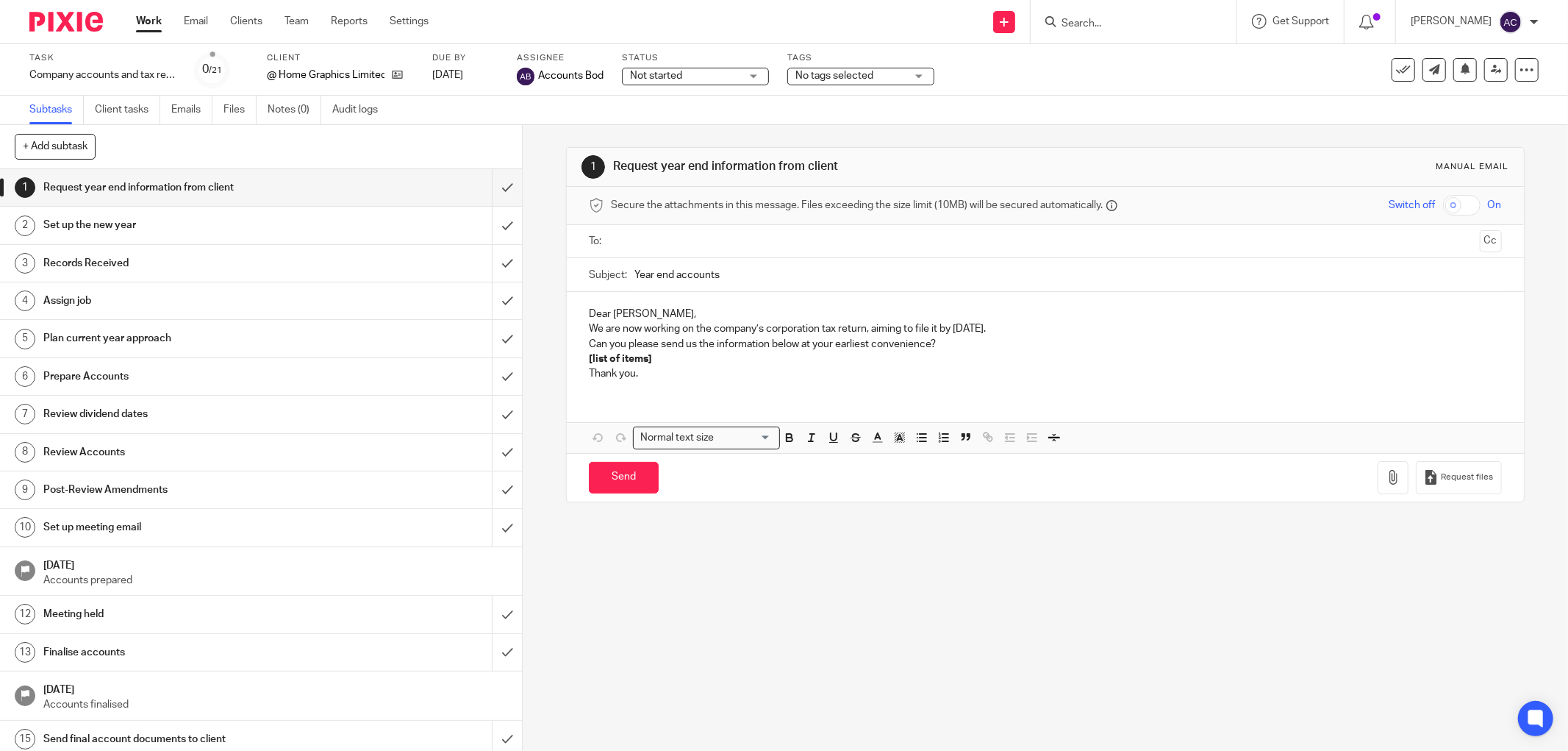
click at [831, 75] on span "No tags selected" at bounding box center [834, 75] width 78 height 10
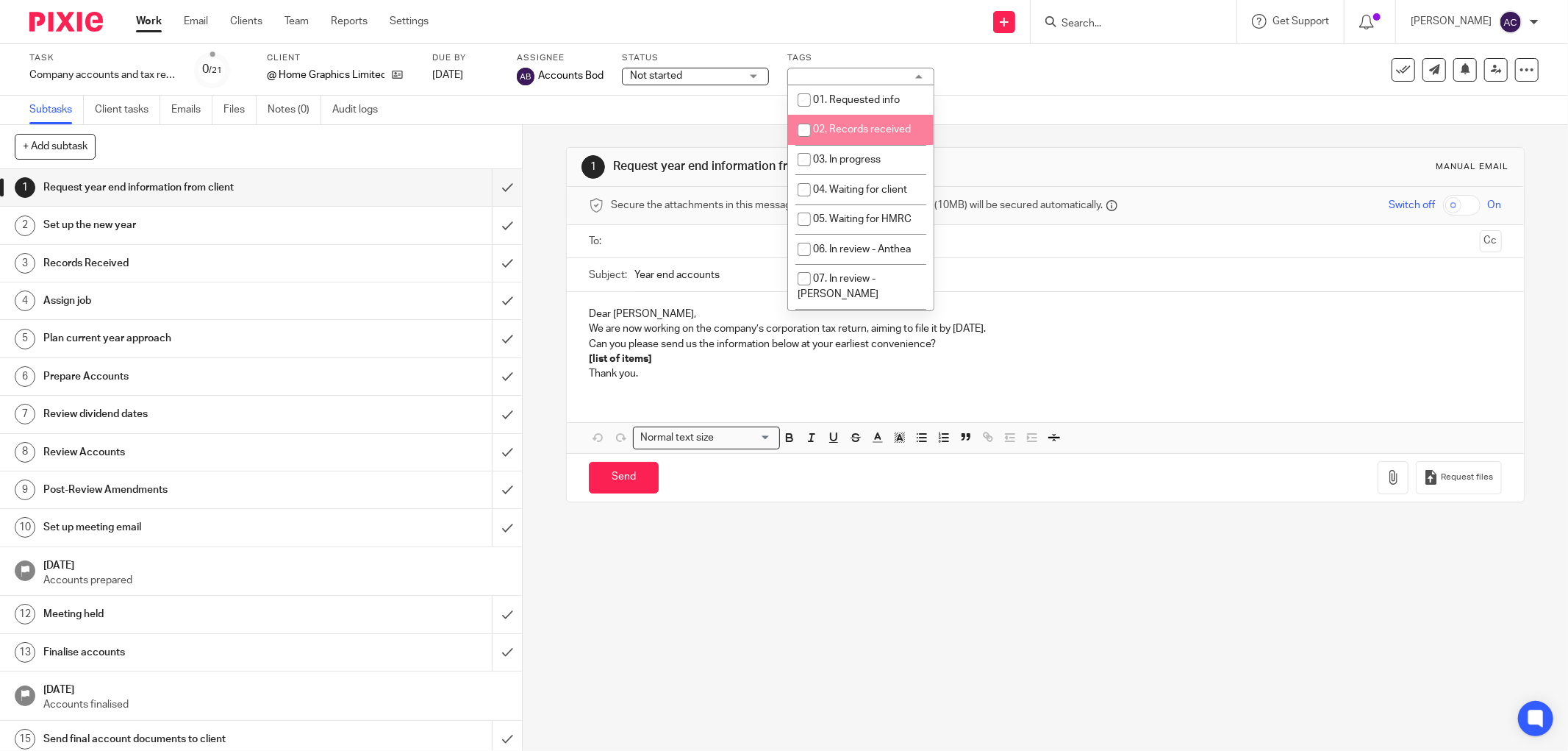
click at [854, 129] on span "02. Records received" at bounding box center [861, 129] width 98 height 10
checkbox input "true"
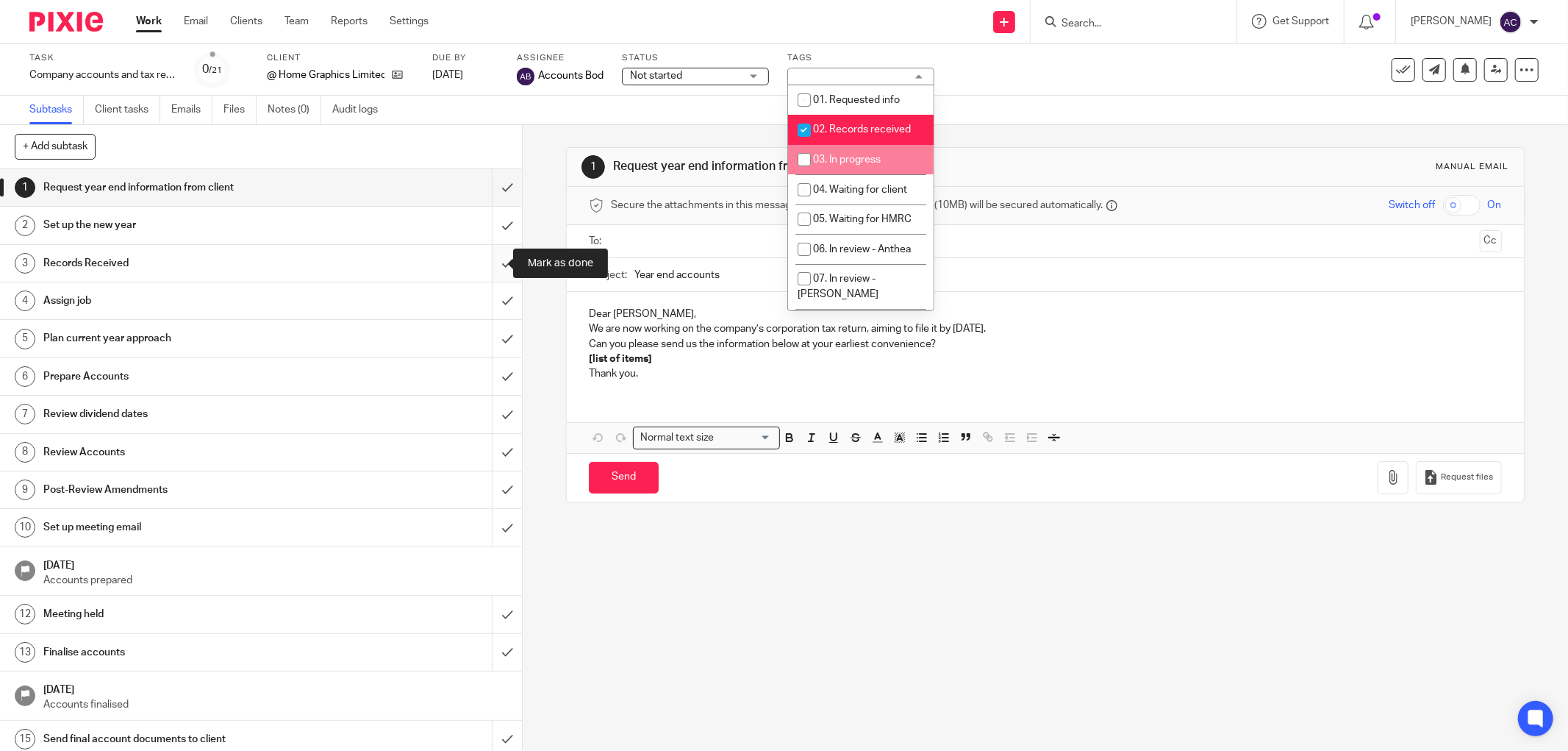
click at [484, 265] on input "submit" at bounding box center [260, 263] width 522 height 37
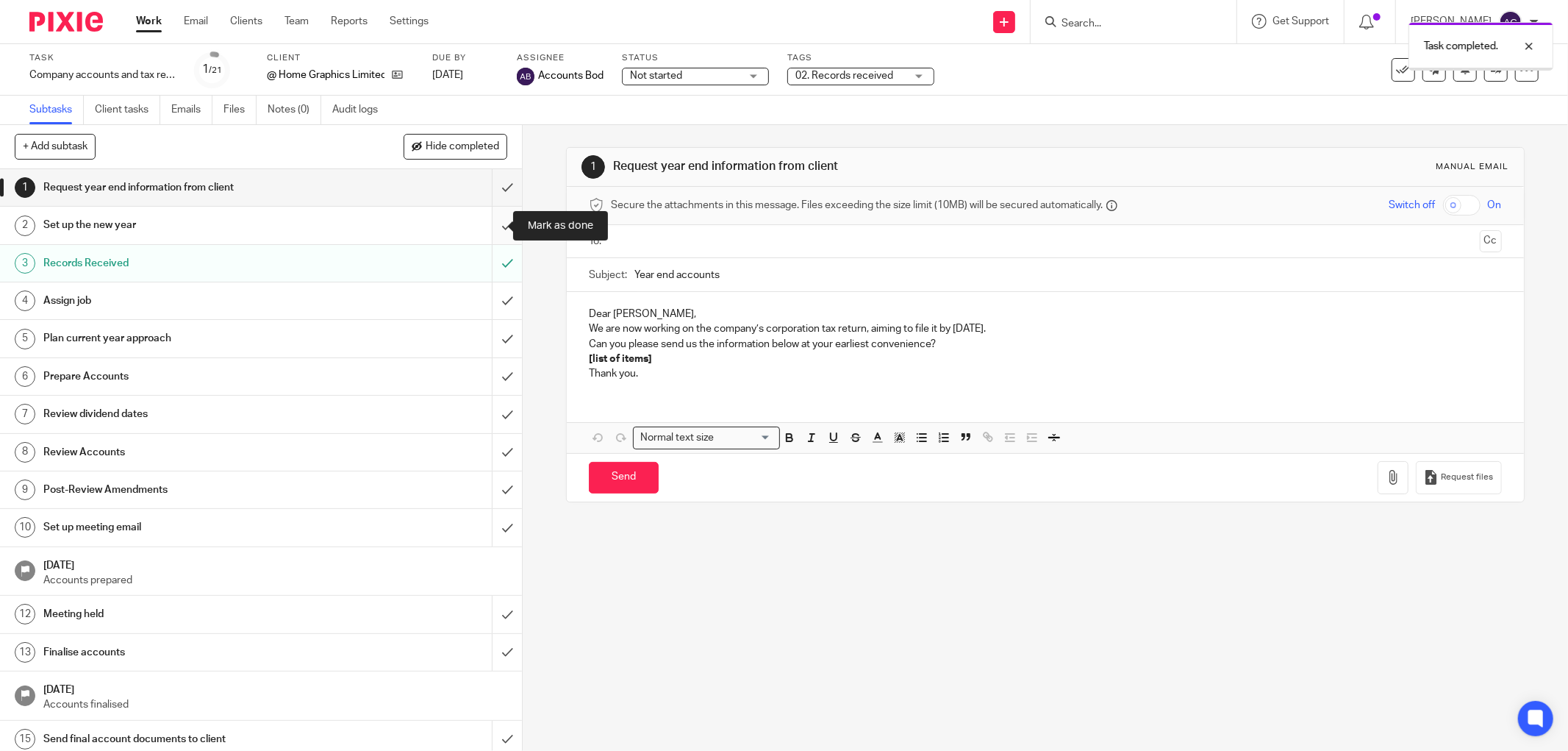
click at [495, 226] on input "submit" at bounding box center [260, 225] width 522 height 37
click at [491, 192] on input "submit" at bounding box center [260, 188] width 522 height 37
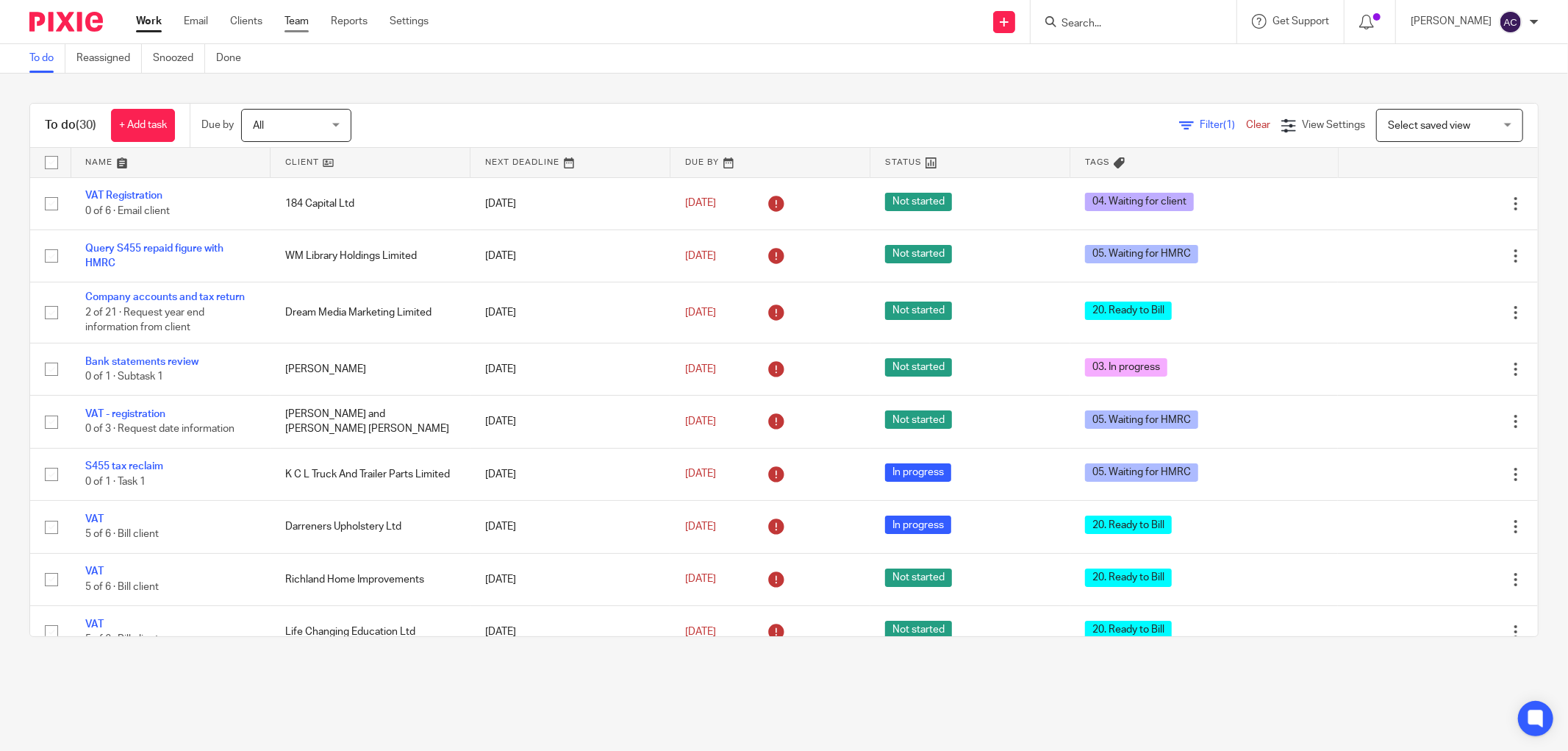
click at [293, 26] on link "Team" at bounding box center [297, 21] width 24 height 15
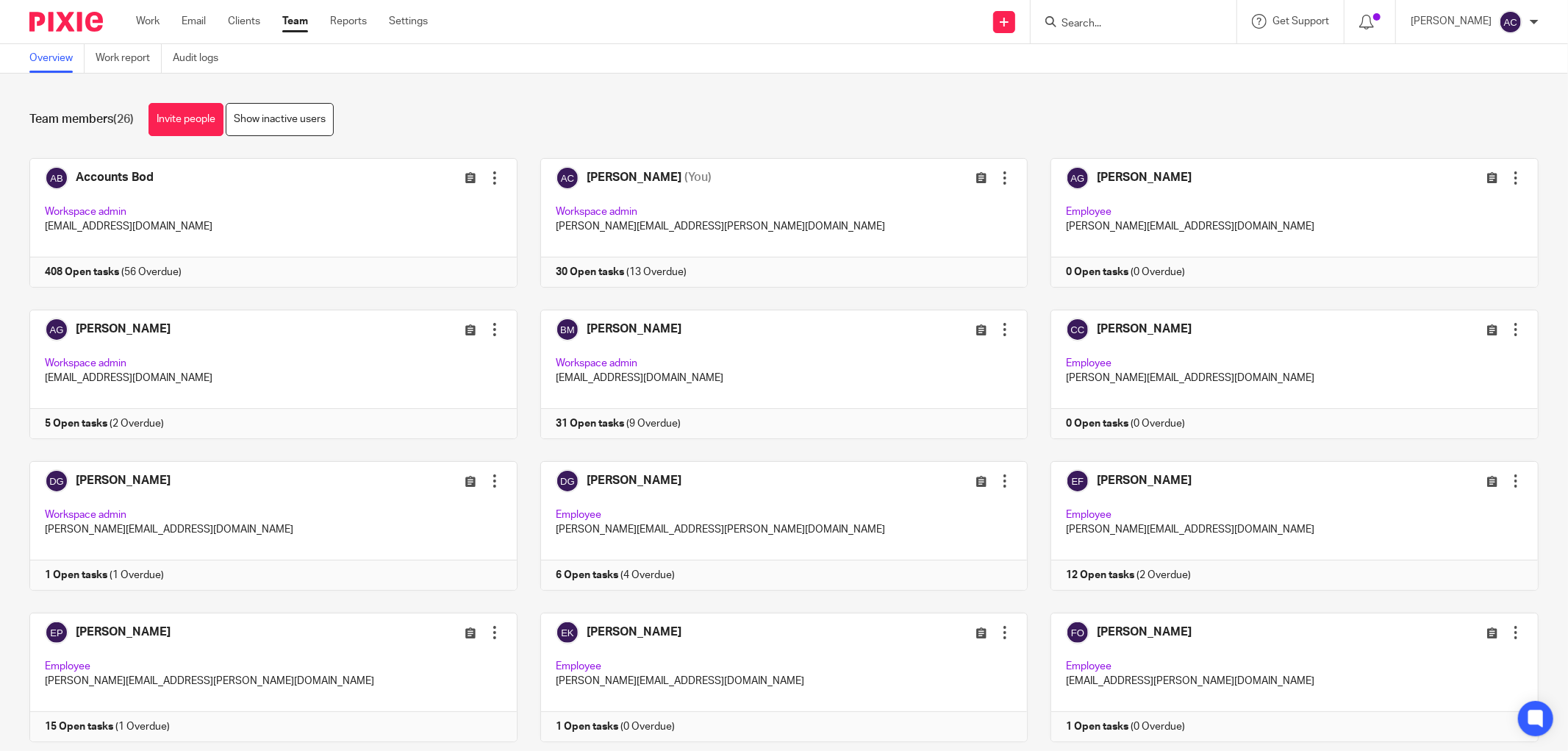
scroll to position [82, 0]
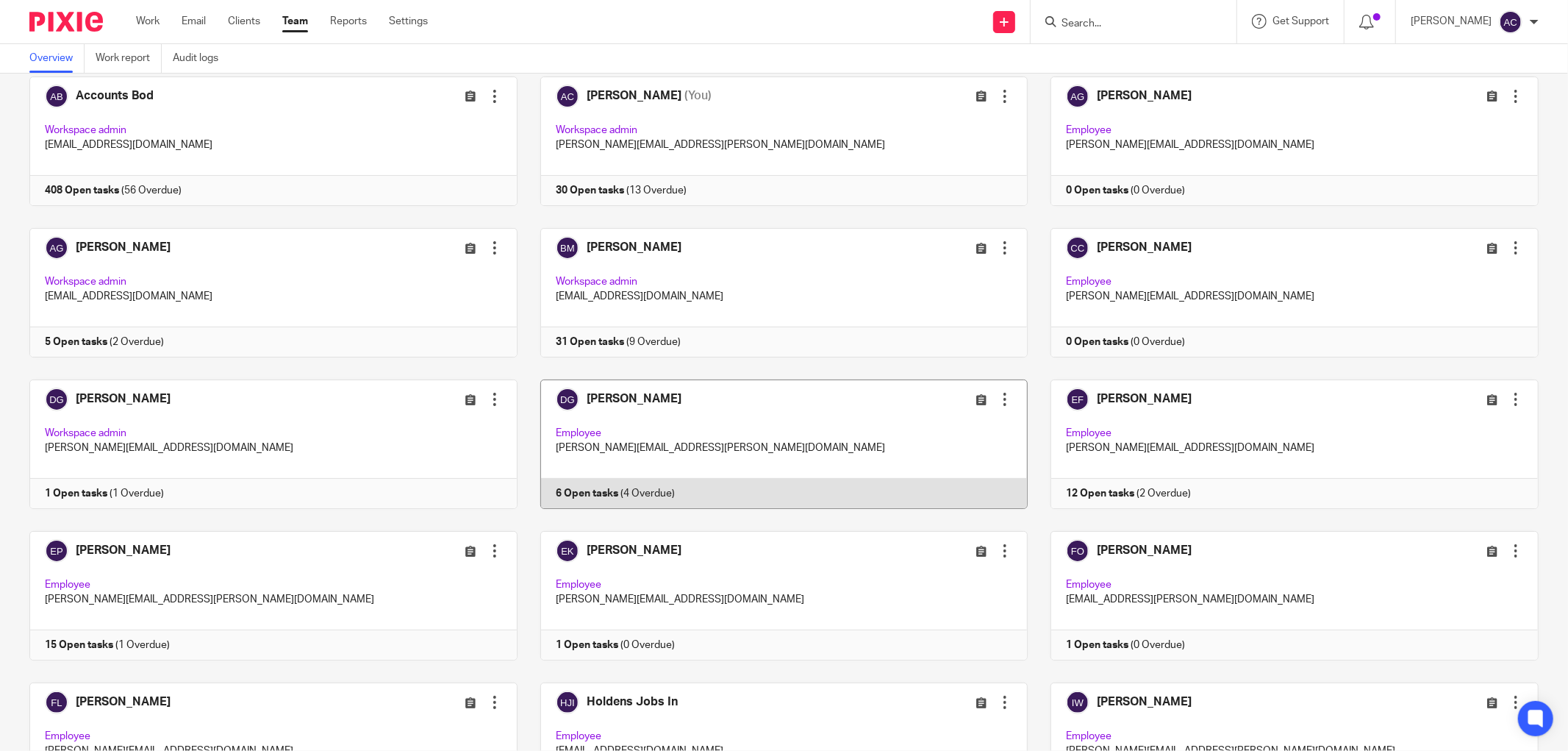
click at [567, 490] on link at bounding box center [773, 444] width 511 height 129
